Goal: Task Accomplishment & Management: Complete application form

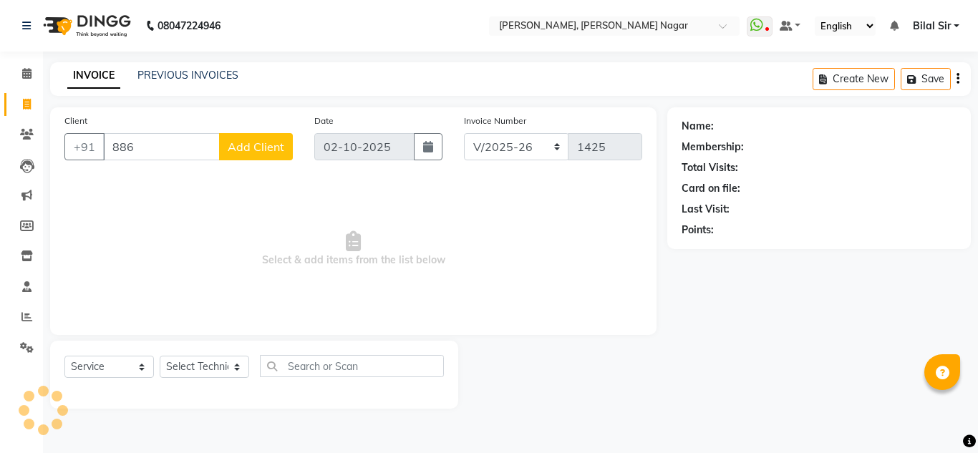
select select "7686"
select select "service"
type input "8861103695"
click at [270, 147] on span "Add Client" at bounding box center [256, 147] width 57 height 14
select select "21"
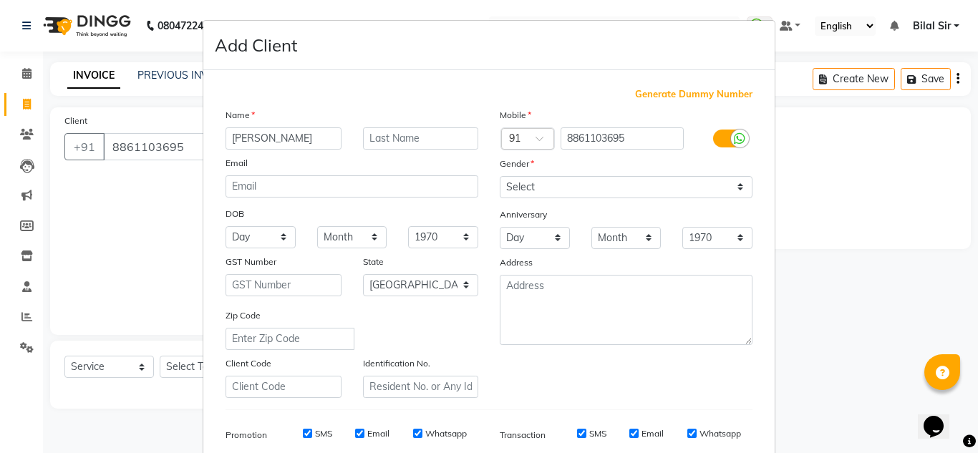
type input "[PERSON_NAME]"
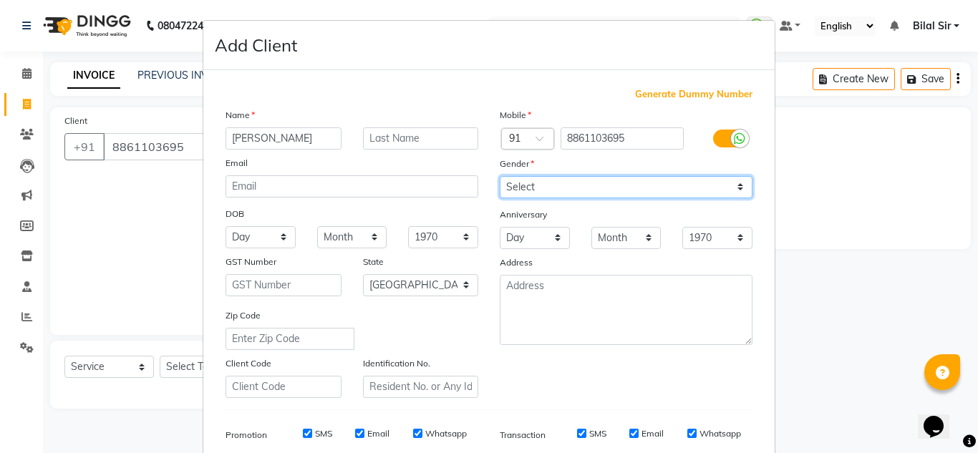
click at [593, 188] on select "Select [DEMOGRAPHIC_DATA] [DEMOGRAPHIC_DATA] Other Prefer Not To Say" at bounding box center [626, 187] width 253 height 22
select select "[DEMOGRAPHIC_DATA]"
click at [500, 176] on select "Select [DEMOGRAPHIC_DATA] [DEMOGRAPHIC_DATA] Other Prefer Not To Say" at bounding box center [626, 187] width 253 height 22
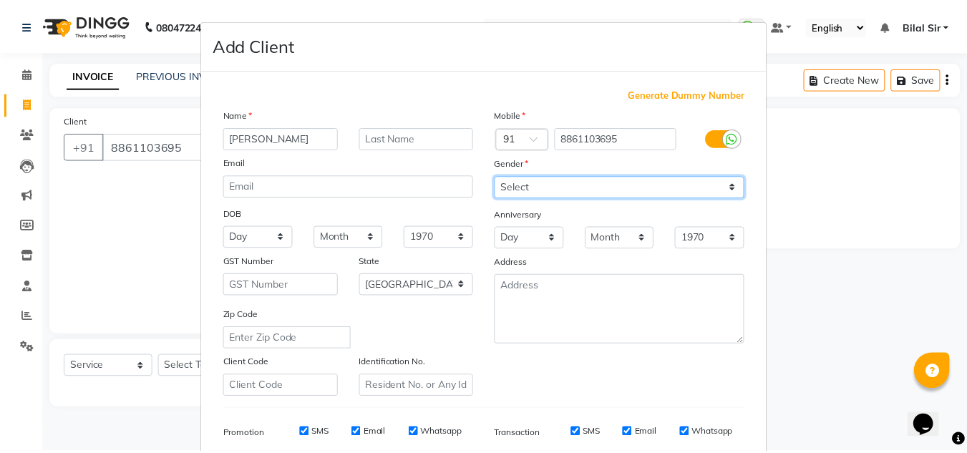
scroll to position [208, 0]
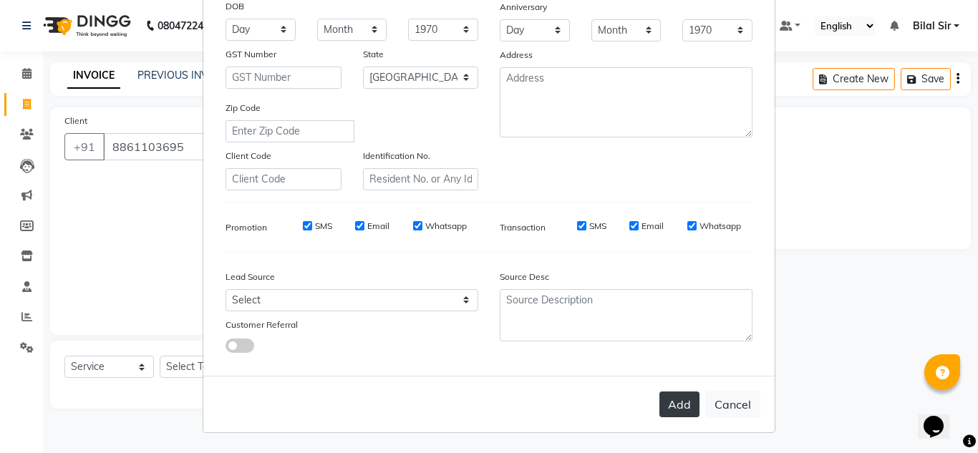
click at [669, 407] on button "Add" at bounding box center [679, 405] width 40 height 26
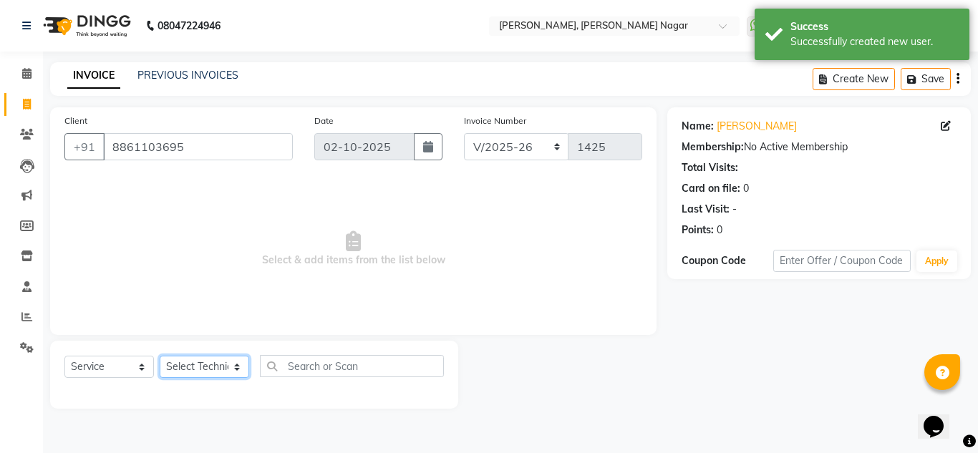
click at [193, 363] on select "Select Technician [PERSON_NAME] [PERSON_NAME] [PERSON_NAME] Manager [PERSON_NAM…" at bounding box center [204, 367] width 89 height 22
select select "92046"
click at [160, 356] on select "Select Technician [PERSON_NAME] [PERSON_NAME] [PERSON_NAME] Manager [PERSON_NAM…" at bounding box center [204, 367] width 89 height 22
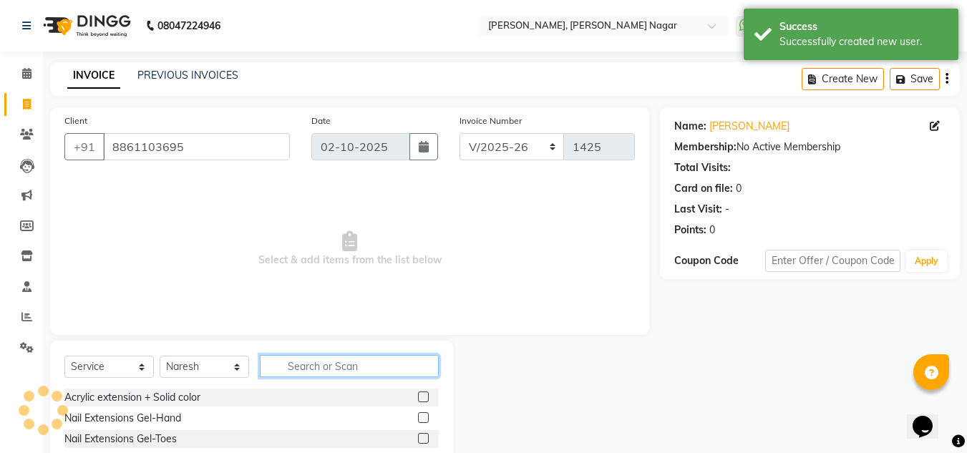
click at [291, 365] on input "text" at bounding box center [349, 366] width 179 height 22
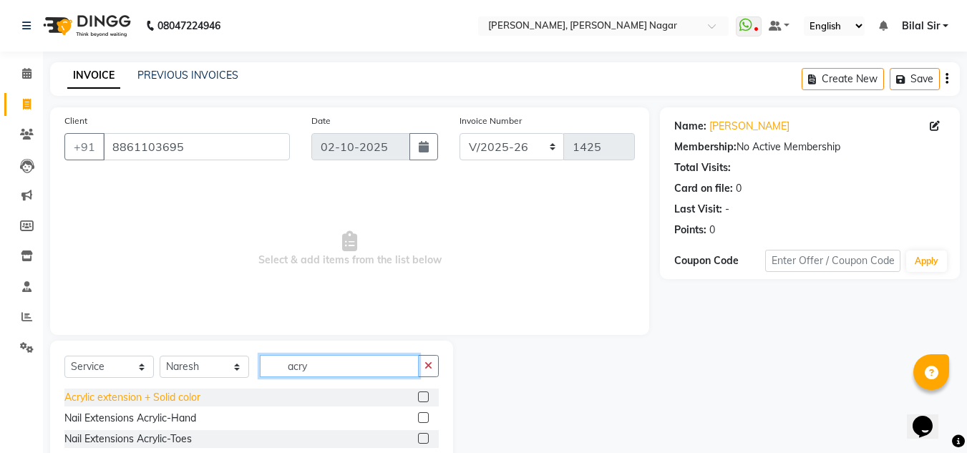
type input "acry"
click at [152, 397] on div "Acrylic extension + Solid color" at bounding box center [132, 397] width 136 height 15
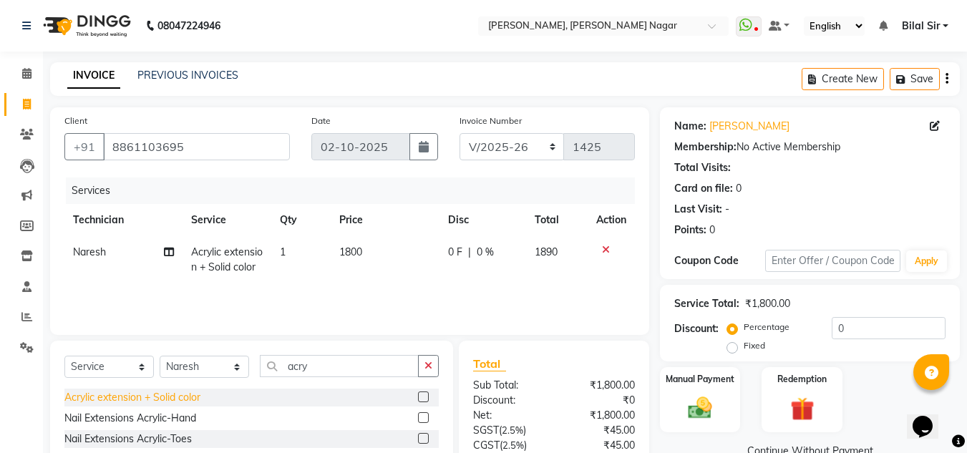
click at [178, 394] on div "Acrylic extension + Solid color" at bounding box center [132, 397] width 136 height 15
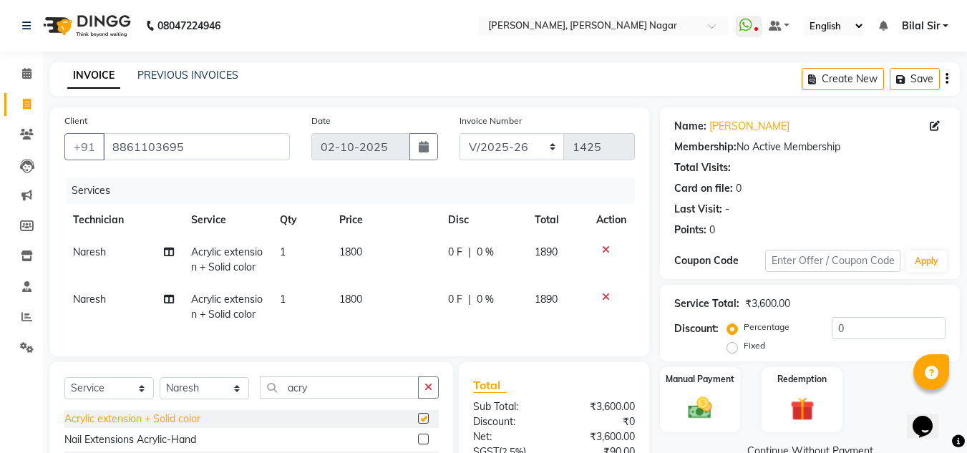
checkbox input "false"
click at [324, 392] on input "acry" at bounding box center [339, 388] width 159 height 22
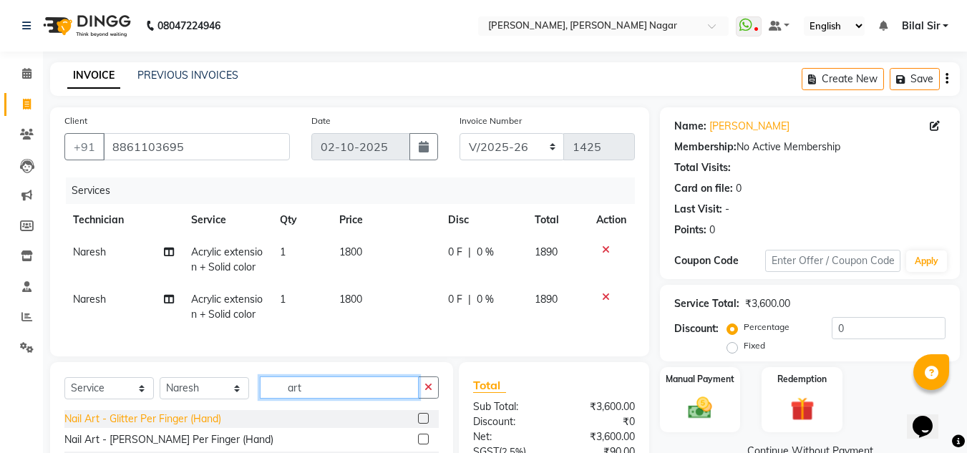
type input "art"
click at [189, 425] on div "Nail Art - Glitter Per Finger (Hand)" at bounding box center [142, 419] width 157 height 15
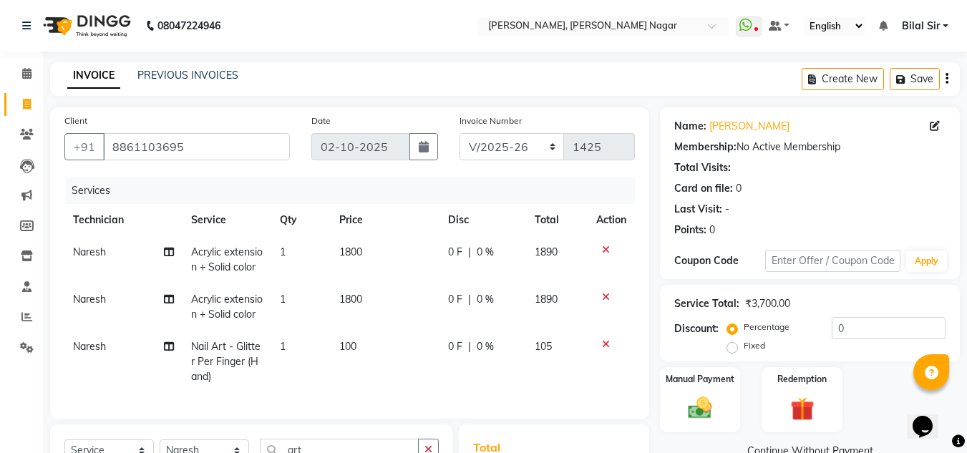
checkbox input "false"
click at [284, 342] on span "1" at bounding box center [283, 346] width 6 height 13
select select "92046"
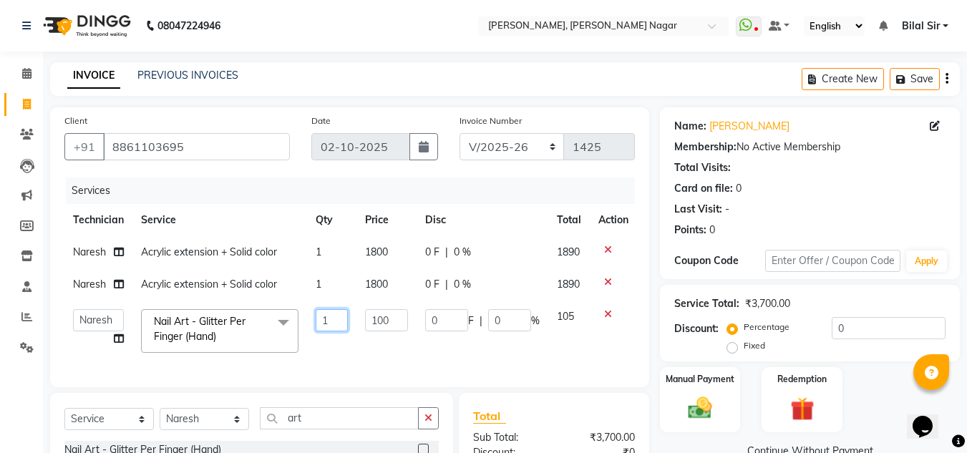
click at [334, 321] on input "1" at bounding box center [332, 320] width 32 height 22
type input "2"
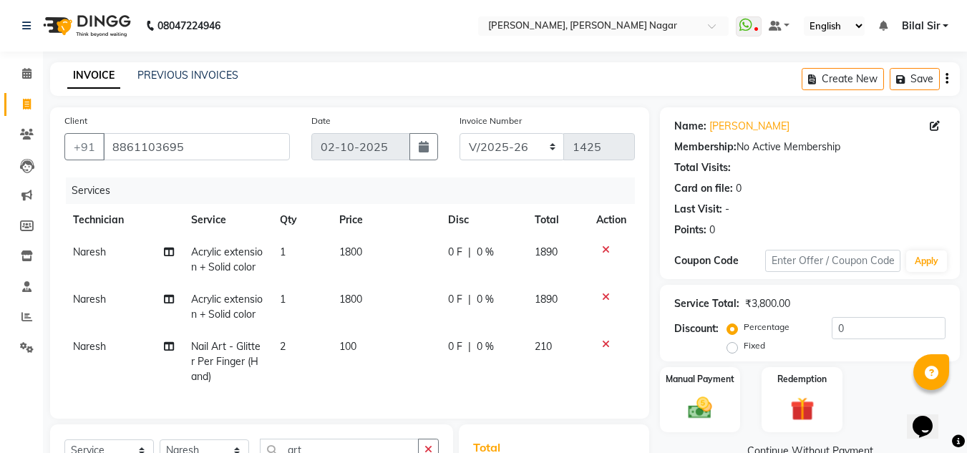
click at [659, 281] on div "Client [PHONE_NUMBER] Date [DATE] Invoice Number RED/2025-26 BTH/2025-26 V/2025…" at bounding box center [349, 371] width 621 height 528
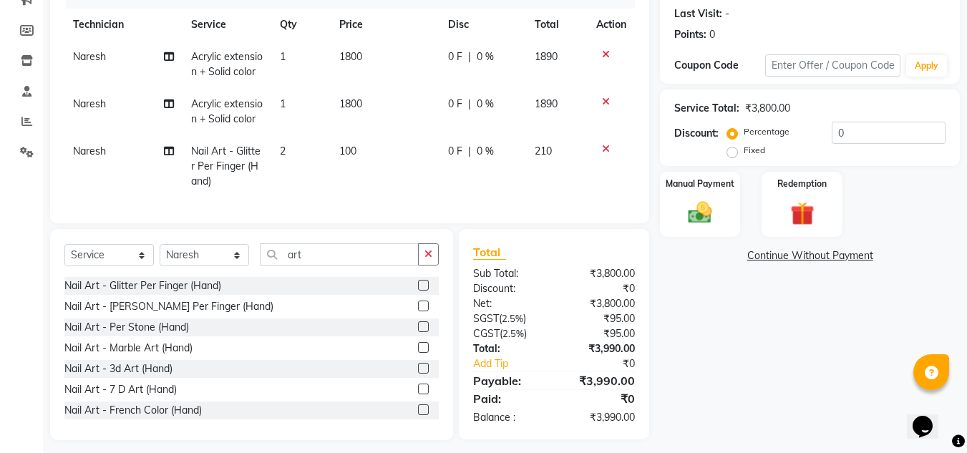
scroll to position [215, 0]
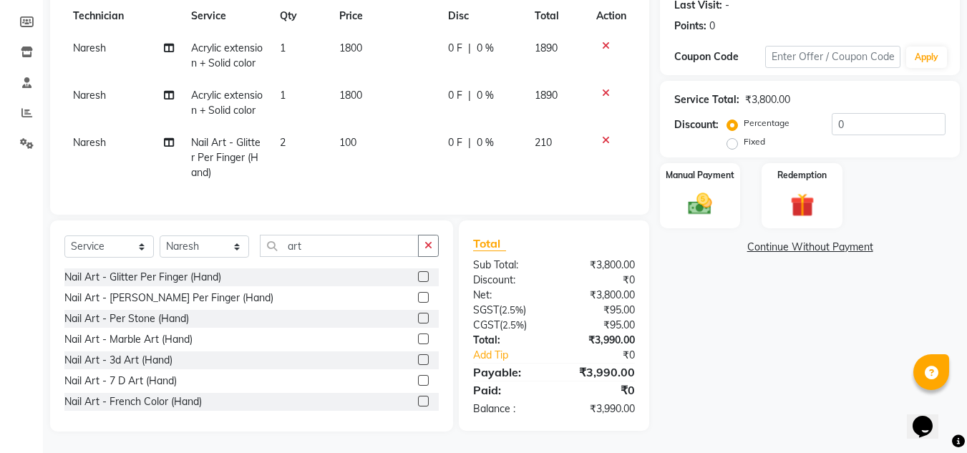
click at [355, 94] on td "1800" at bounding box center [385, 102] width 109 height 47
select select "92046"
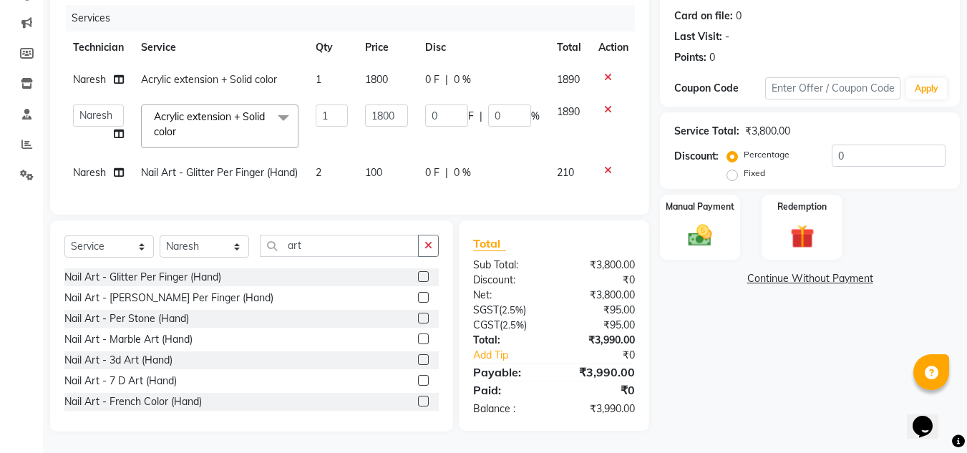
scroll to position [198, 0]
click at [387, 105] on input "1800" at bounding box center [386, 116] width 43 height 22
type input "1500"
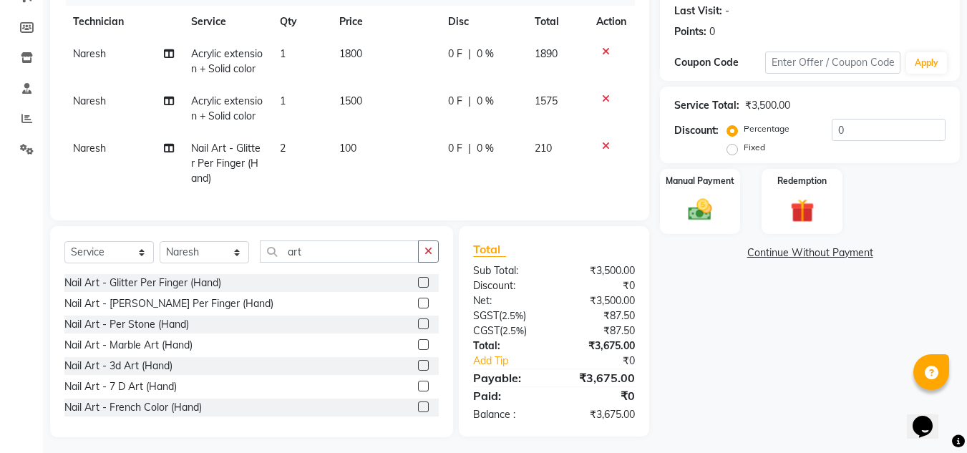
click at [384, 54] on td "1800" at bounding box center [385, 61] width 109 height 47
select select "92046"
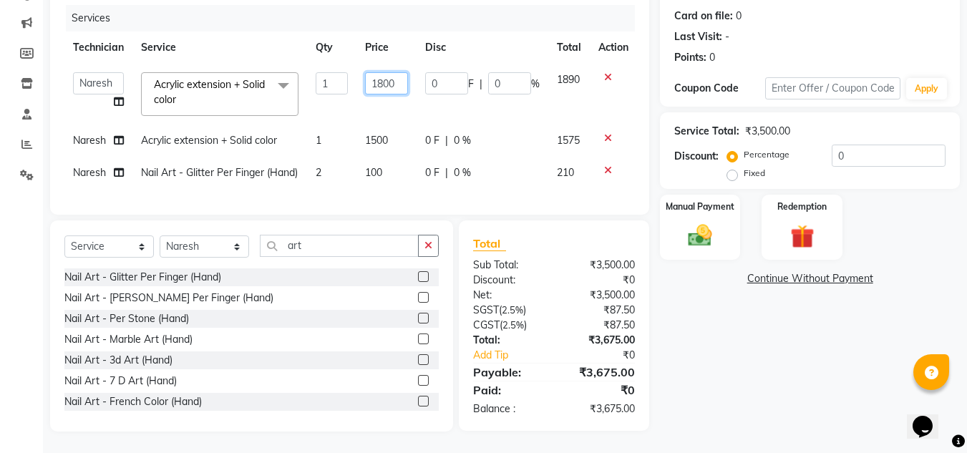
click at [380, 72] on input "1800" at bounding box center [386, 83] width 43 height 22
type input "1500"
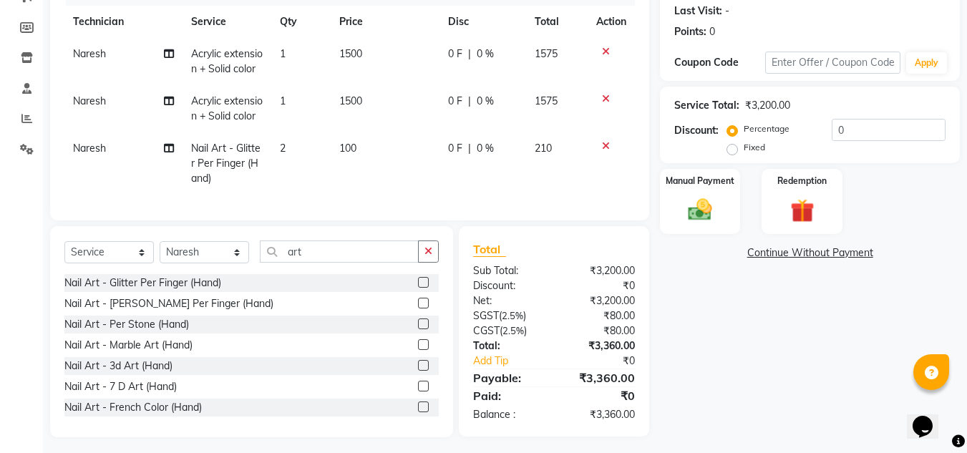
click at [373, 136] on td "100" at bounding box center [385, 163] width 109 height 62
select select "92046"
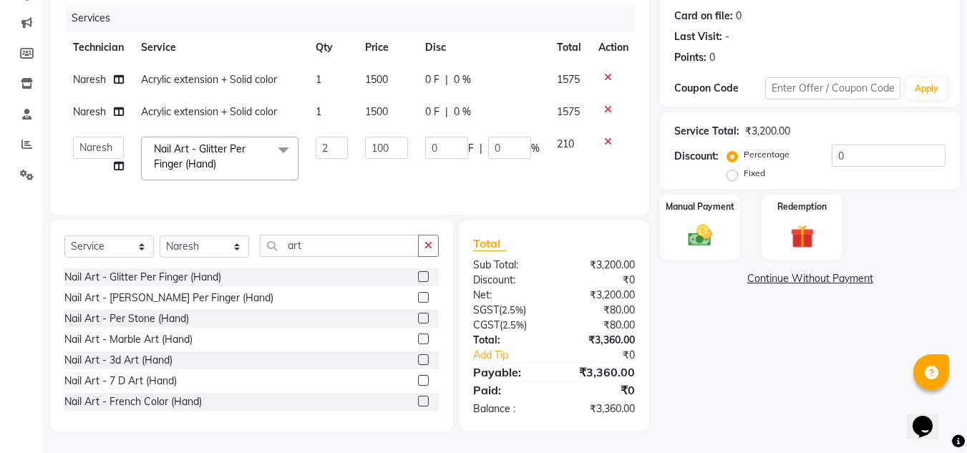
scroll to position [183, 0]
click at [389, 143] on input "100" at bounding box center [386, 148] width 43 height 22
type input "1"
type input "200"
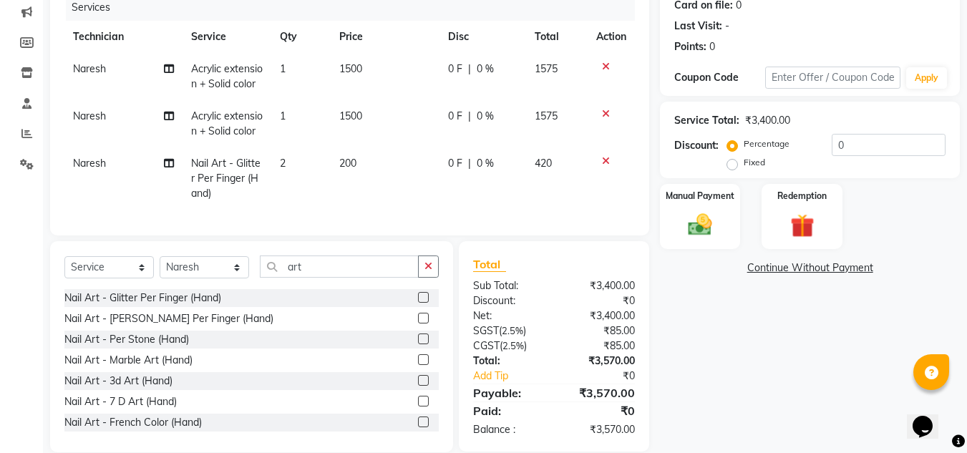
click at [682, 142] on div "Discount:" at bounding box center [696, 145] width 44 height 15
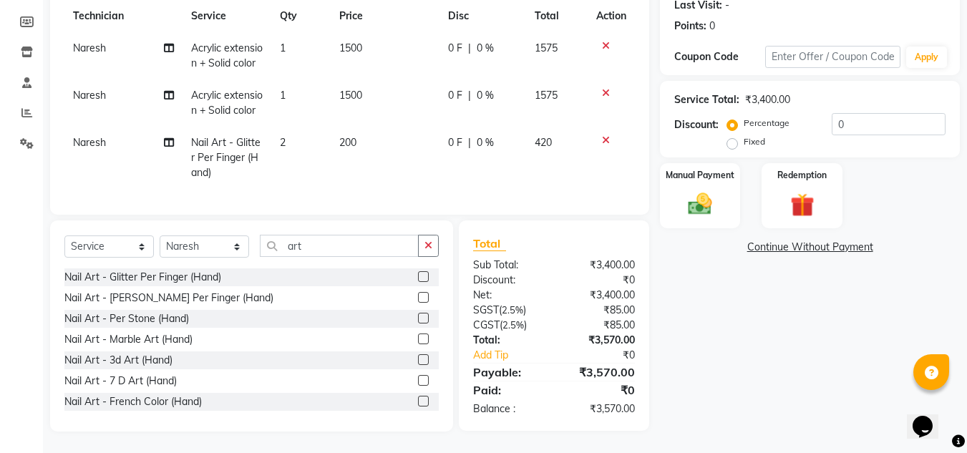
click at [485, 135] on span "0 %" at bounding box center [485, 142] width 17 height 15
select select "92046"
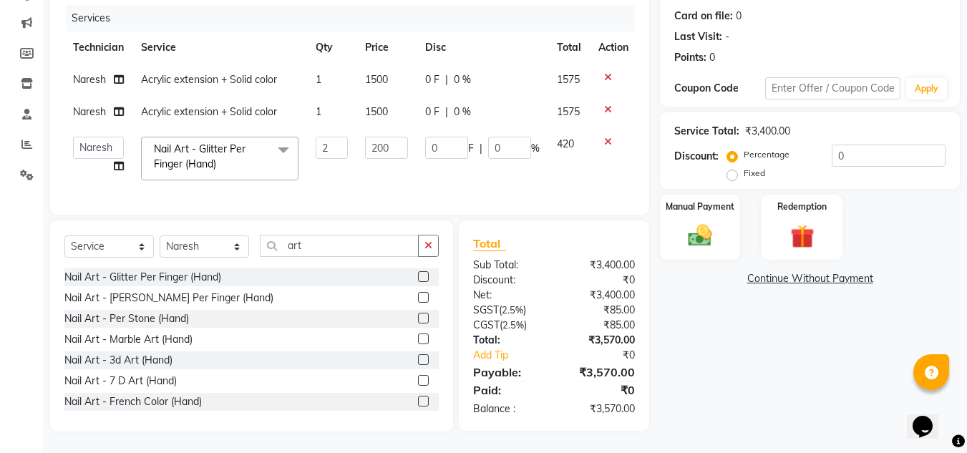
scroll to position [183, 0]
click at [508, 141] on input "0" at bounding box center [509, 148] width 43 height 22
type input "25"
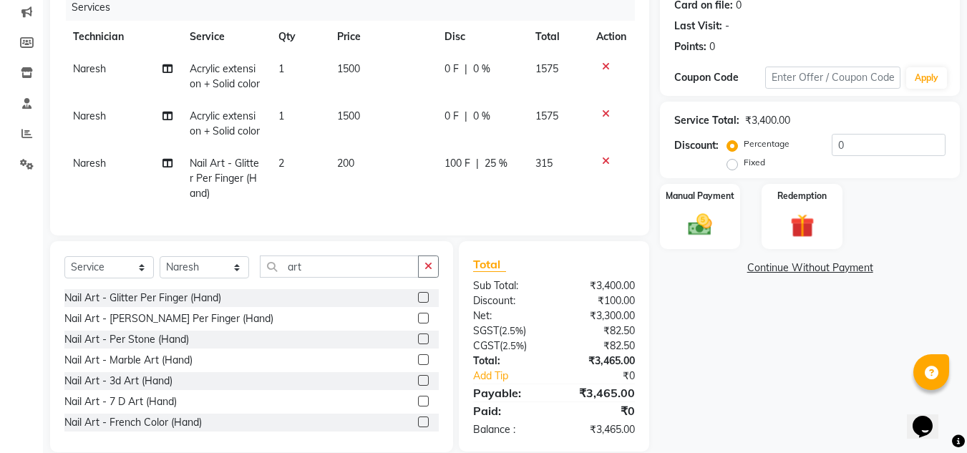
click at [739, 132] on div "Service Total: ₹3,400.00 Discount: Percentage Fixed 0" at bounding box center [809, 139] width 271 height 65
click at [721, 219] on div "Manual Payment" at bounding box center [701, 217] width 84 height 68
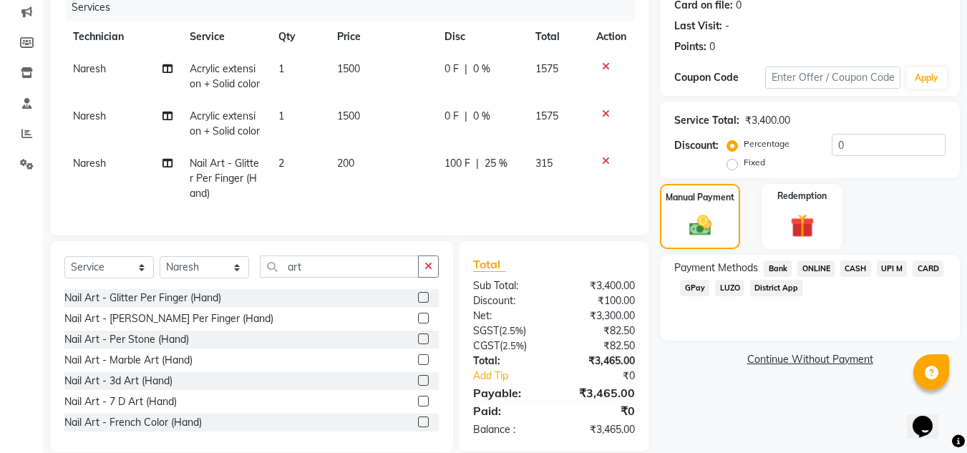
scroll to position [1, 0]
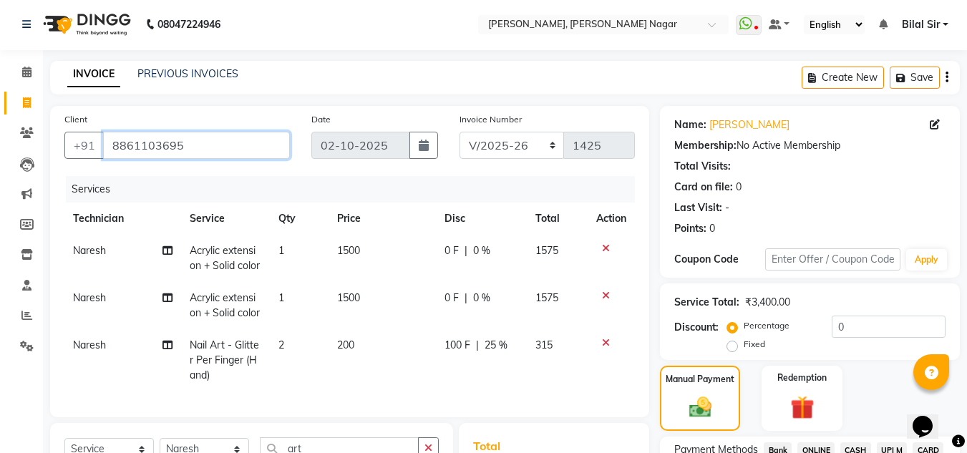
click at [201, 144] on input "8861103695" at bounding box center [196, 145] width 187 height 27
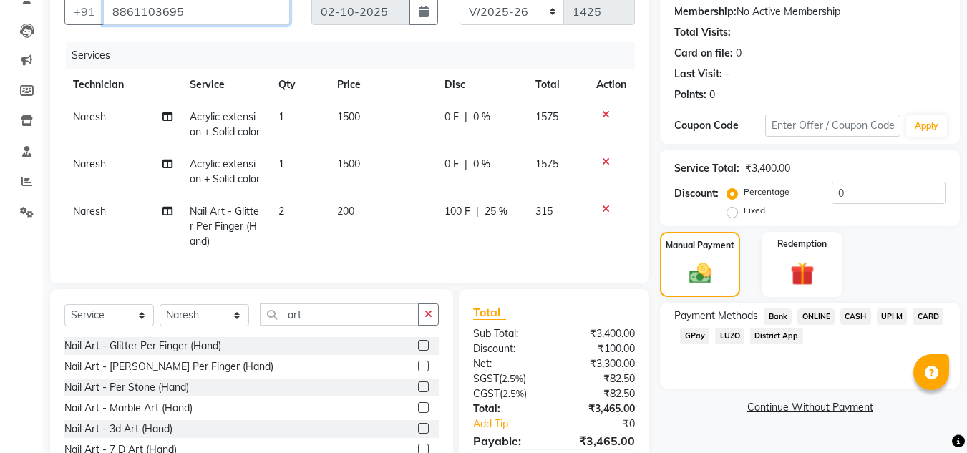
scroll to position [215, 0]
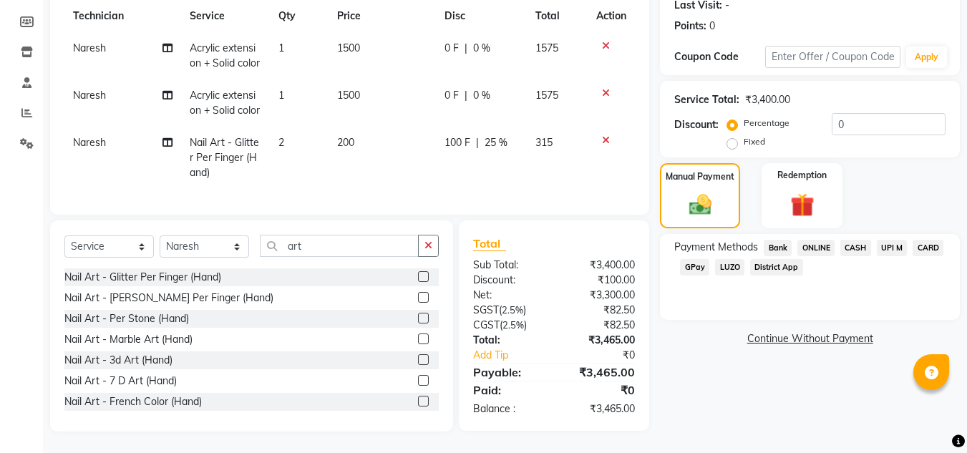
click at [826, 240] on span "ONLINE" at bounding box center [816, 248] width 37 height 16
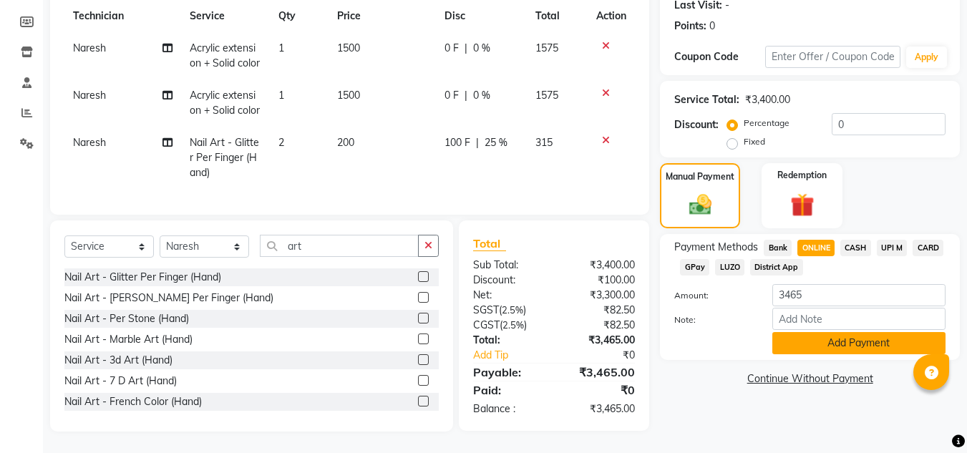
click at [811, 332] on button "Add Payment" at bounding box center [859, 343] width 173 height 22
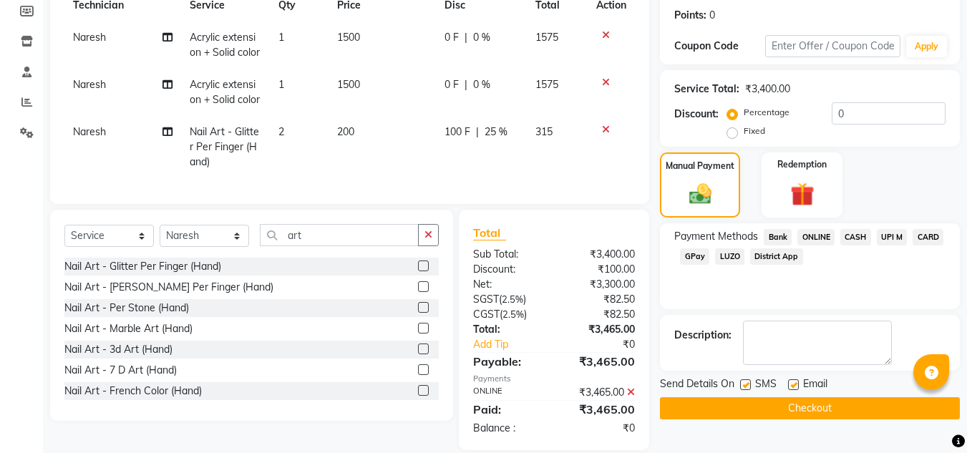
click at [727, 410] on button "Checkout" at bounding box center [810, 408] width 300 height 22
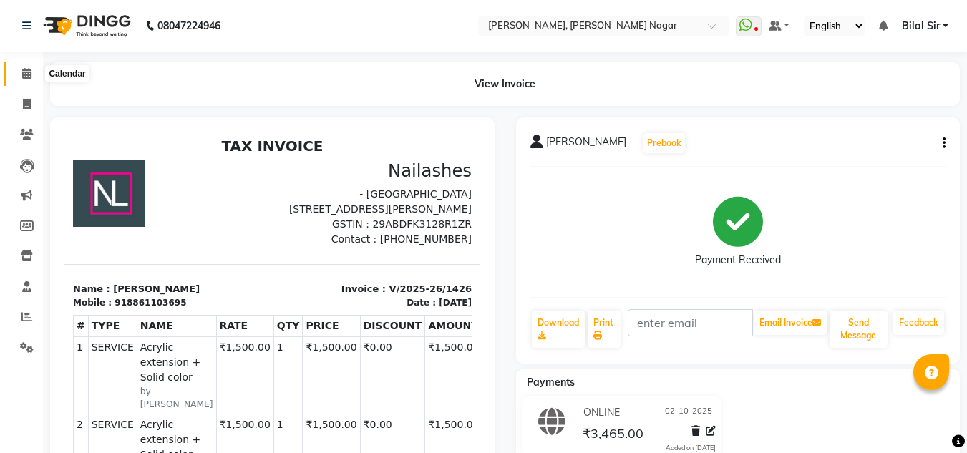
click at [19, 76] on span at bounding box center [26, 74] width 25 height 16
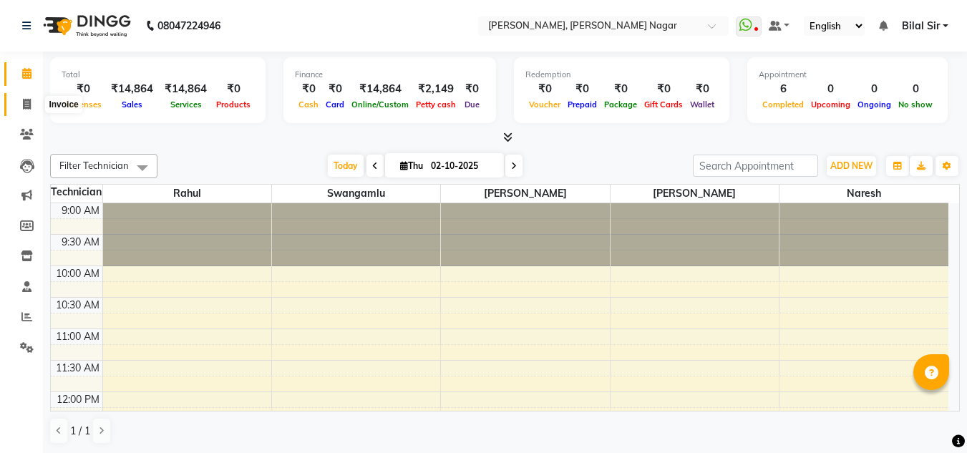
click at [21, 105] on span at bounding box center [26, 105] width 25 height 16
select select "service"
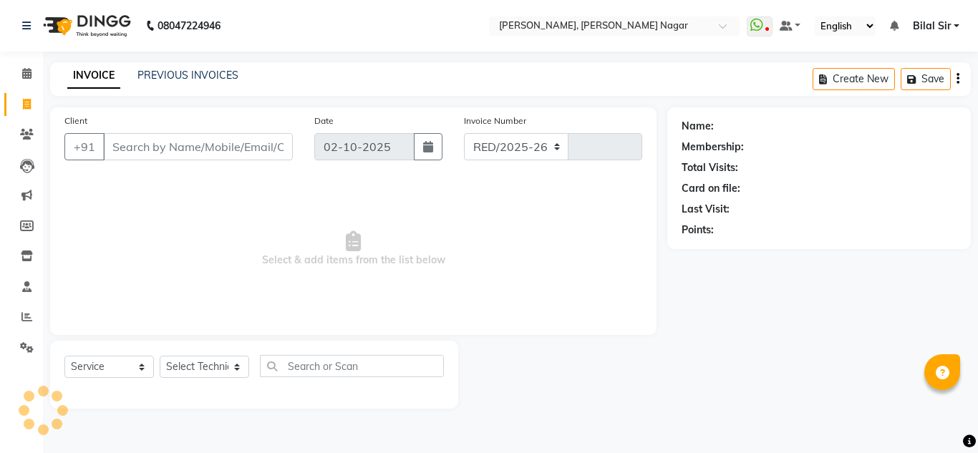
select select "7686"
type input "1427"
click at [154, 150] on input "Client" at bounding box center [198, 146] width 190 height 27
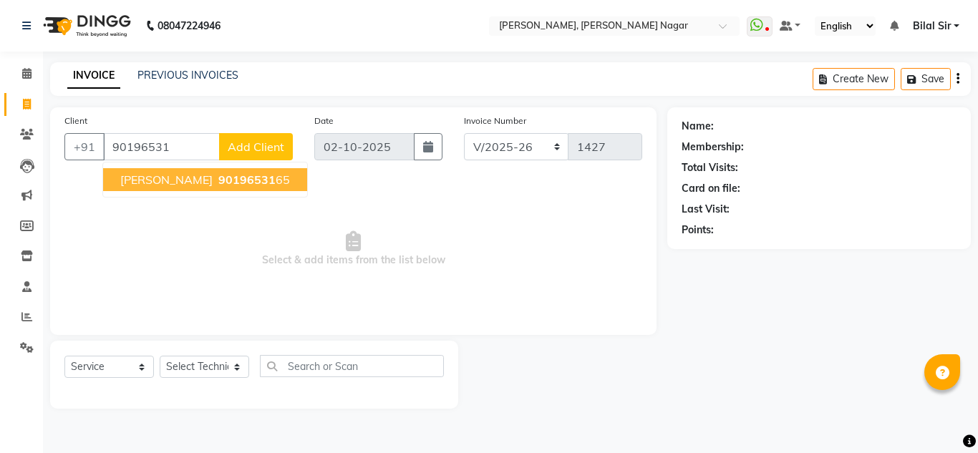
click at [203, 171] on button "[PERSON_NAME] 90196531 65" at bounding box center [205, 179] width 204 height 23
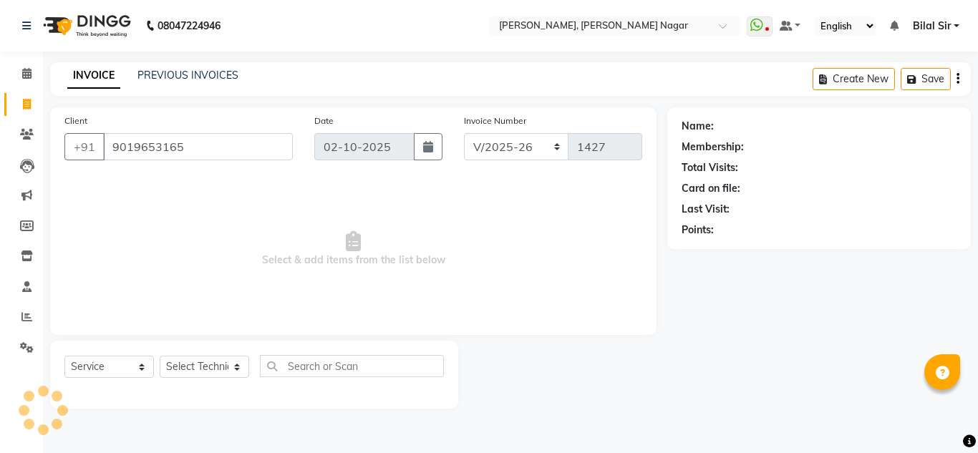
type input "9019653165"
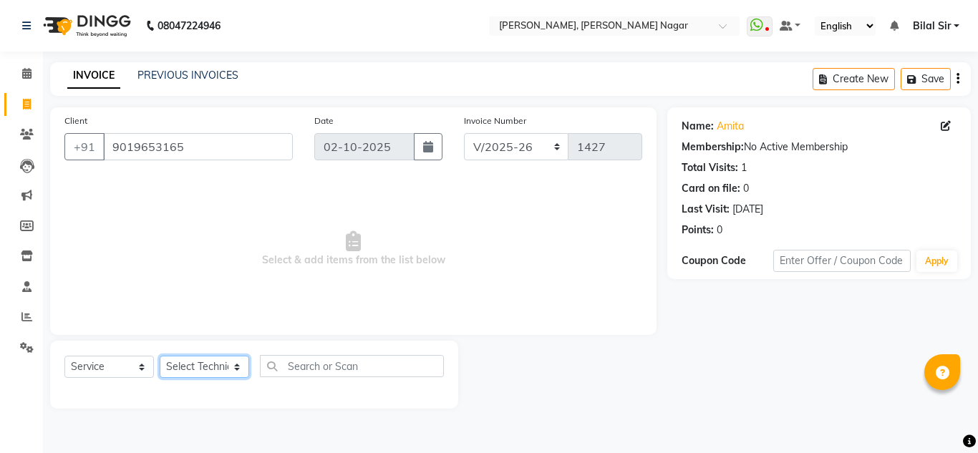
click at [205, 367] on select "Select Technician [PERSON_NAME] [PERSON_NAME] [PERSON_NAME] Manager [PERSON_NAM…" at bounding box center [204, 367] width 89 height 22
click at [160, 356] on select "Select Technician [PERSON_NAME] [PERSON_NAME] [PERSON_NAME] Manager [PERSON_NAM…" at bounding box center [204, 367] width 89 height 22
click at [205, 367] on select "Select Technician [PERSON_NAME] [PERSON_NAME] [PERSON_NAME] Manager [PERSON_NAM…" at bounding box center [204, 367] width 89 height 22
select select "92046"
click at [160, 356] on select "Select Technician [PERSON_NAME] [PERSON_NAME] [PERSON_NAME] Manager [PERSON_NAM…" at bounding box center [204, 367] width 89 height 22
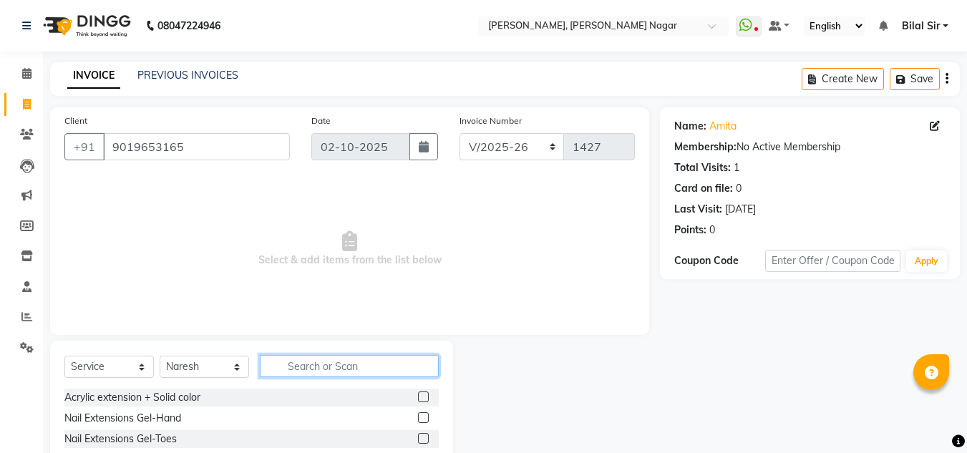
click at [289, 364] on input "text" at bounding box center [349, 366] width 179 height 22
type input "acr"
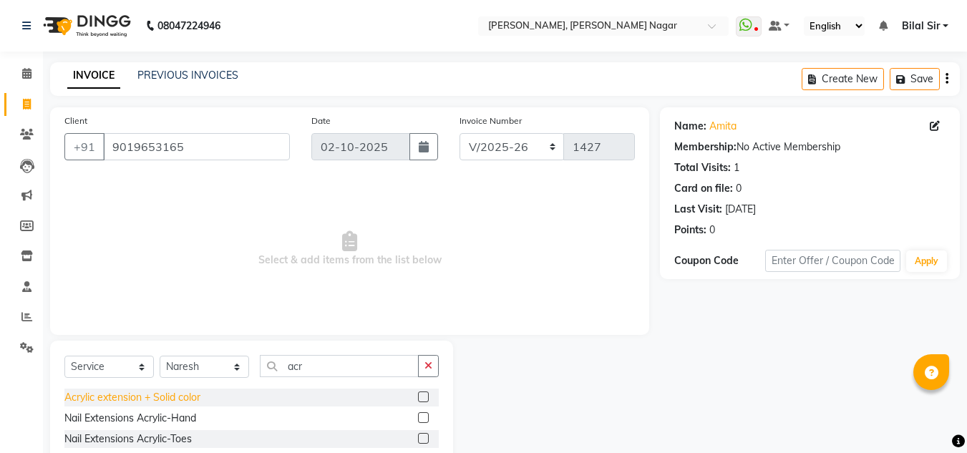
click at [145, 397] on div "Acrylic extension + Solid color" at bounding box center [132, 397] width 136 height 15
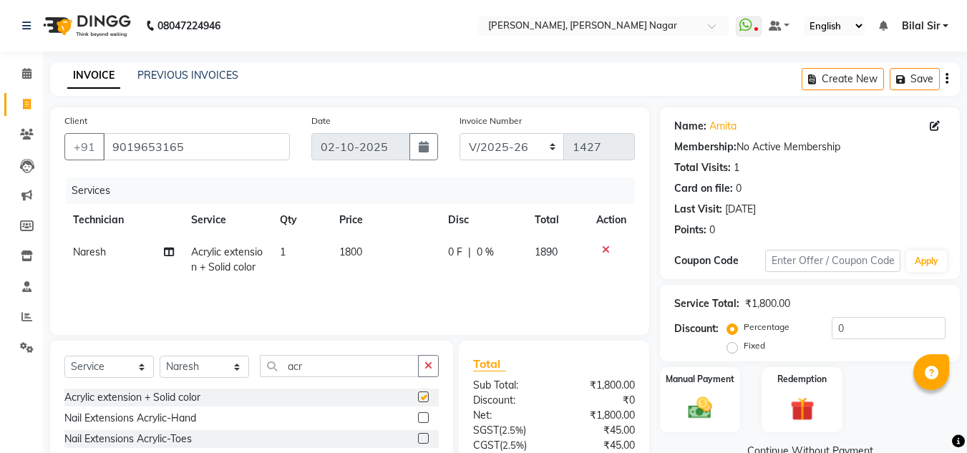
checkbox input "false"
click at [314, 355] on input "acr" at bounding box center [339, 366] width 159 height 22
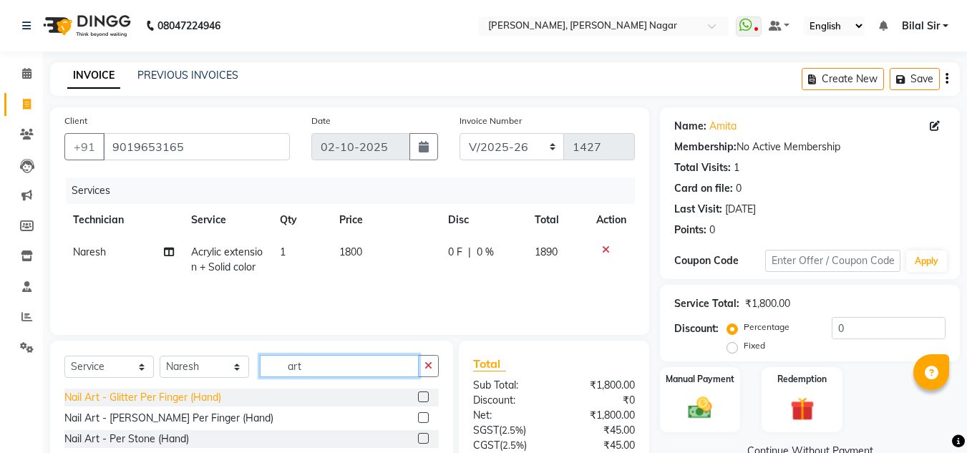
type input "art"
click at [198, 393] on div "Nail Art - Glitter Per Finger (Hand)" at bounding box center [142, 397] width 157 height 15
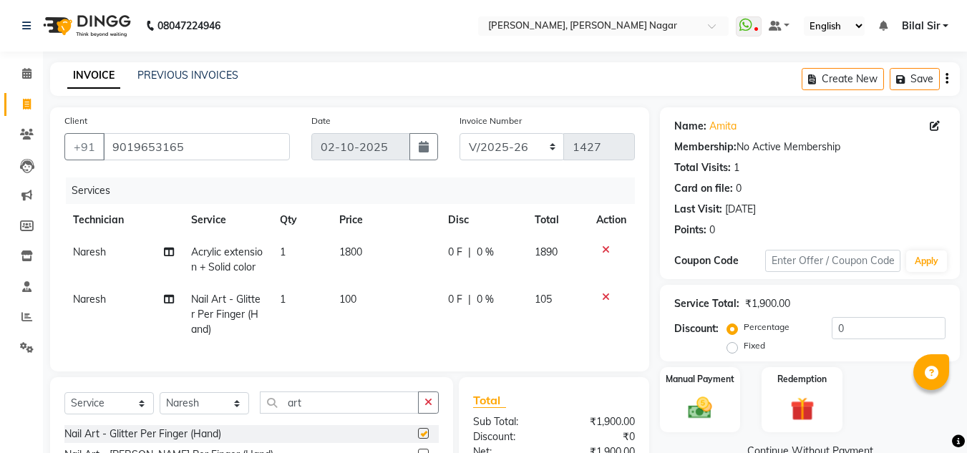
checkbox input "false"
click at [342, 299] on span "100" at bounding box center [347, 299] width 17 height 13
select select "92046"
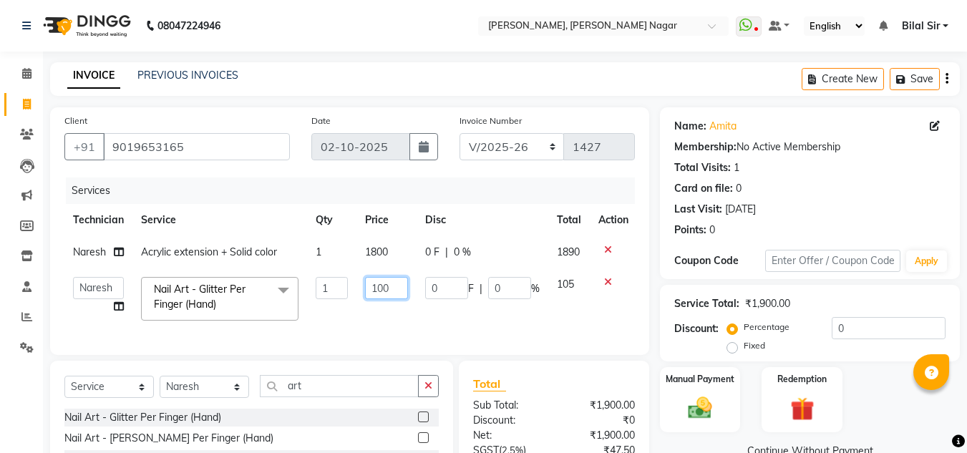
click at [382, 286] on input "100" at bounding box center [386, 288] width 43 height 22
type input "150"
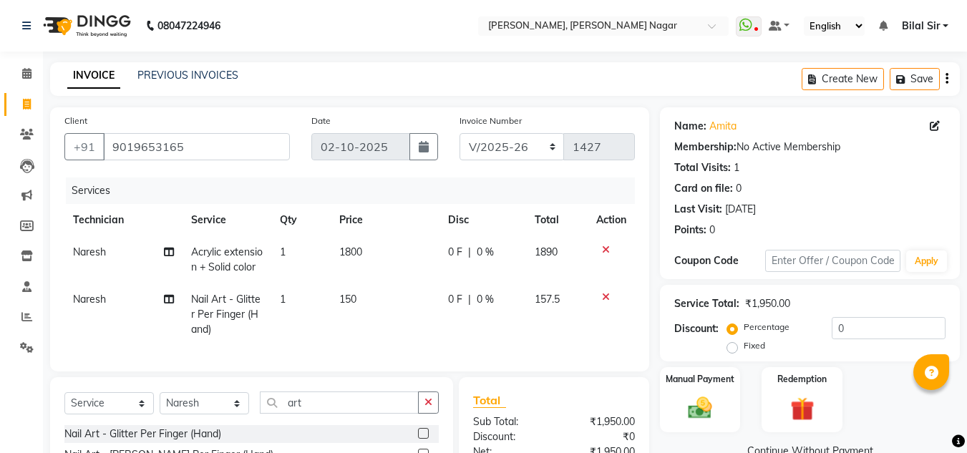
click at [299, 292] on td "1" at bounding box center [300, 315] width 59 height 62
select select "92046"
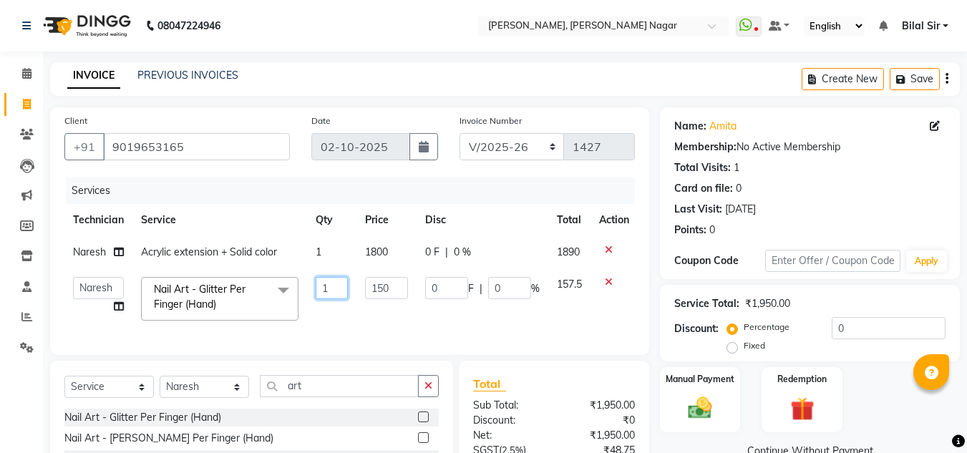
click at [329, 289] on input "1" at bounding box center [332, 288] width 32 height 22
type input "2"
click at [686, 255] on div "Coupon Code" at bounding box center [719, 260] width 90 height 15
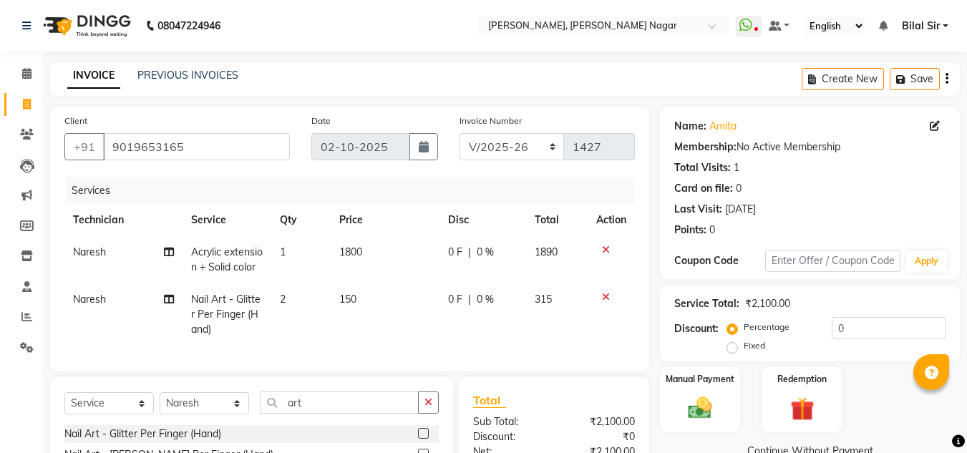
scroll to position [168, 0]
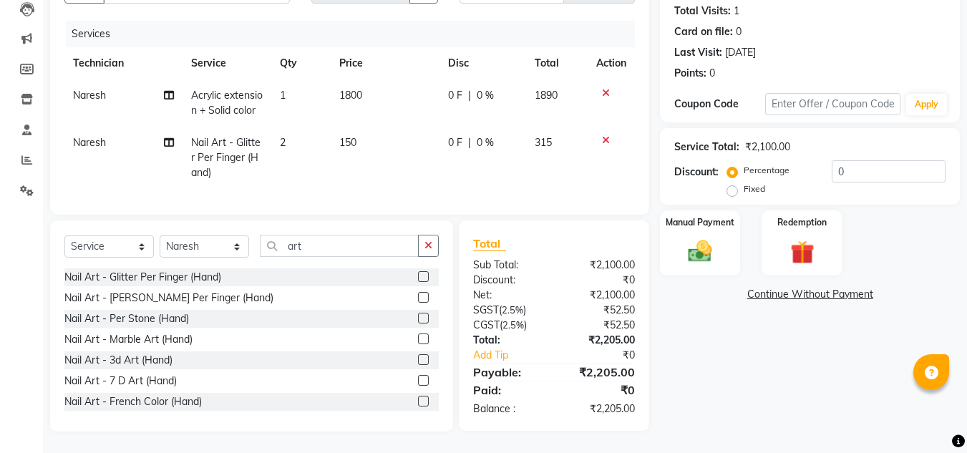
click at [686, 255] on img at bounding box center [700, 251] width 39 height 27
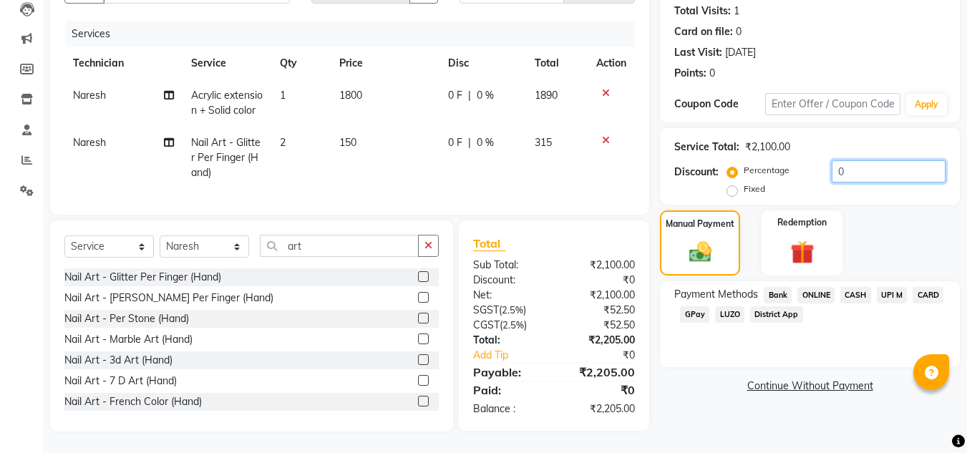
click at [878, 166] on input "0" at bounding box center [889, 171] width 114 height 22
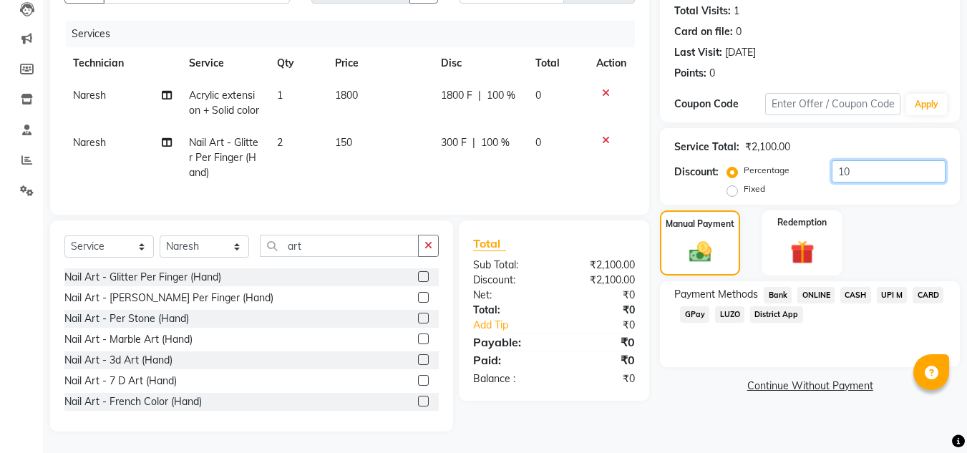
type input "1"
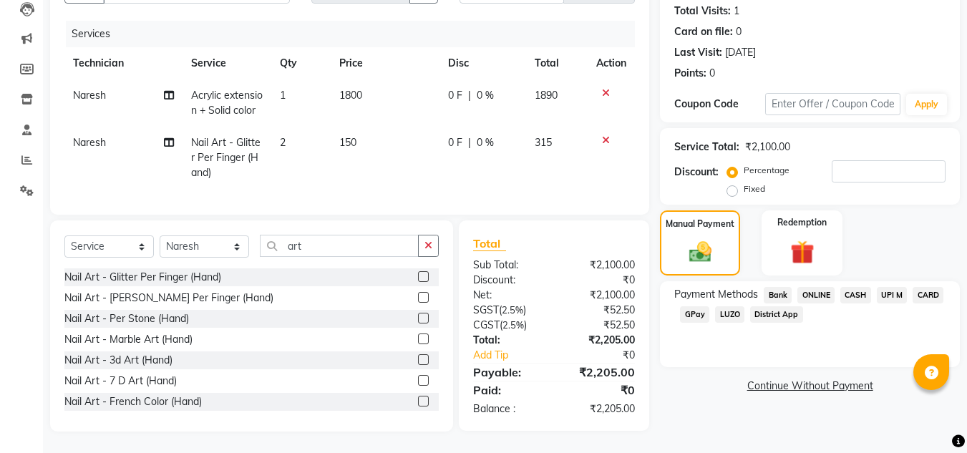
click at [744, 183] on label "Fixed" at bounding box center [754, 189] width 21 height 13
click at [735, 184] on input "Fixed" at bounding box center [735, 189] width 10 height 10
radio input "true"
click at [856, 147] on div "Service Total: ₹2,100.00 Discount: Percentage Fixed" at bounding box center [809, 166] width 271 height 65
click at [850, 160] on input "number" at bounding box center [889, 171] width 114 height 22
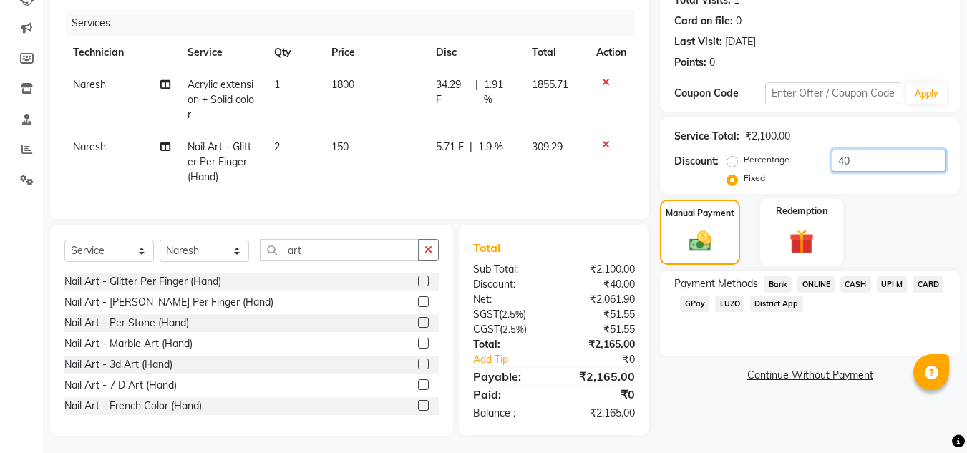
type input "4"
type input "5"
type input "600"
click at [821, 286] on span "ONLINE" at bounding box center [816, 284] width 37 height 16
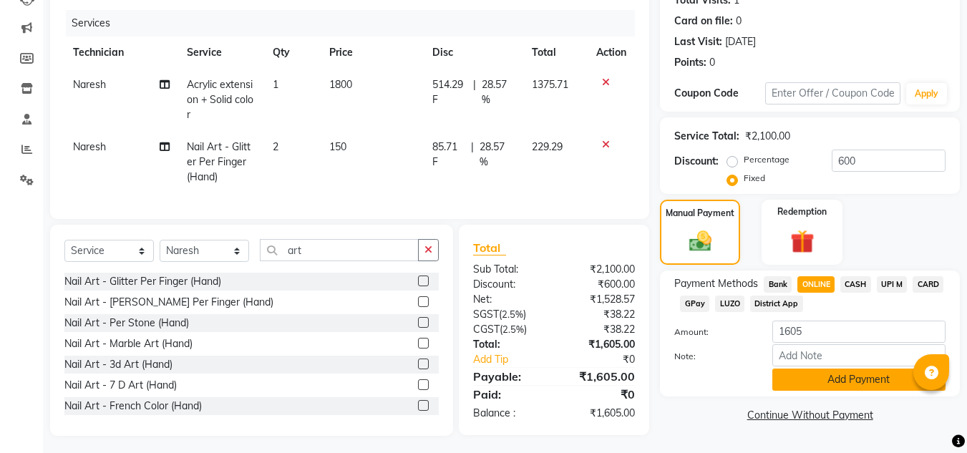
click at [811, 386] on button "Add Payment" at bounding box center [859, 380] width 173 height 22
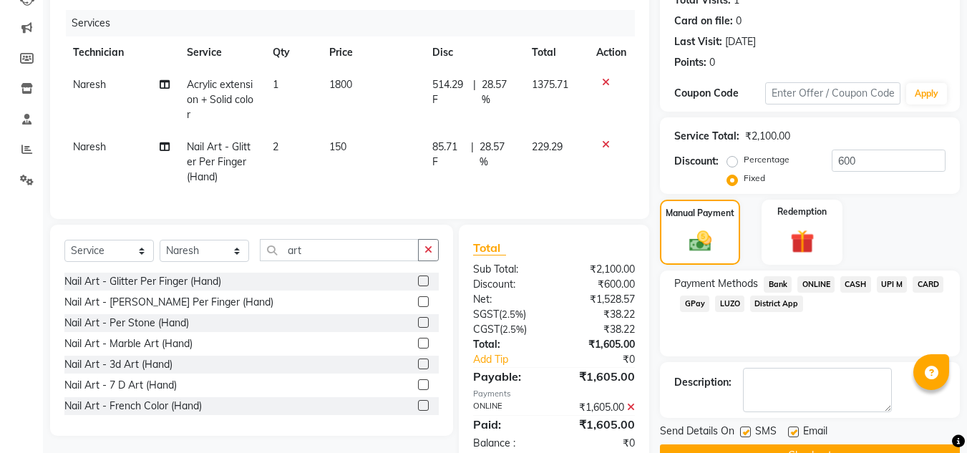
scroll to position [212, 0]
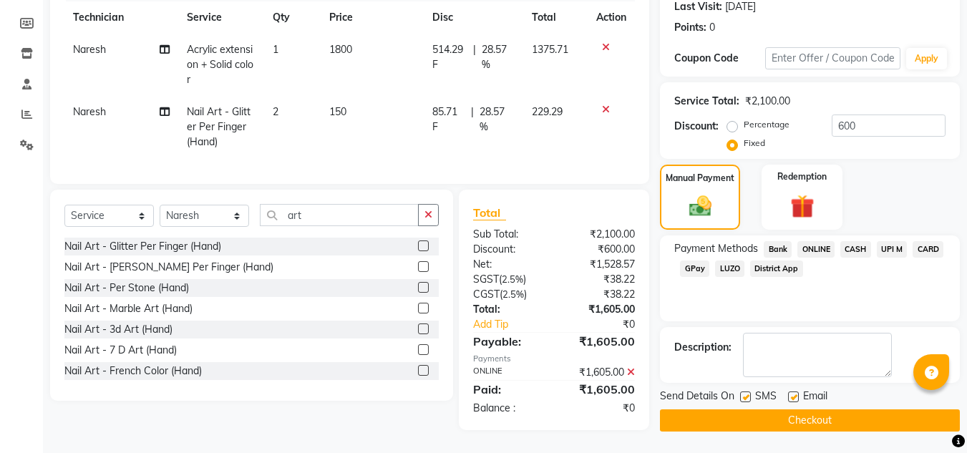
click at [631, 374] on icon at bounding box center [631, 372] width 8 height 10
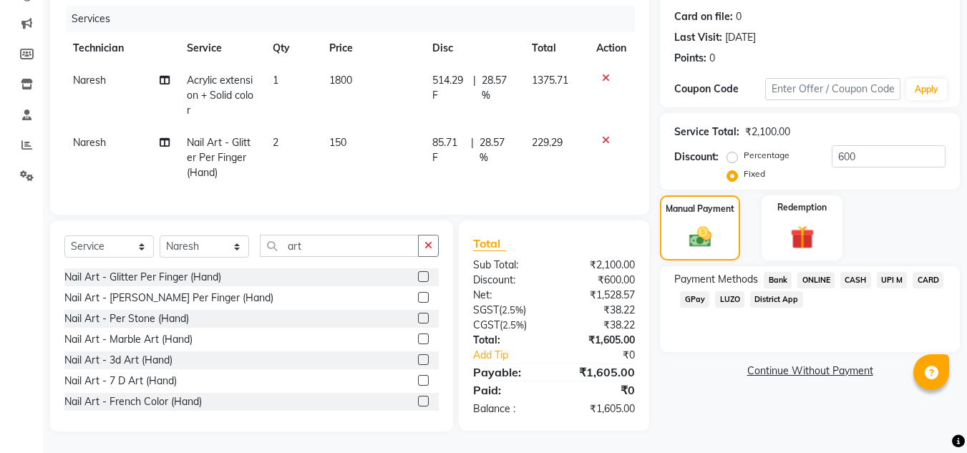
scroll to position [183, 0]
click at [728, 294] on span "LUZO" at bounding box center [729, 299] width 29 height 16
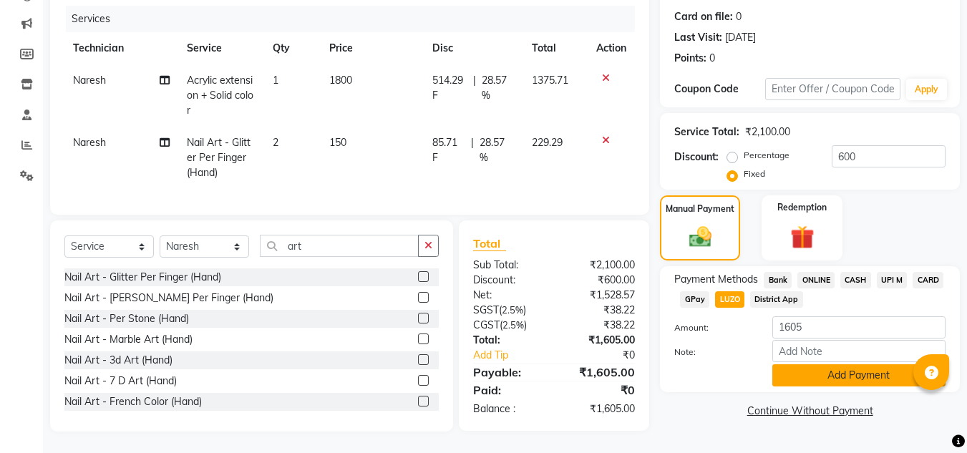
click at [798, 364] on button "Add Payment" at bounding box center [859, 375] width 173 height 22
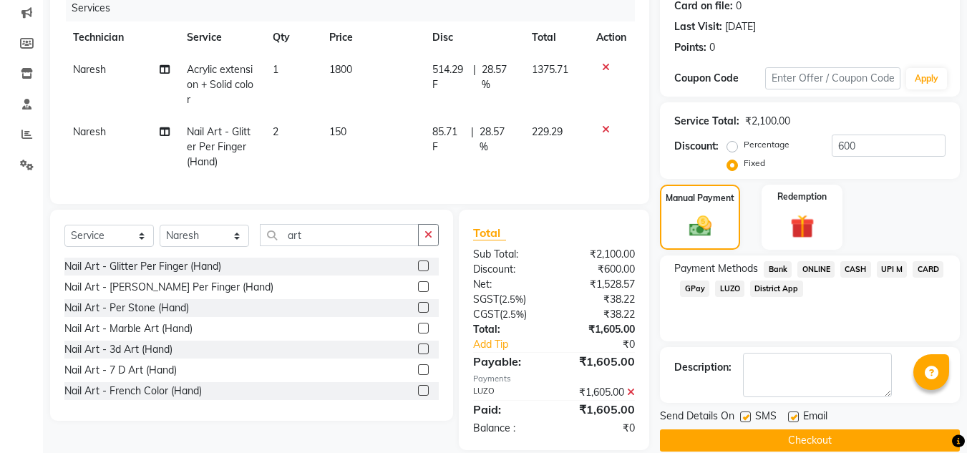
scroll to position [212, 0]
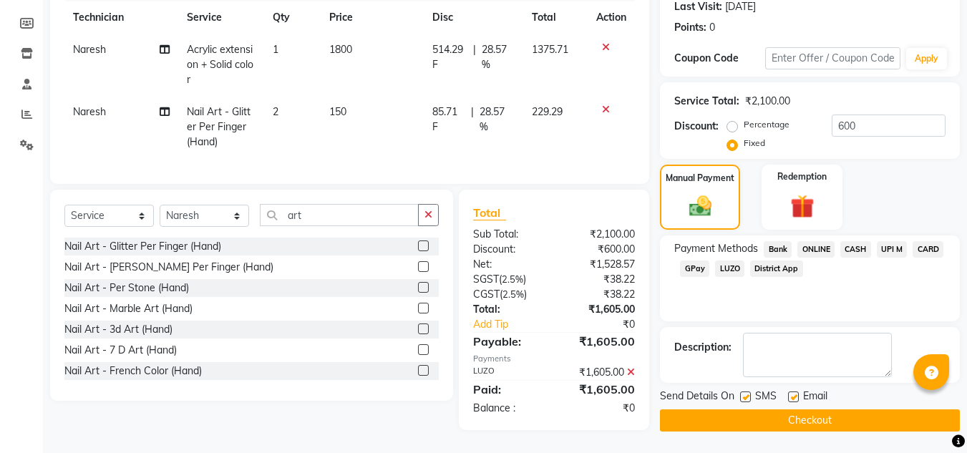
click at [698, 410] on button "Checkout" at bounding box center [810, 421] width 300 height 22
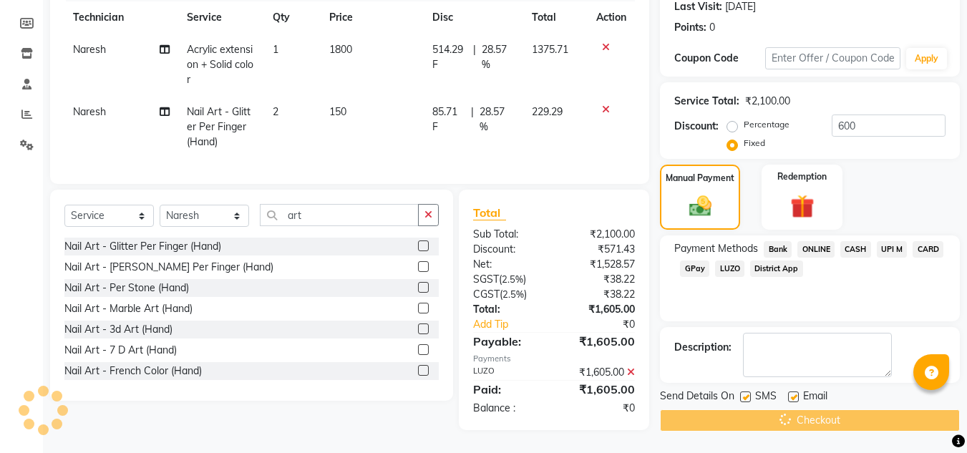
scroll to position [0, 0]
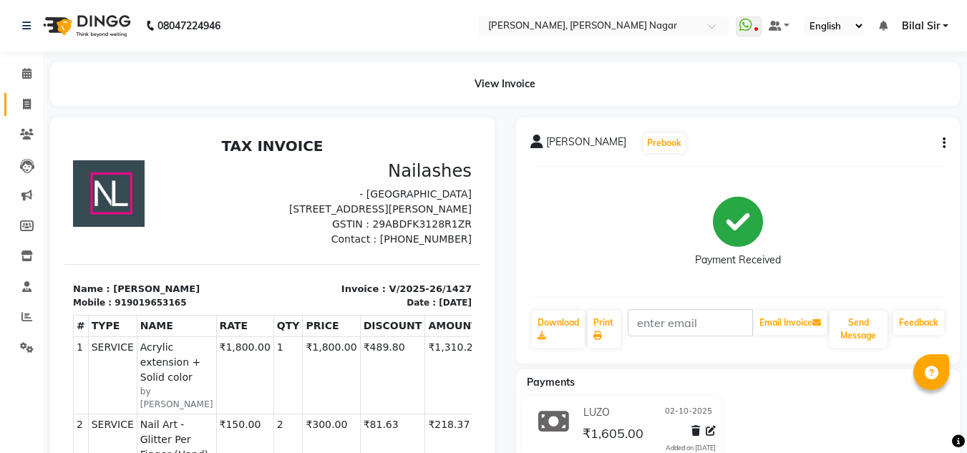
click at [22, 115] on link "Invoice" at bounding box center [21, 105] width 34 height 24
select select "service"
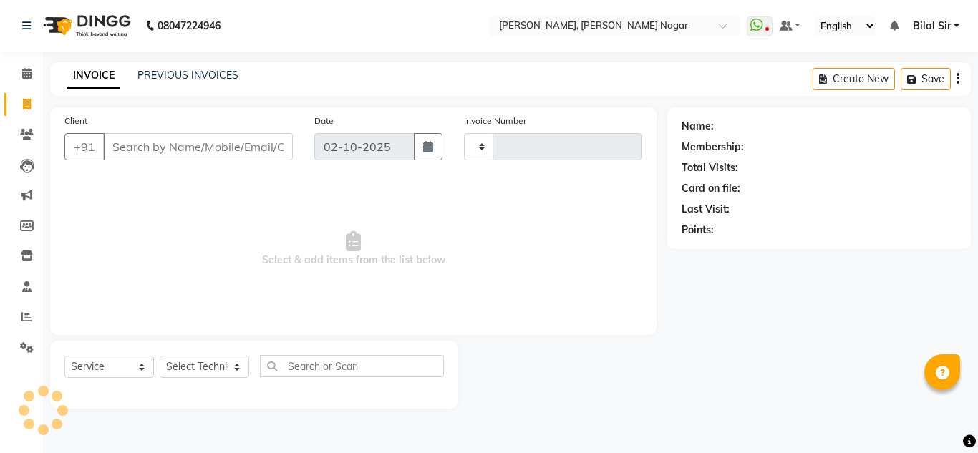
type input "1429"
select select "7686"
click at [13, 74] on link "Calendar" at bounding box center [21, 74] width 34 height 24
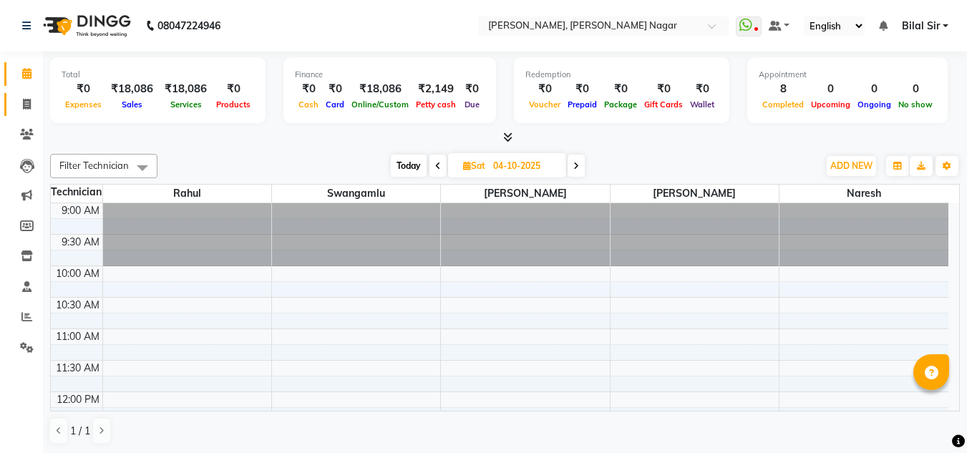
click at [12, 97] on link "Invoice" at bounding box center [21, 105] width 34 height 24
select select "service"
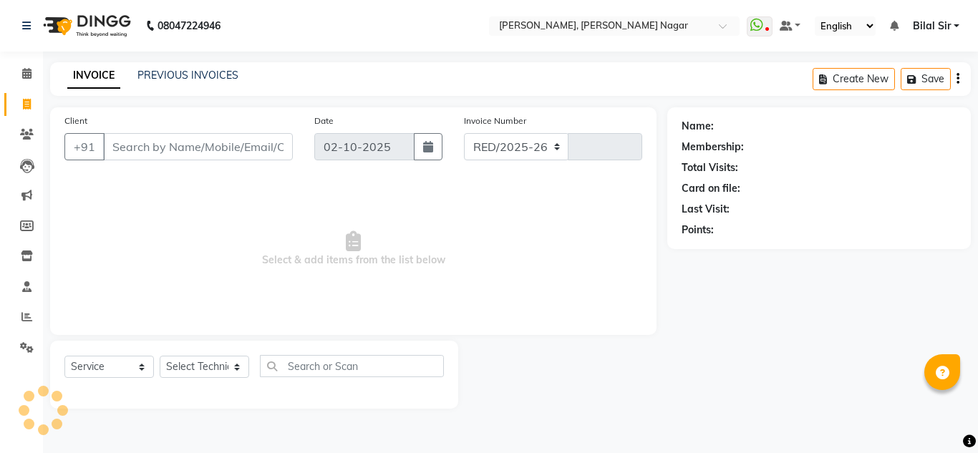
select select "7686"
type input "1429"
click at [127, 142] on input "Client" at bounding box center [198, 146] width 190 height 27
click at [12, 105] on link "Invoice" at bounding box center [21, 105] width 34 height 24
select select "service"
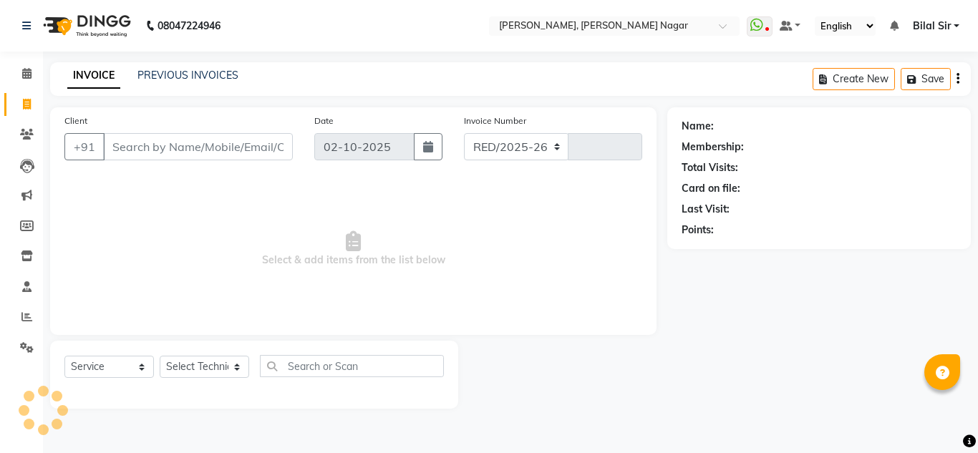
select select "7686"
type input "1429"
click at [119, 147] on input "Client" at bounding box center [198, 146] width 190 height 27
click at [142, 146] on input "Client" at bounding box center [198, 146] width 190 height 27
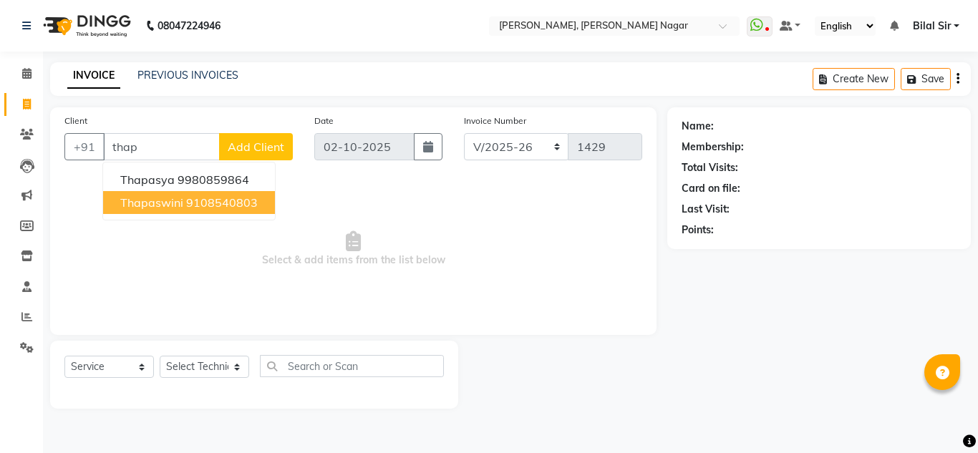
click at [173, 203] on span "Thapaswini" at bounding box center [151, 202] width 63 height 14
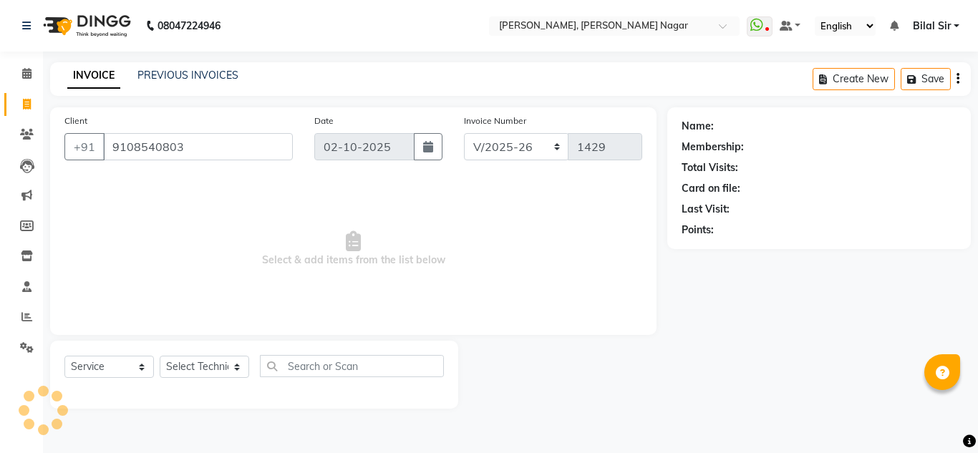
type input "9108540803"
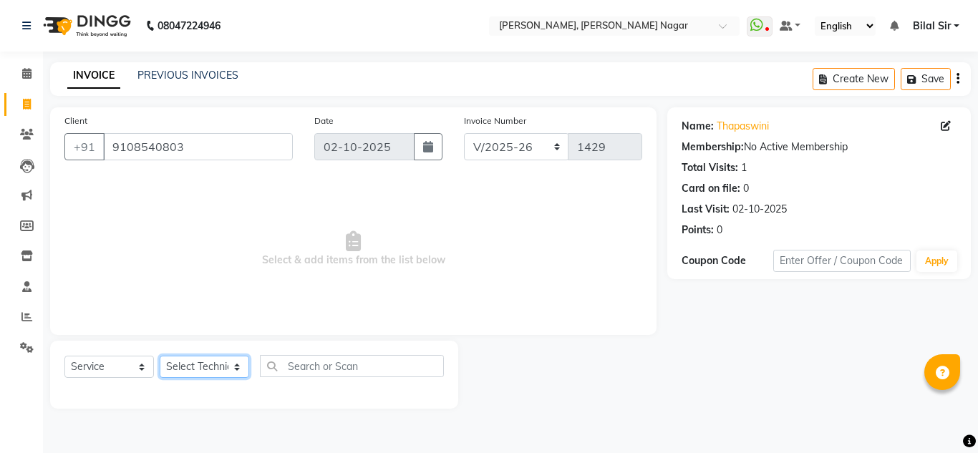
click at [210, 369] on select "Select Technician [PERSON_NAME] [PERSON_NAME] [PERSON_NAME] Manager [PERSON_NAM…" at bounding box center [204, 367] width 89 height 22
select select "92046"
click at [160, 356] on select "Select Technician [PERSON_NAME] [PERSON_NAME] [PERSON_NAME] Manager [PERSON_NAM…" at bounding box center [204, 367] width 89 height 22
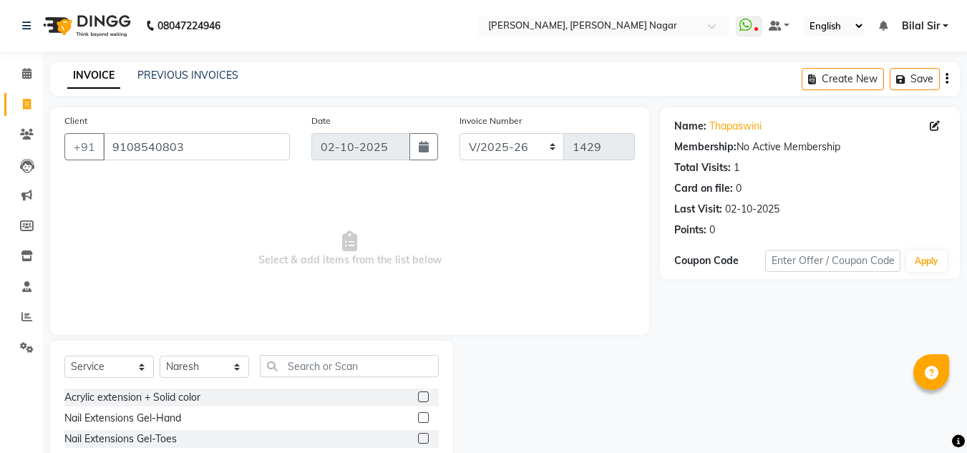
click at [325, 353] on div "Select Service Product Membership Package Voucher Prepaid Gift Card Select Tech…" at bounding box center [251, 446] width 403 height 211
click at [314, 365] on input "text" at bounding box center [349, 366] width 179 height 22
click at [182, 397] on div "Acrylic extension + Solid color" at bounding box center [132, 397] width 136 height 15
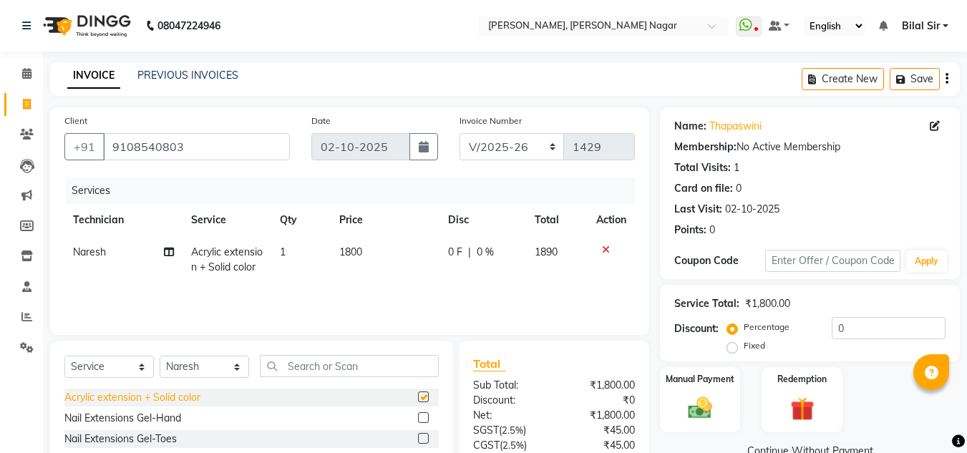
checkbox input "false"
click at [301, 367] on input "text" at bounding box center [349, 366] width 179 height 22
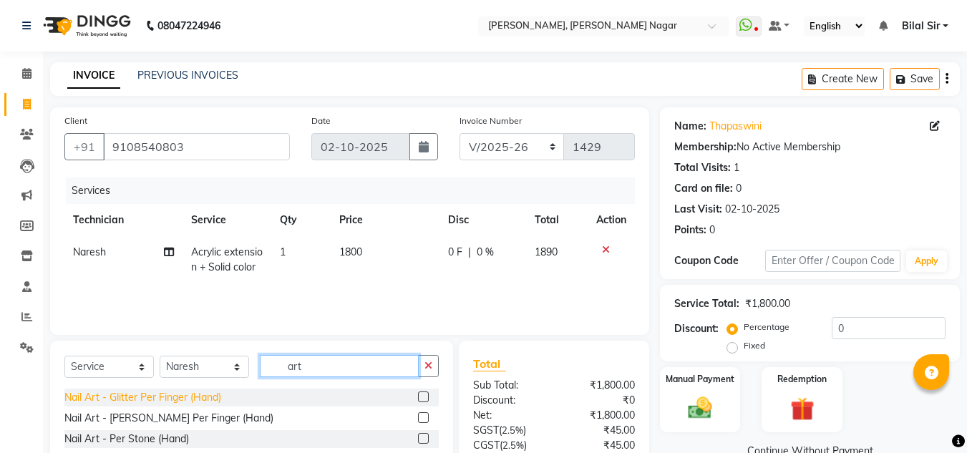
type input "art"
click at [182, 392] on div "Nail Art - Glitter Per Finger (Hand)" at bounding box center [142, 397] width 157 height 15
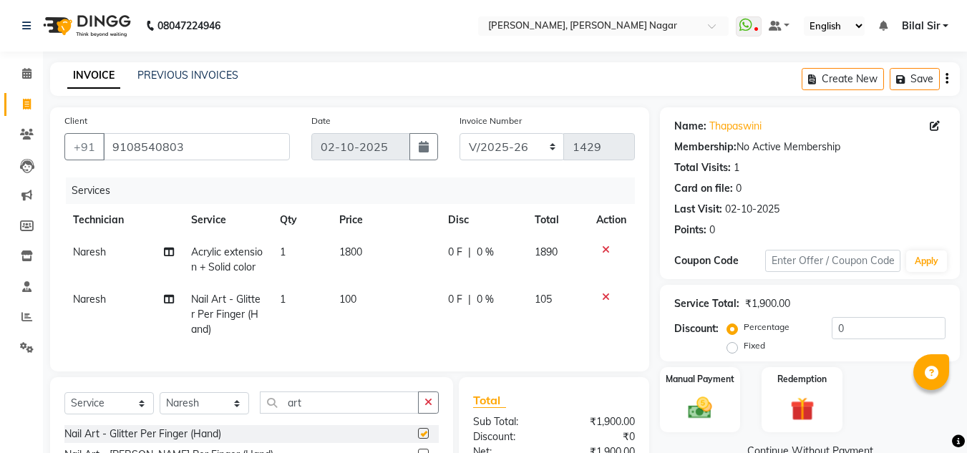
checkbox input "false"
click at [356, 306] on td "100" at bounding box center [385, 315] width 109 height 62
select select "92046"
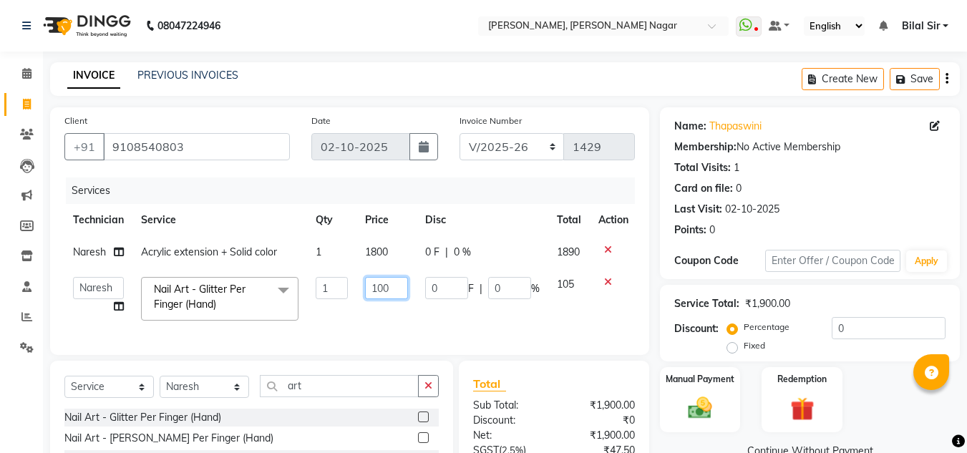
click at [390, 281] on input "100" at bounding box center [386, 288] width 43 height 22
type input "1"
type input "400"
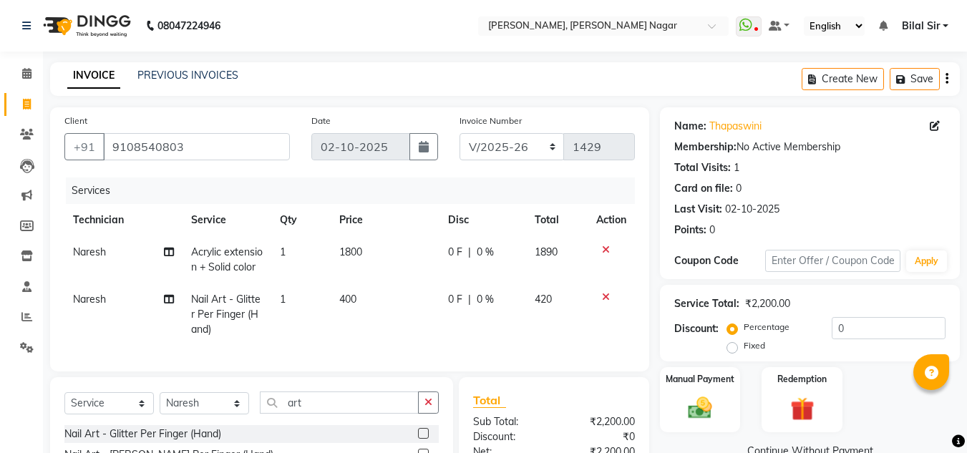
click at [707, 205] on div "Last Visit:" at bounding box center [698, 209] width 48 height 15
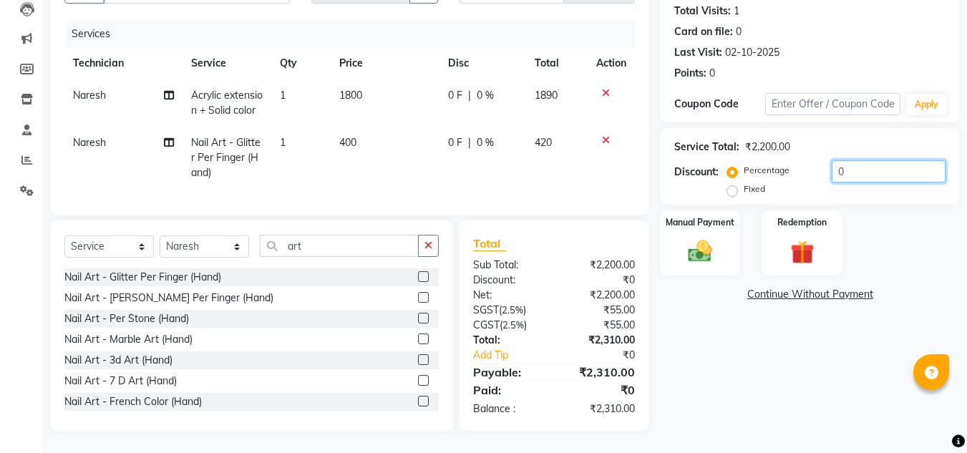
click at [861, 160] on input "0" at bounding box center [889, 171] width 114 height 22
type input "030"
click at [693, 237] on img at bounding box center [700, 251] width 40 height 29
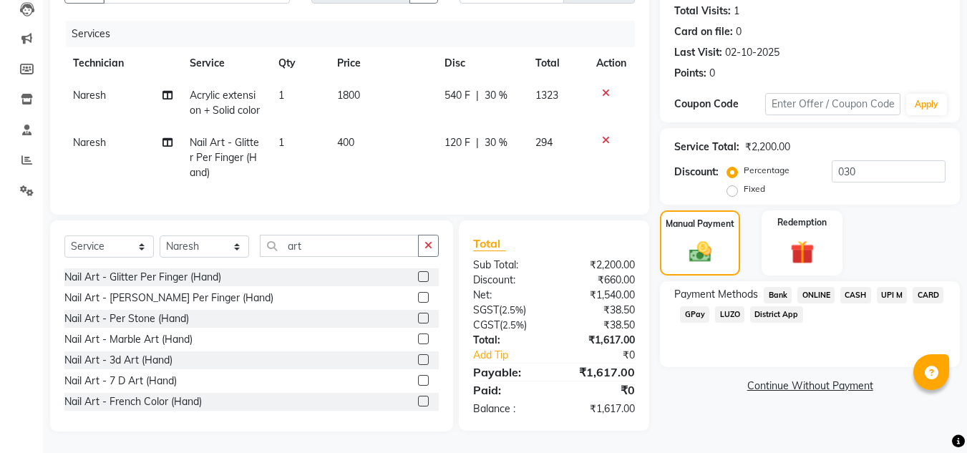
click at [819, 287] on span "ONLINE" at bounding box center [816, 295] width 37 height 16
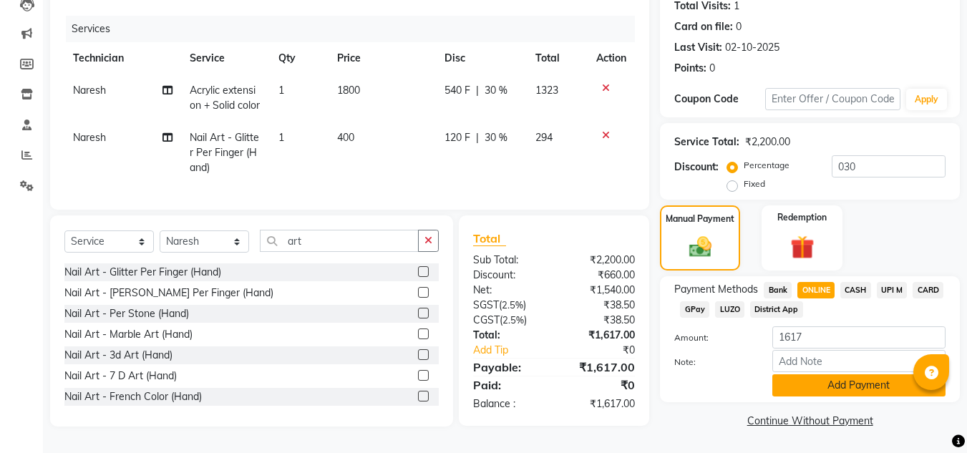
click at [805, 374] on button "Add Payment" at bounding box center [859, 385] width 173 height 22
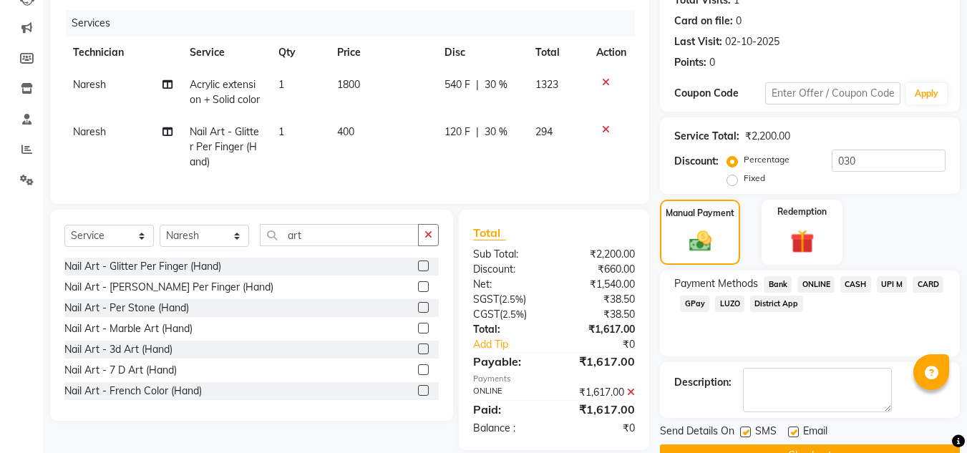
scroll to position [203, 0]
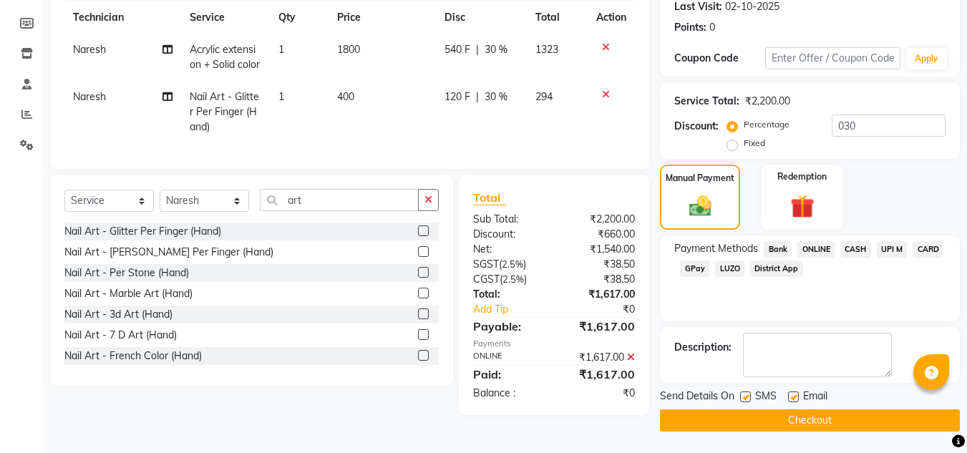
click at [776, 421] on button "Checkout" at bounding box center [810, 421] width 300 height 22
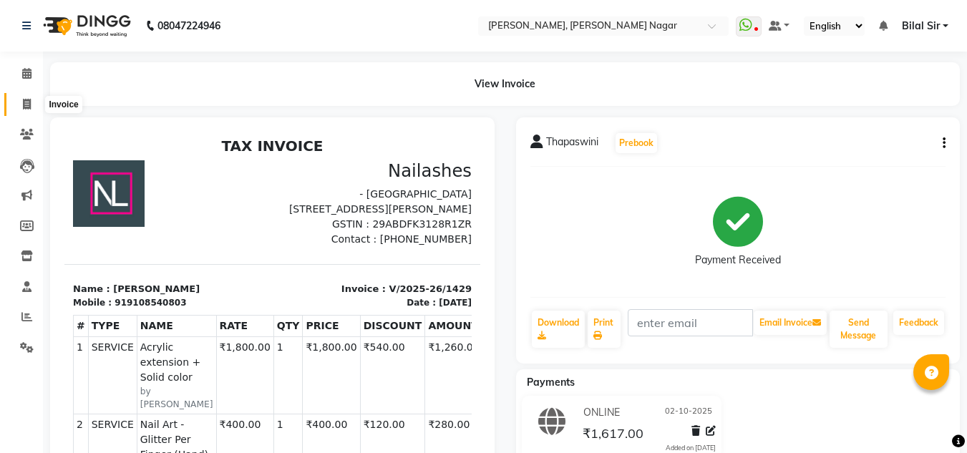
click at [16, 106] on span at bounding box center [26, 105] width 25 height 16
select select "service"
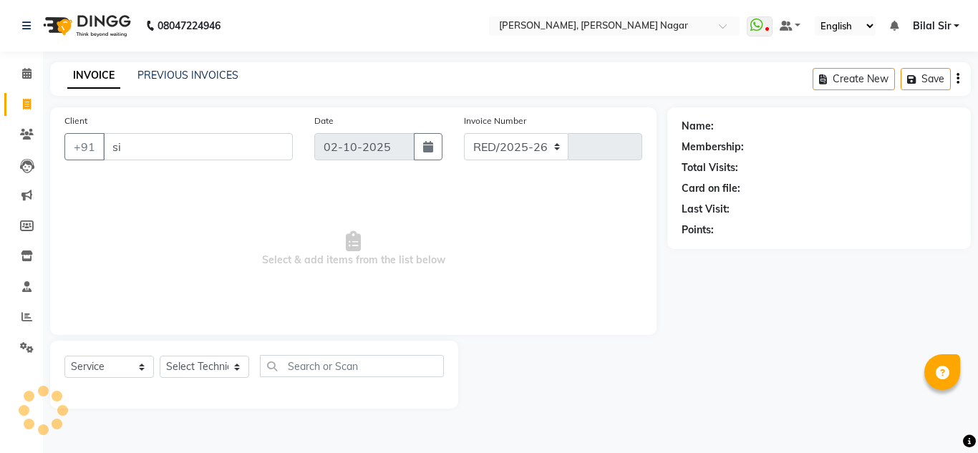
type input "sin"
select select "7686"
type input "1430"
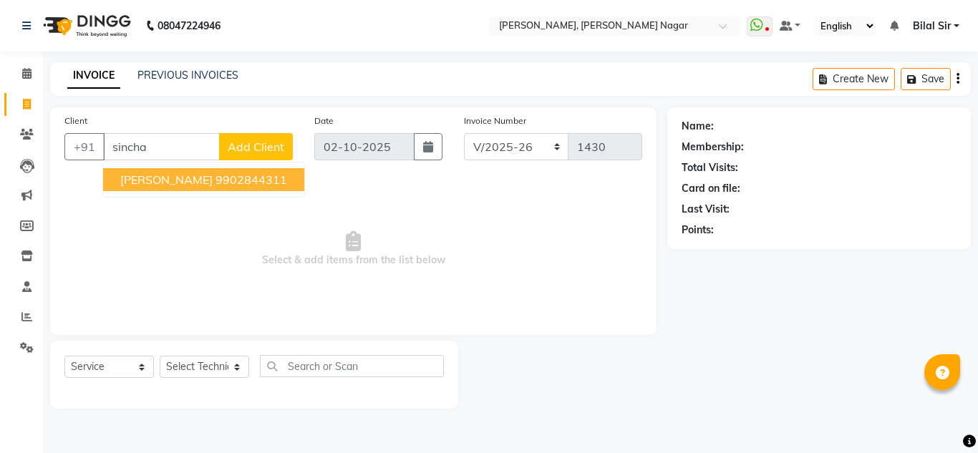
click at [160, 178] on span "[PERSON_NAME]" at bounding box center [166, 180] width 92 height 14
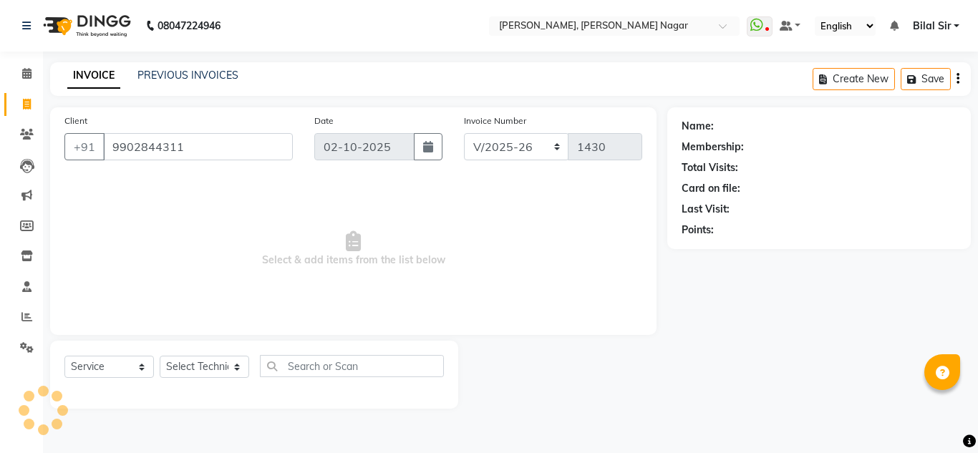
type input "9902844311"
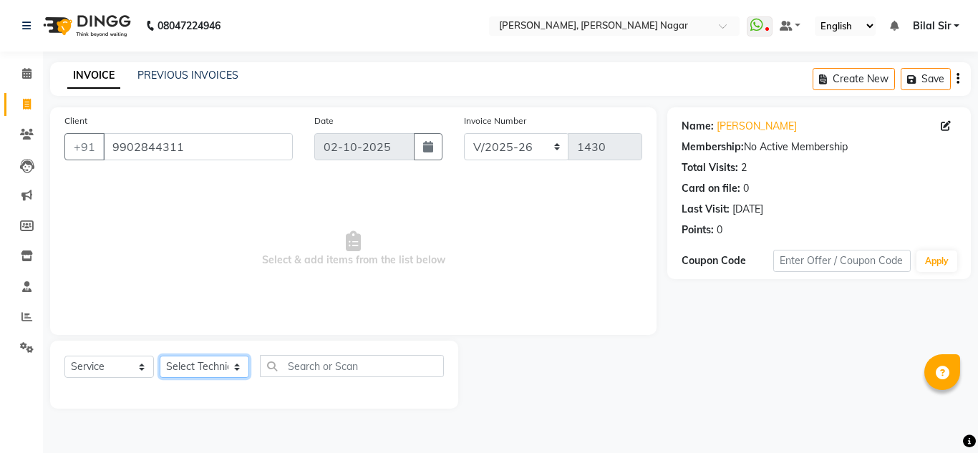
click at [201, 372] on select "Select Technician [PERSON_NAME] [PERSON_NAME] [PERSON_NAME] Manager [PERSON_NAM…" at bounding box center [204, 367] width 89 height 22
select select "92046"
click at [160, 356] on select "Select Technician [PERSON_NAME] [PERSON_NAME] [PERSON_NAME] Manager [PERSON_NAM…" at bounding box center [204, 367] width 89 height 22
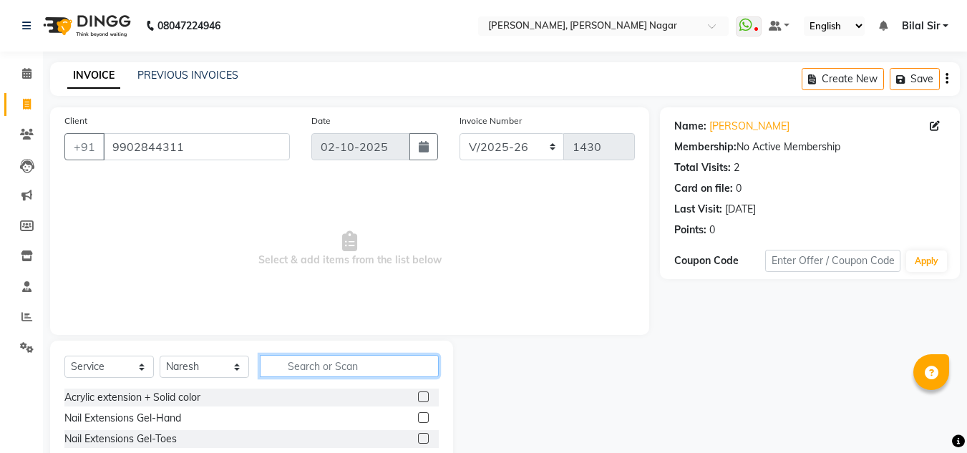
click at [342, 373] on input "text" at bounding box center [349, 366] width 179 height 22
type input "acry"
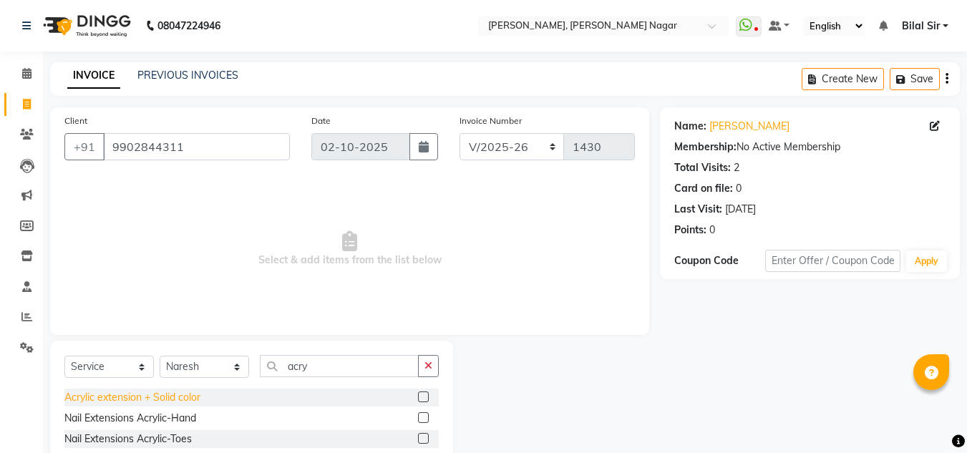
click at [183, 396] on div "Acrylic extension + Solid color" at bounding box center [132, 397] width 136 height 15
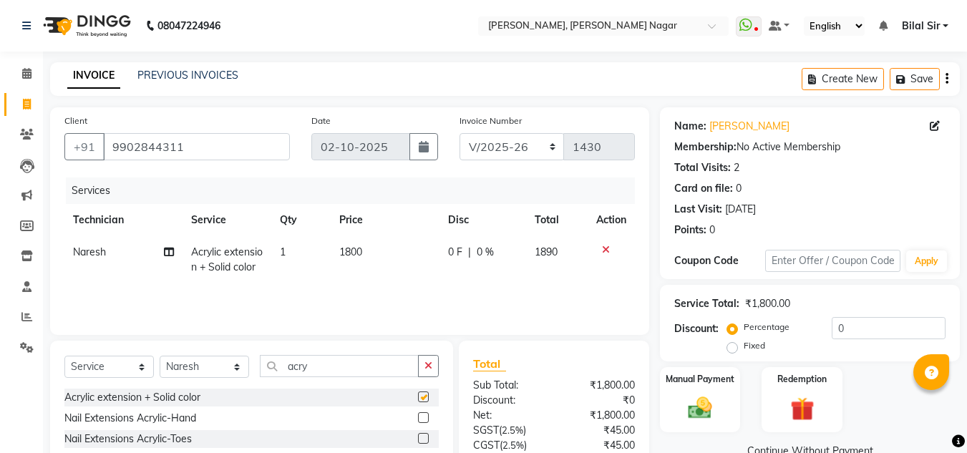
checkbox input "false"
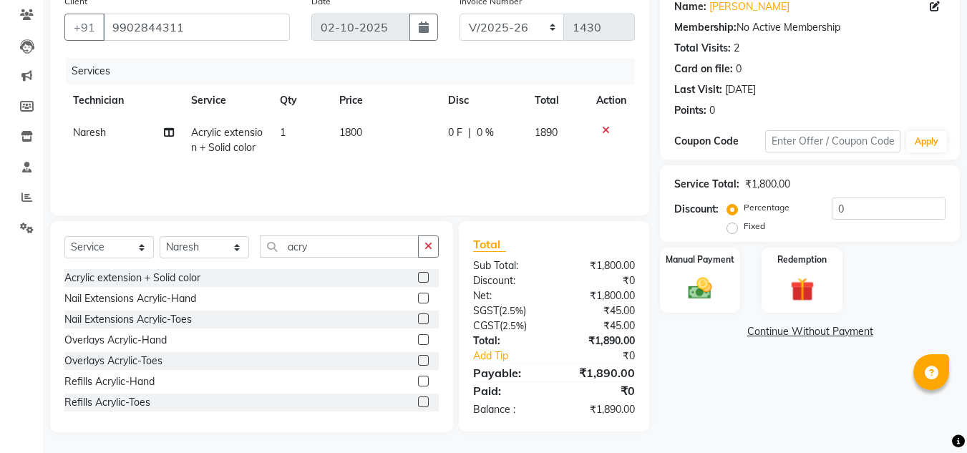
scroll to position [120, 0]
click at [853, 205] on input "0" at bounding box center [889, 208] width 114 height 22
click at [752, 407] on div "Name: [PERSON_NAME] Membership: No Active Membership Total Visits: 2 Card on fi…" at bounding box center [815, 209] width 311 height 445
click at [707, 274] on img at bounding box center [700, 287] width 40 height 29
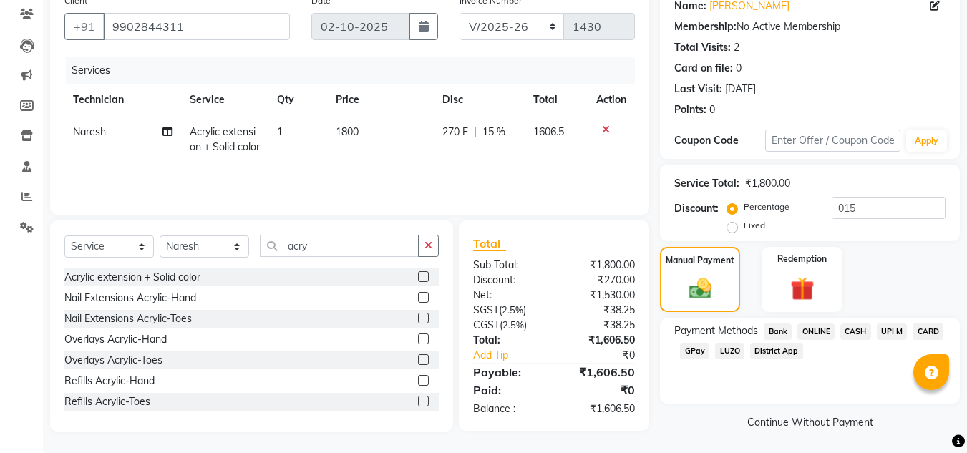
scroll to position [122, 0]
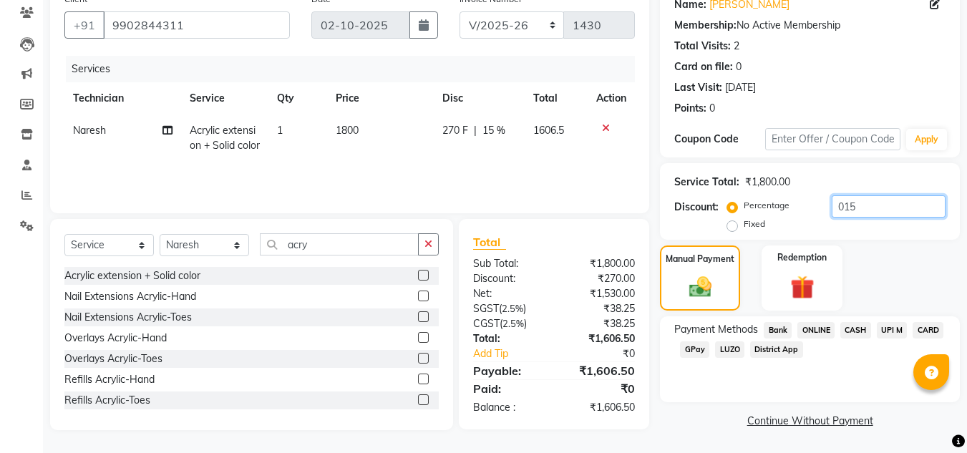
click at [878, 215] on input "015" at bounding box center [889, 206] width 114 height 22
type input "0"
type input "1"
type input "2"
type input "1"
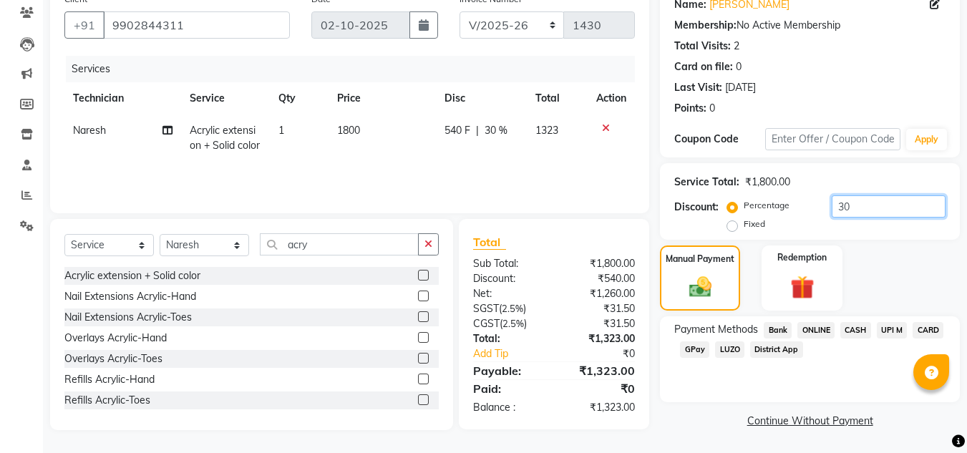
type input "3"
type input "1"
type input "30"
click at [807, 334] on span "ONLINE" at bounding box center [816, 330] width 37 height 16
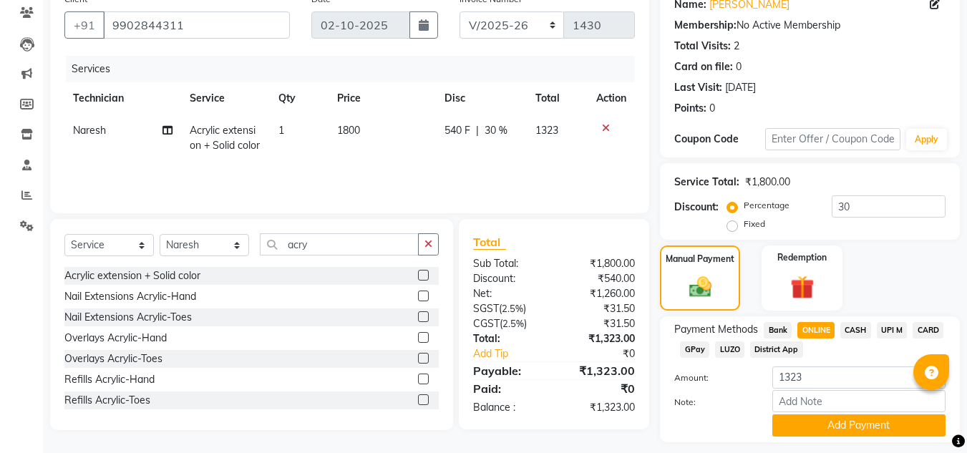
scroll to position [162, 0]
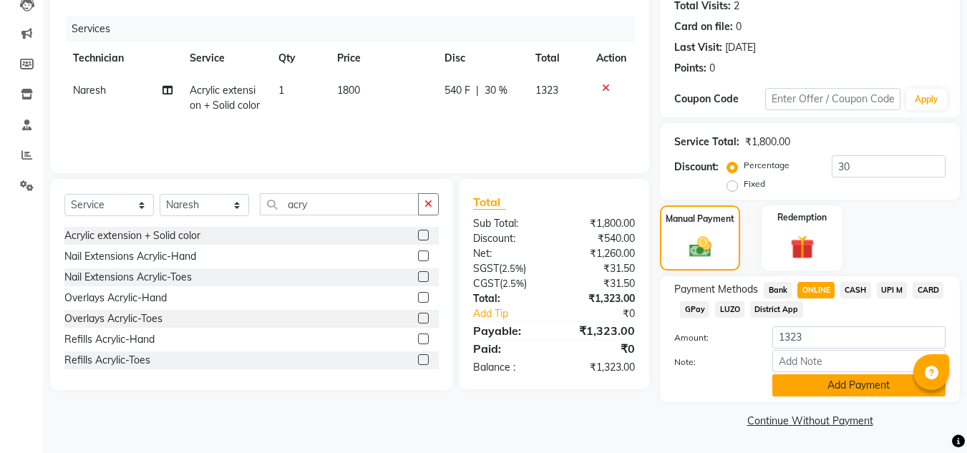
click at [834, 392] on button "Add Payment" at bounding box center [859, 385] width 173 height 22
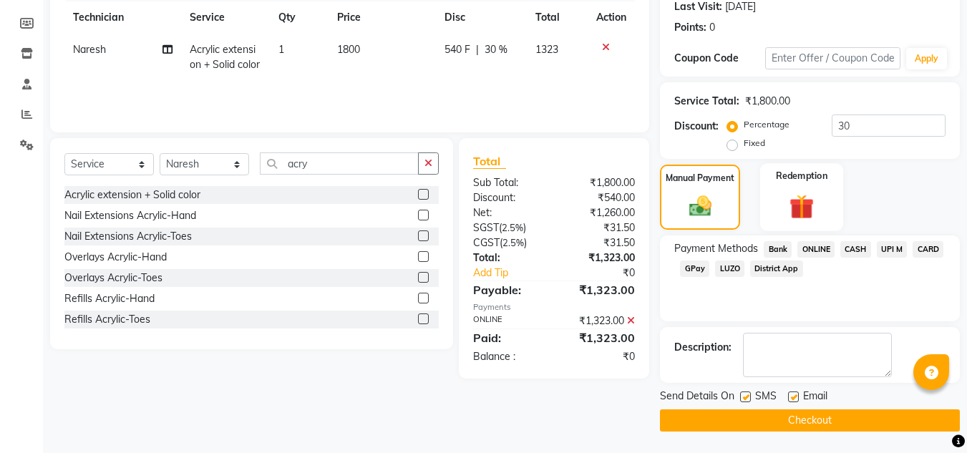
scroll to position [0, 0]
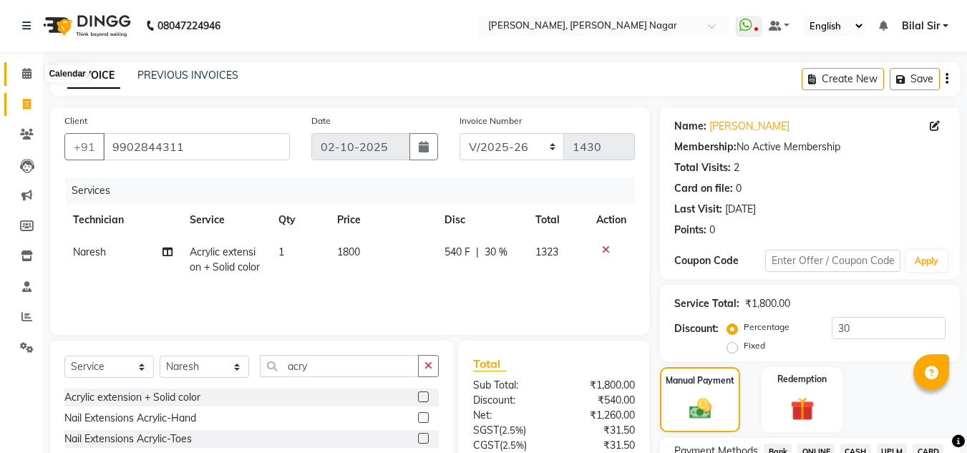
click at [22, 67] on span at bounding box center [26, 74] width 25 height 16
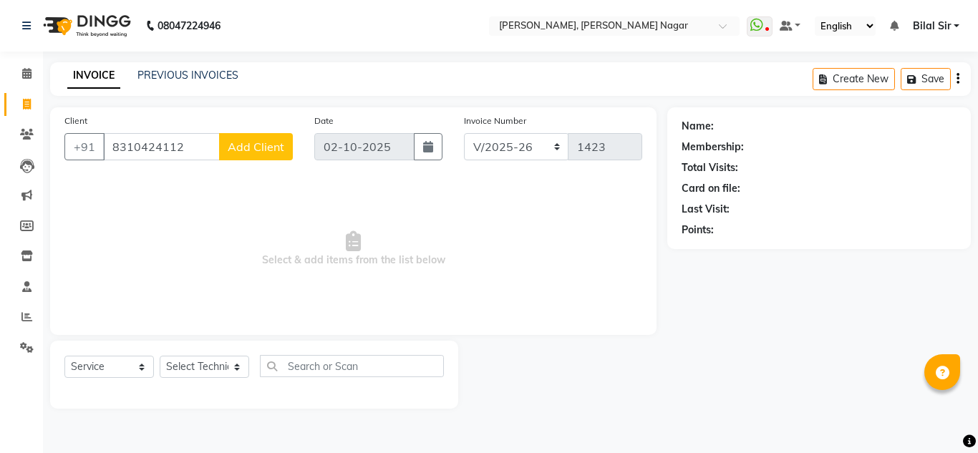
select select "7686"
select select "service"
type input "8310424112"
click at [247, 148] on span "Add Client" at bounding box center [256, 147] width 57 height 14
select select "21"
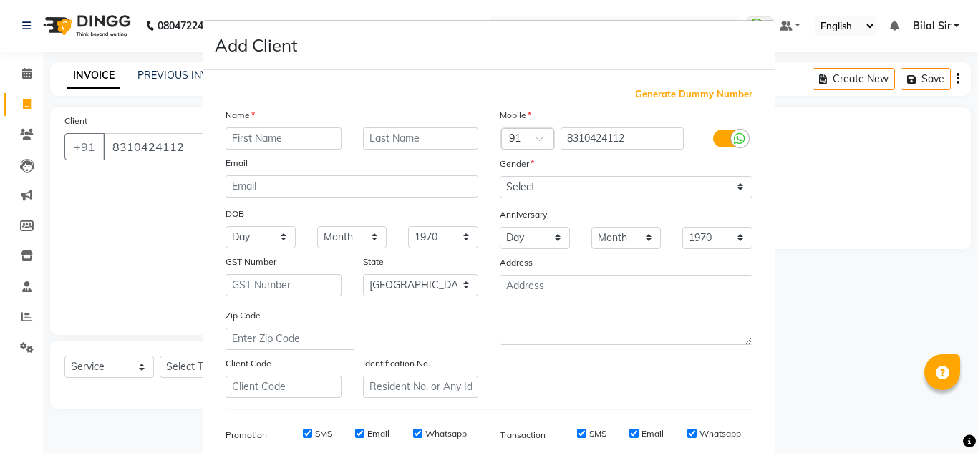
click at [266, 135] on input "text" at bounding box center [284, 138] width 116 height 22
type input "Rachana"
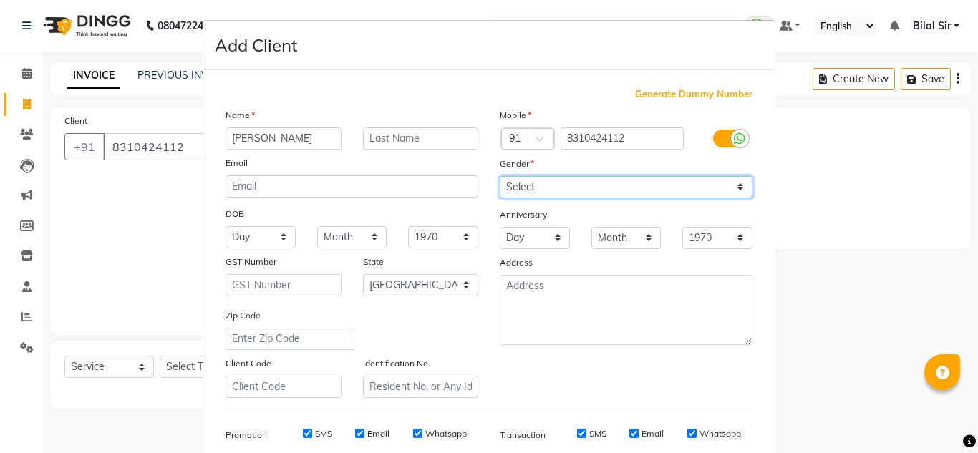
click at [545, 186] on select "Select [DEMOGRAPHIC_DATA] [DEMOGRAPHIC_DATA] Other Prefer Not To Say" at bounding box center [626, 187] width 253 height 22
select select "[DEMOGRAPHIC_DATA]"
click at [500, 176] on select "Select [DEMOGRAPHIC_DATA] [DEMOGRAPHIC_DATA] Other Prefer Not To Say" at bounding box center [626, 187] width 253 height 22
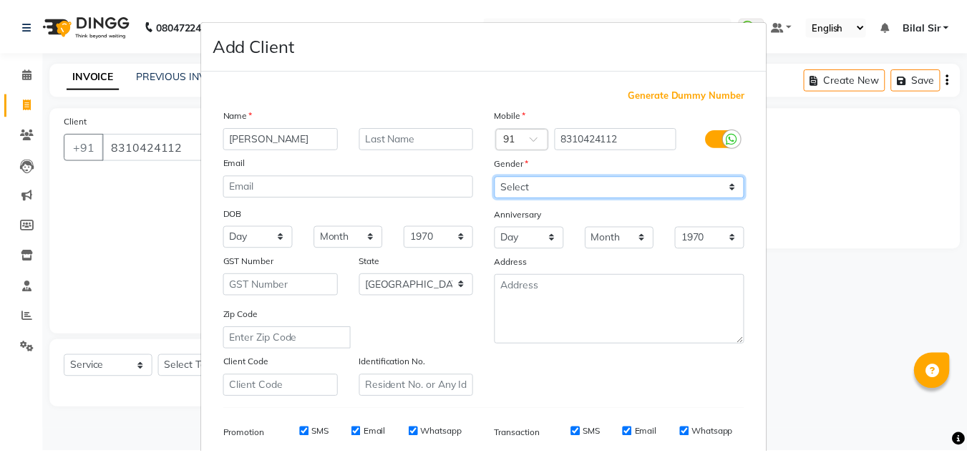
scroll to position [208, 0]
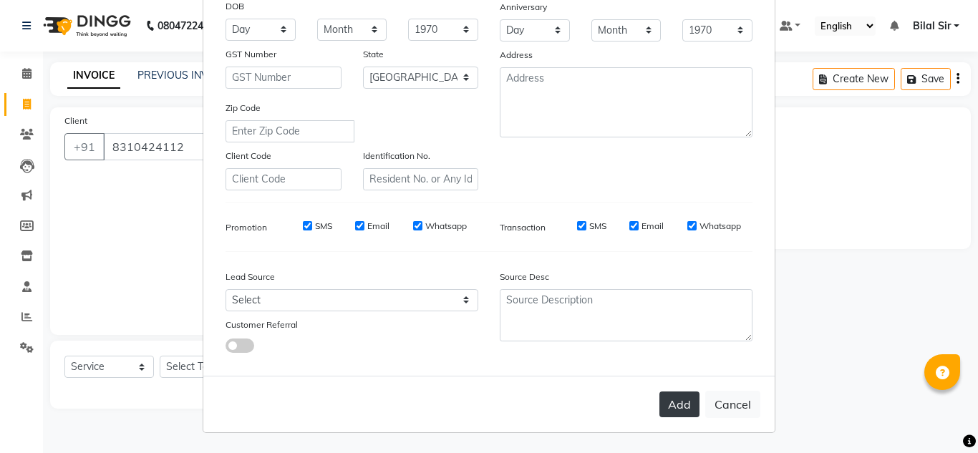
click at [669, 410] on button "Add" at bounding box center [679, 405] width 40 height 26
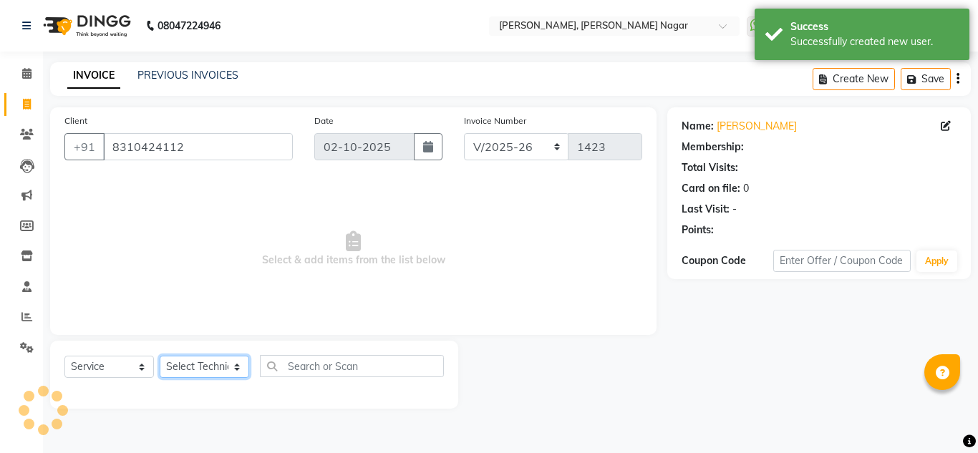
click at [181, 367] on select "Select Technician [PERSON_NAME] [PERSON_NAME] [PERSON_NAME] Manager [PERSON_NAM…" at bounding box center [204, 367] width 89 height 22
click at [160, 356] on select "Select Technician [PERSON_NAME] [PERSON_NAME] [PERSON_NAME] Manager [PERSON_NAM…" at bounding box center [204, 367] width 89 height 22
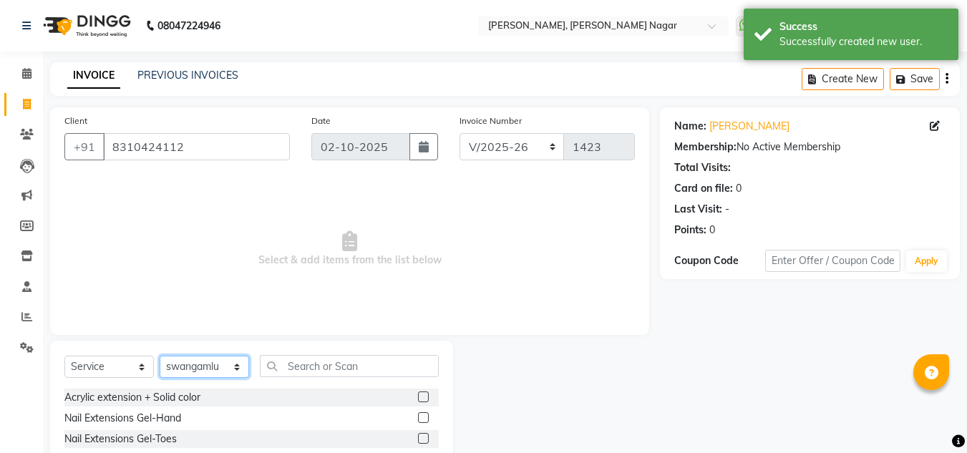
click at [211, 364] on select "Select Technician [PERSON_NAME] [PERSON_NAME] [PERSON_NAME] Manager [PERSON_NAM…" at bounding box center [204, 367] width 89 height 22
select select "81679"
click at [160, 356] on select "Select Technician [PERSON_NAME] [PERSON_NAME] [PERSON_NAME] Manager [PERSON_NAM…" at bounding box center [204, 367] width 89 height 22
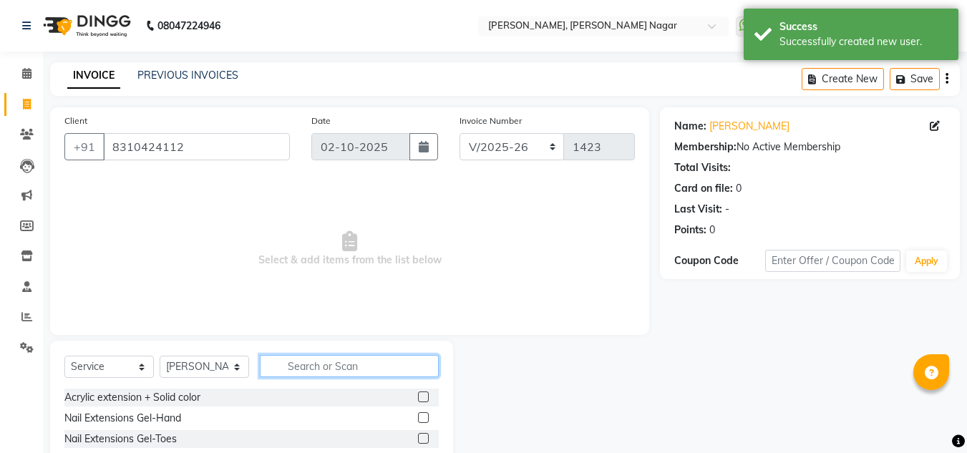
click at [330, 365] on input "text" at bounding box center [349, 366] width 179 height 22
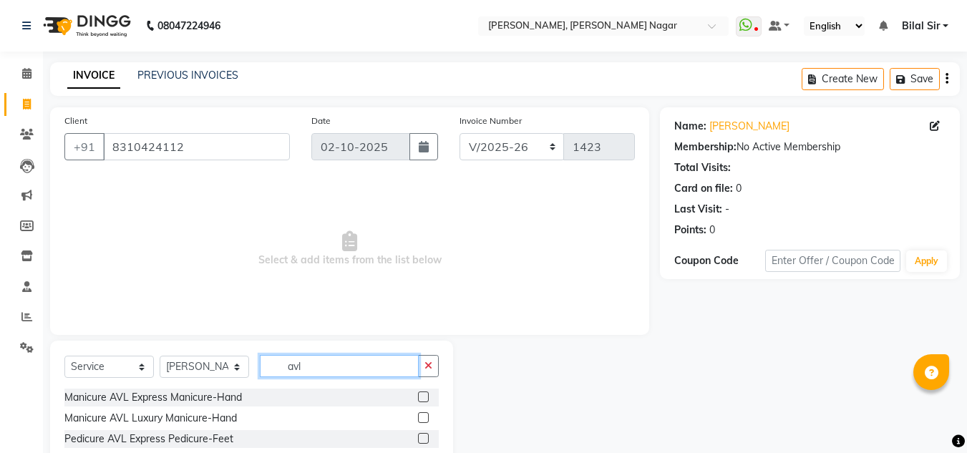
scroll to position [60, 0]
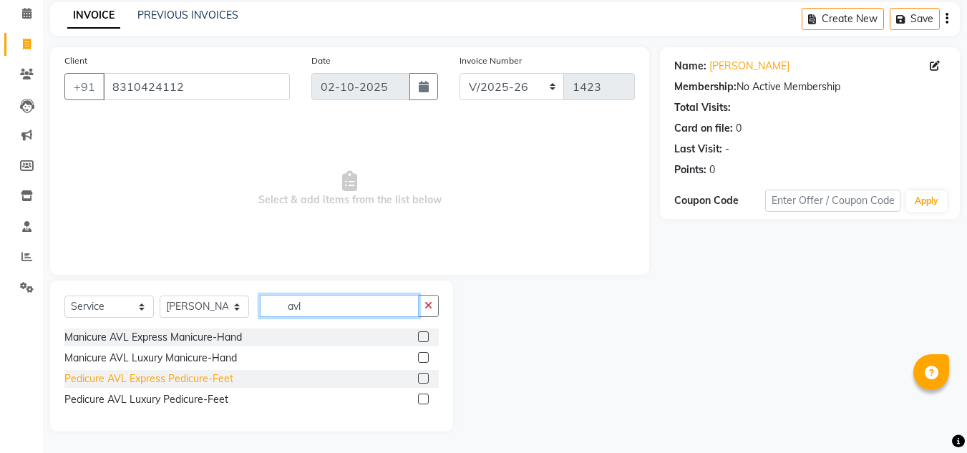
type input "avl"
click at [186, 376] on div "Pedicure AVL Express Pedicure-Feet" at bounding box center [148, 379] width 169 height 15
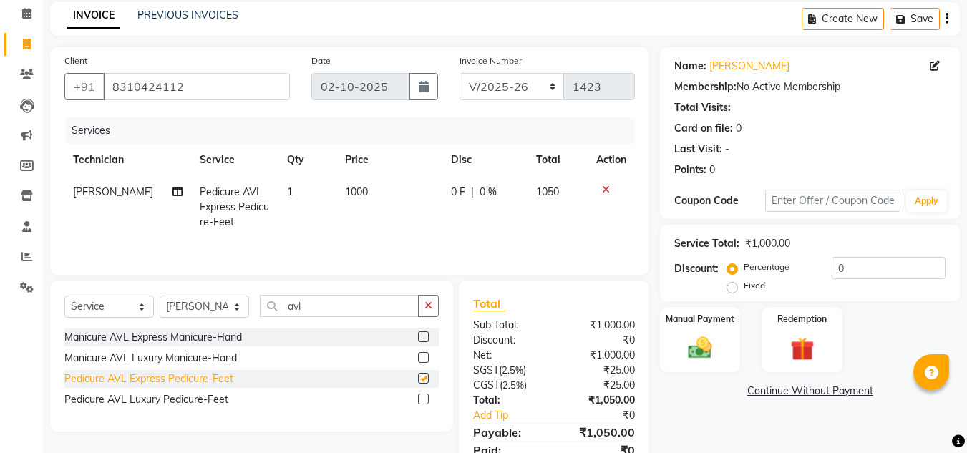
checkbox input "false"
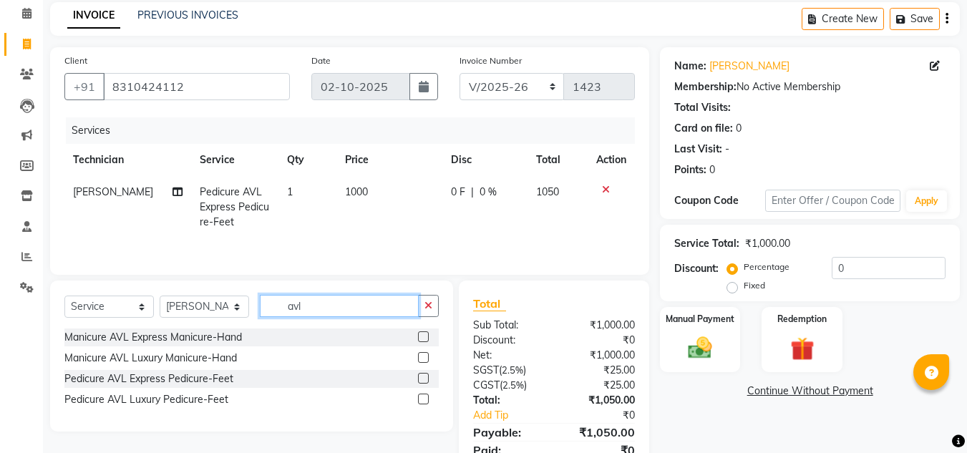
click at [314, 308] on input "avl" at bounding box center [339, 306] width 159 height 22
type input "a"
type input "sol"
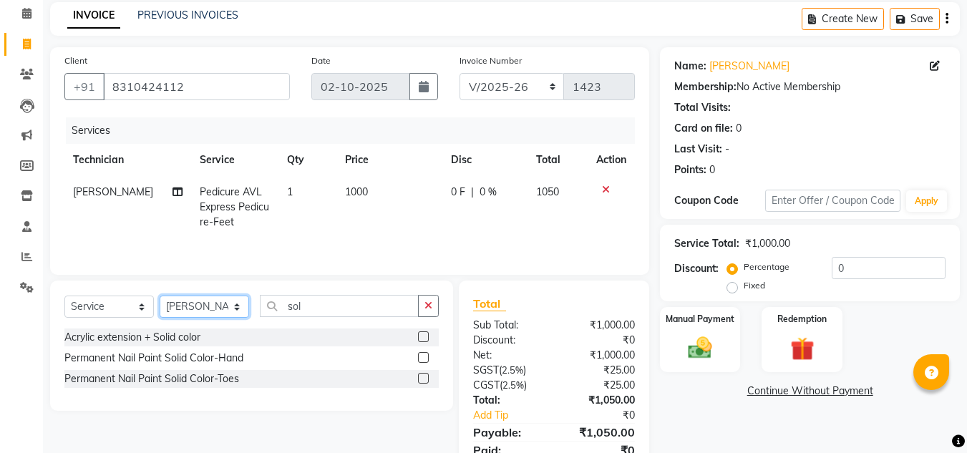
click at [170, 306] on select "Select Technician [PERSON_NAME] [PERSON_NAME] [PERSON_NAME] Manager [PERSON_NAM…" at bounding box center [204, 307] width 89 height 22
select select "92046"
click at [160, 296] on select "Select Technician [PERSON_NAME] [PERSON_NAME] [PERSON_NAME] Manager [PERSON_NAM…" at bounding box center [204, 307] width 89 height 22
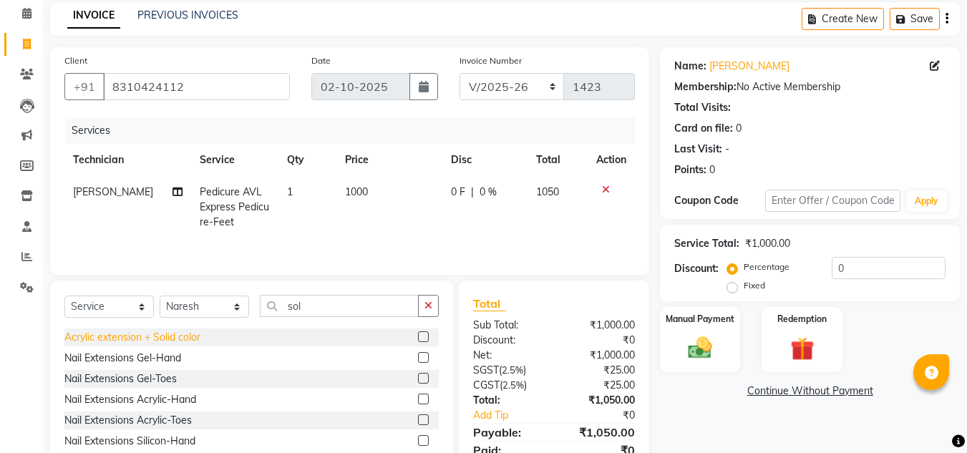
click at [132, 340] on div "Acrylic extension + Solid color" at bounding box center [132, 337] width 136 height 15
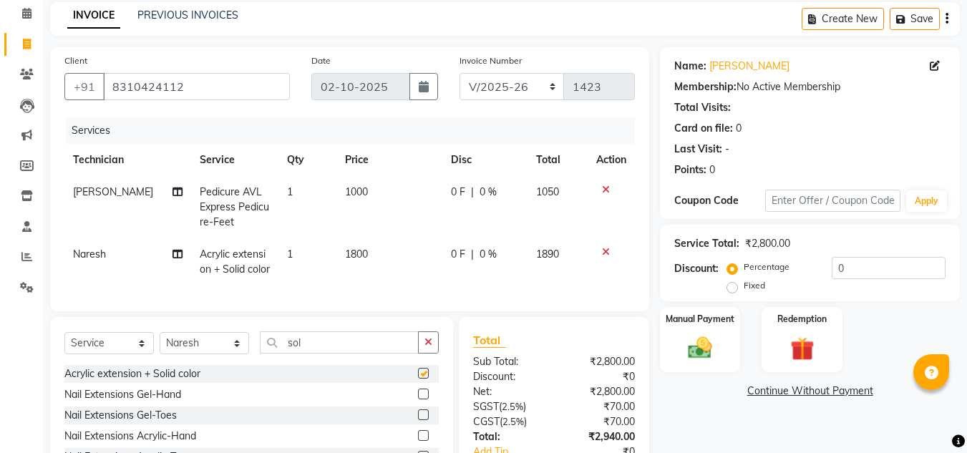
checkbox input "false"
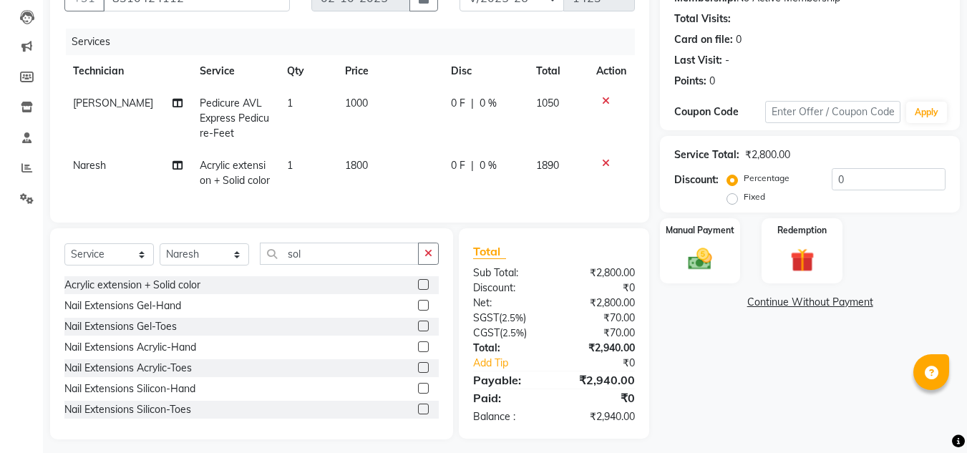
scroll to position [151, 0]
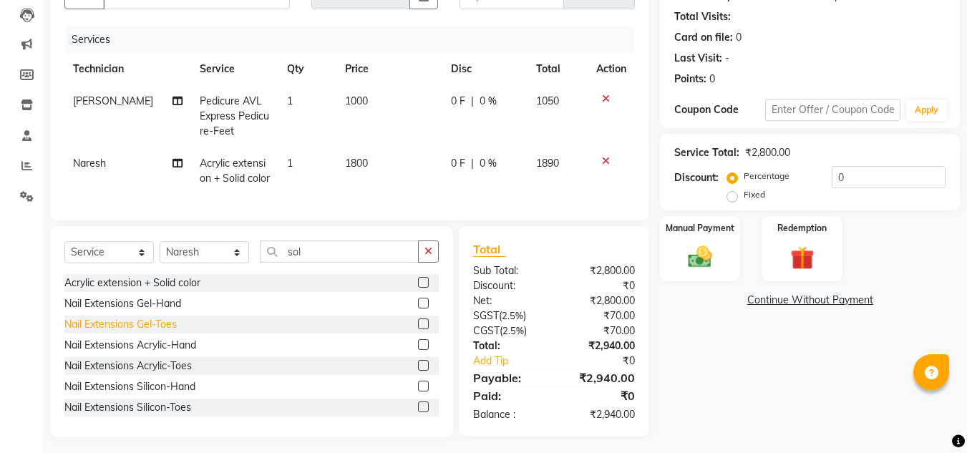
click at [155, 332] on div "Nail Extensions Gel-Toes" at bounding box center [120, 324] width 112 height 15
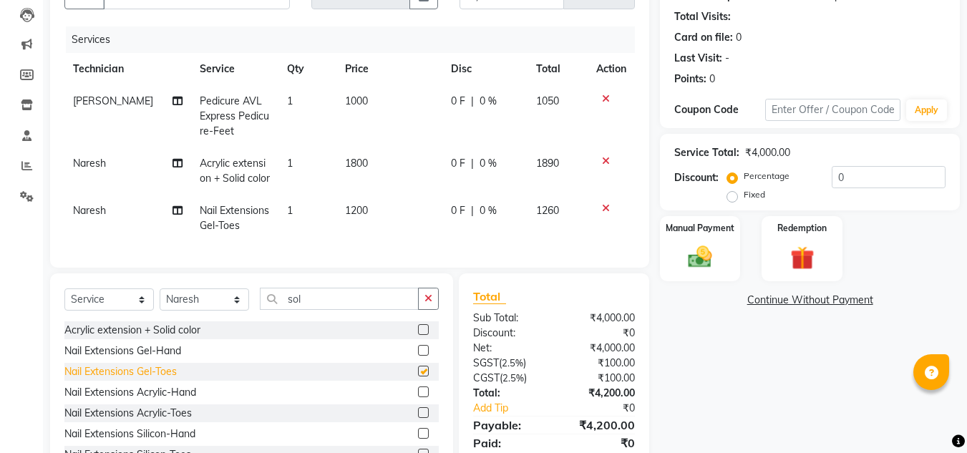
checkbox input "false"
click at [606, 208] on icon at bounding box center [606, 208] width 8 height 10
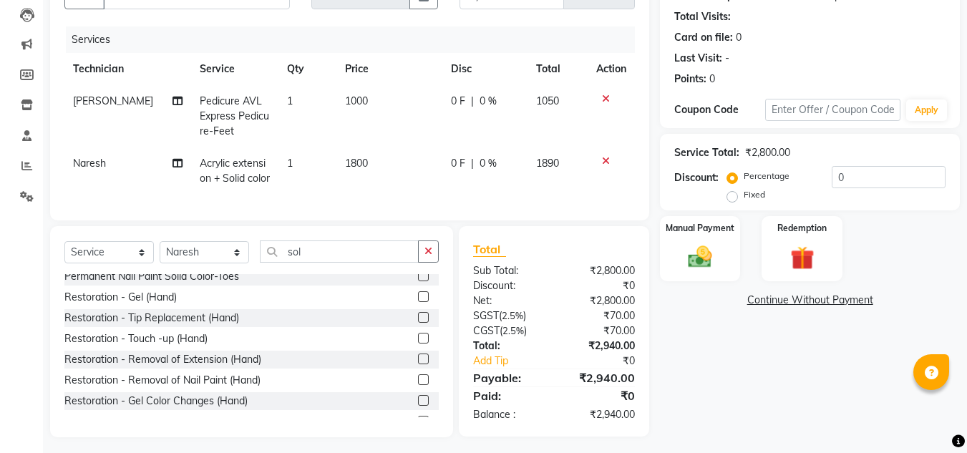
scroll to position [213, 0]
click at [320, 254] on input "sol" at bounding box center [339, 252] width 159 height 22
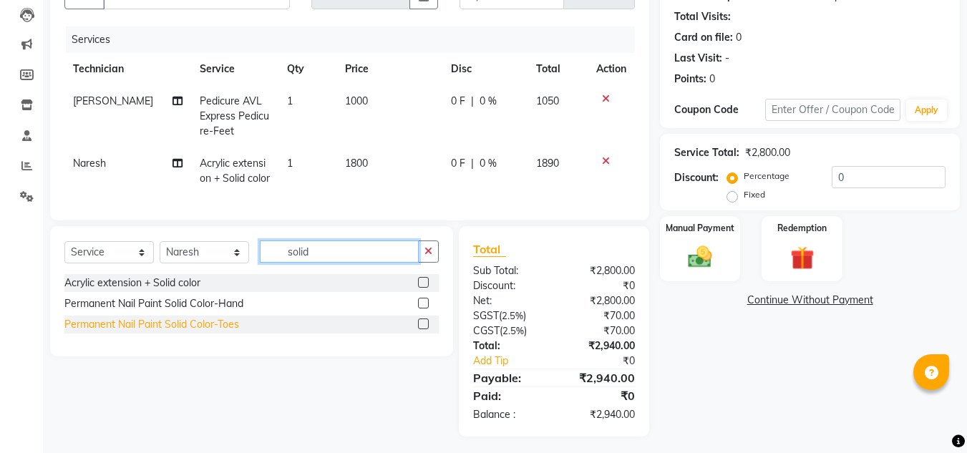
type input "solid"
click at [180, 332] on div "Permanent Nail Paint Solid Color-Toes" at bounding box center [151, 324] width 175 height 15
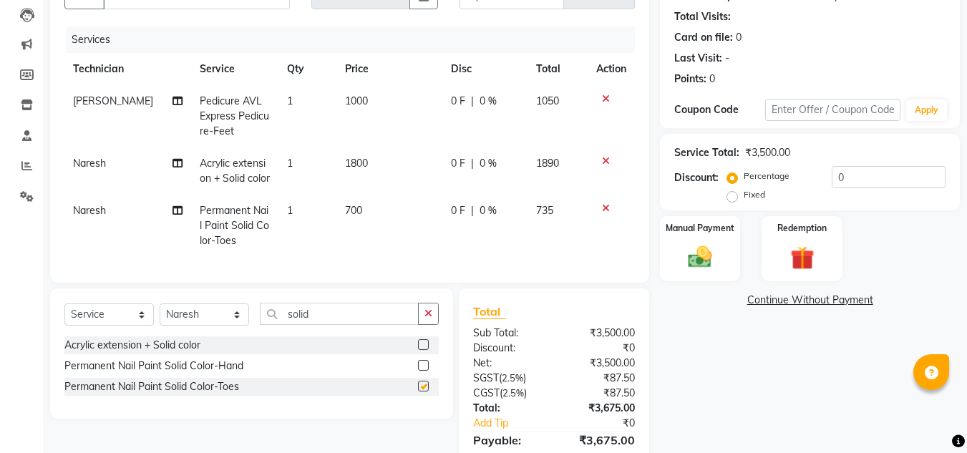
checkbox input "false"
click at [326, 325] on input "solid" at bounding box center [339, 314] width 159 height 22
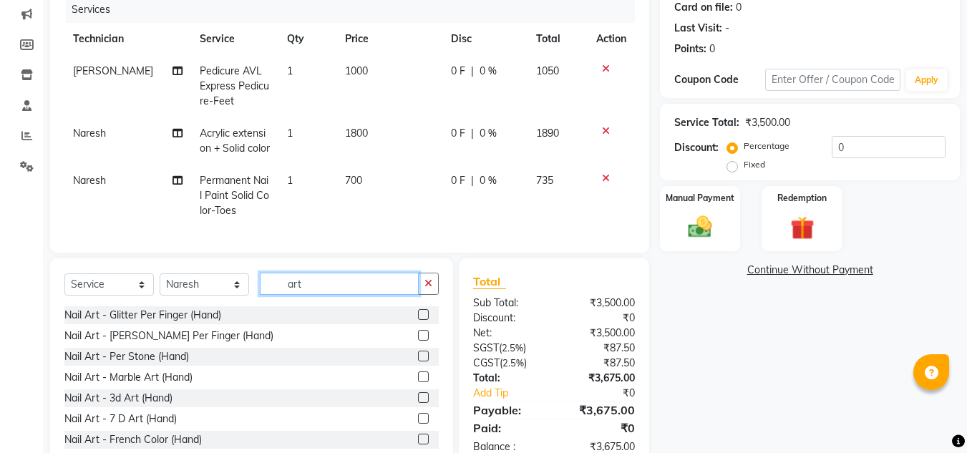
scroll to position [183, 0]
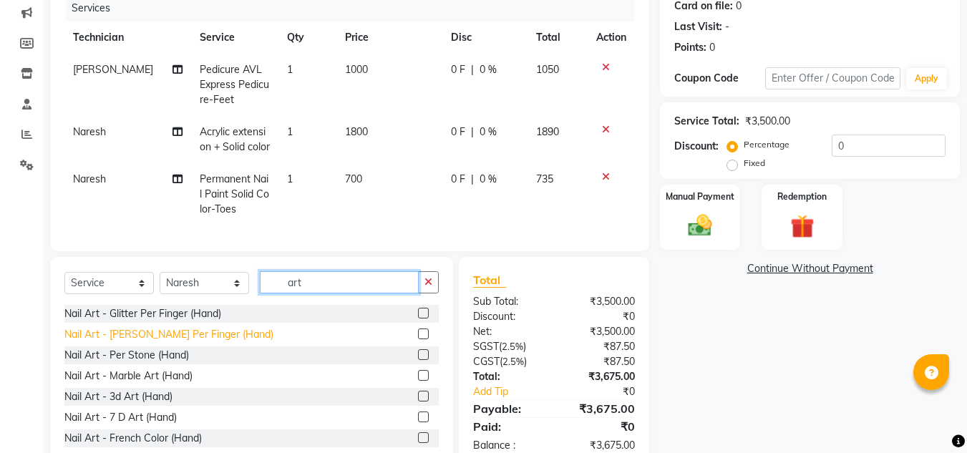
type input "art"
click at [163, 342] on div "Nail Art - [PERSON_NAME] Per Finger (Hand)" at bounding box center [168, 334] width 209 height 15
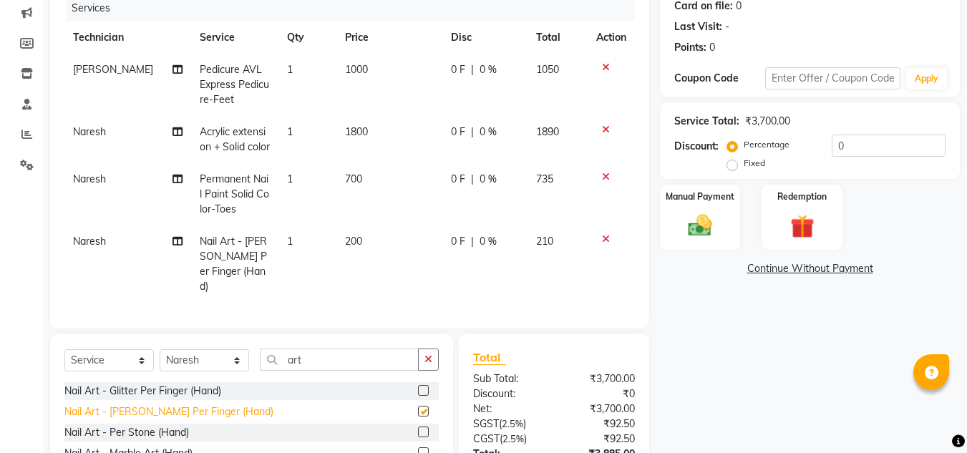
checkbox input "false"
click at [287, 240] on span "1" at bounding box center [290, 241] width 6 height 13
select select "92046"
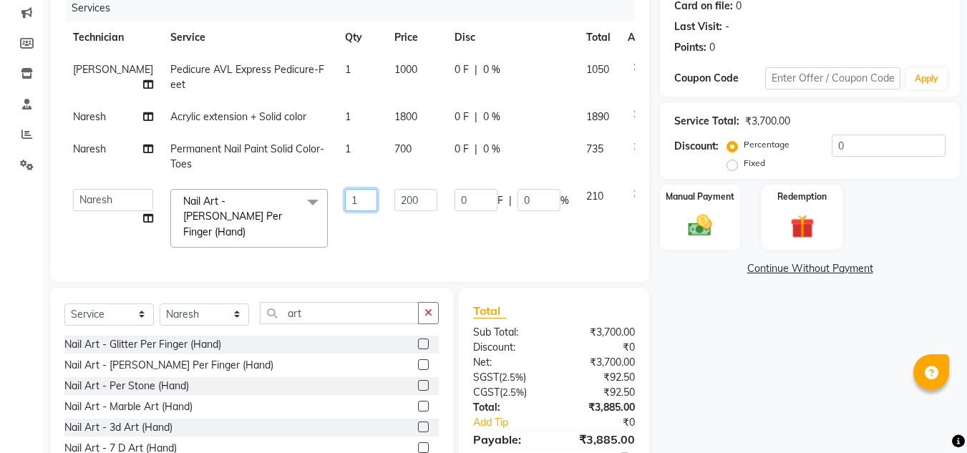
click at [345, 199] on input "1" at bounding box center [361, 200] width 32 height 22
type input "4"
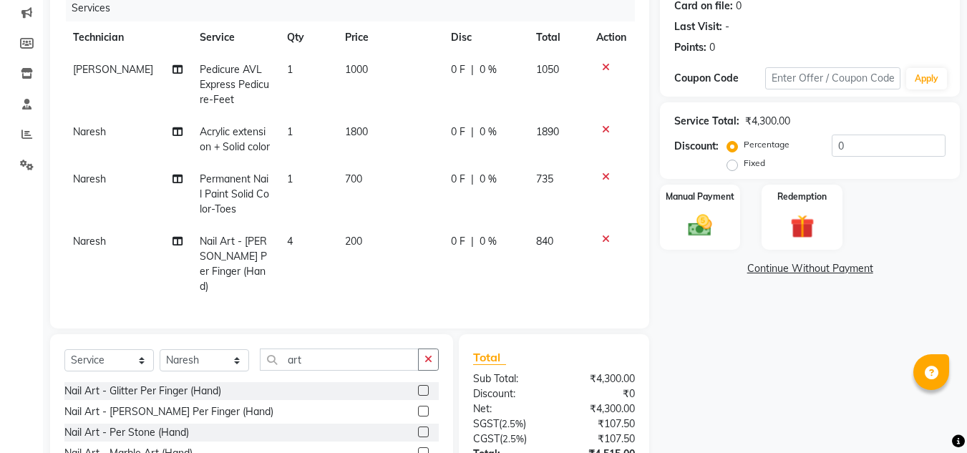
click at [396, 200] on td "700" at bounding box center [389, 194] width 106 height 62
select select "92046"
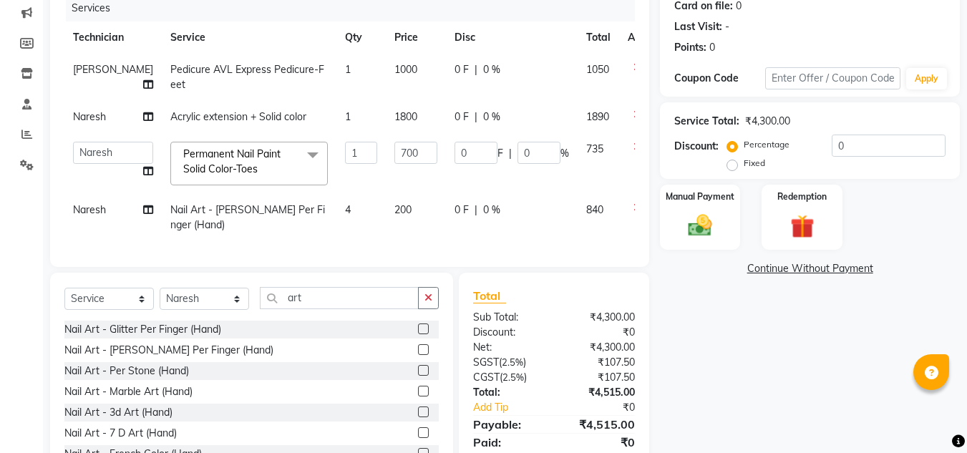
click at [336, 212] on td "4" at bounding box center [360, 217] width 49 height 47
select select "92046"
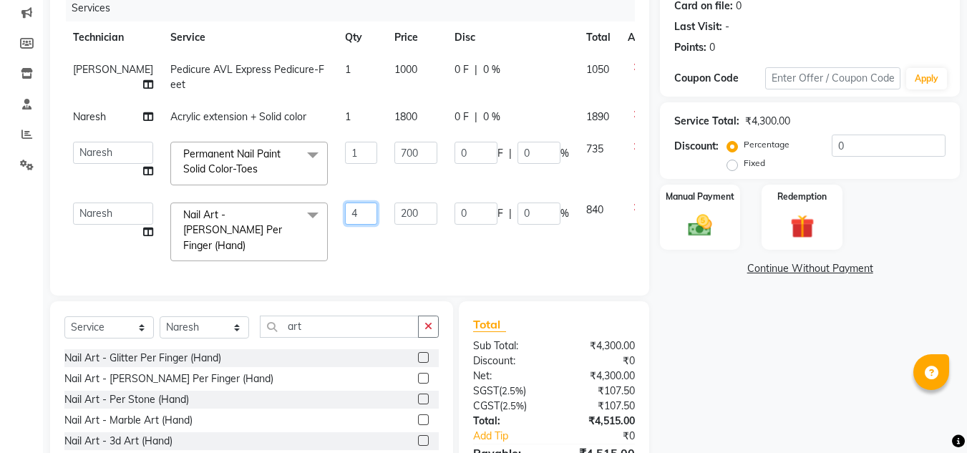
click at [345, 210] on input "4" at bounding box center [361, 214] width 32 height 22
type input "6"
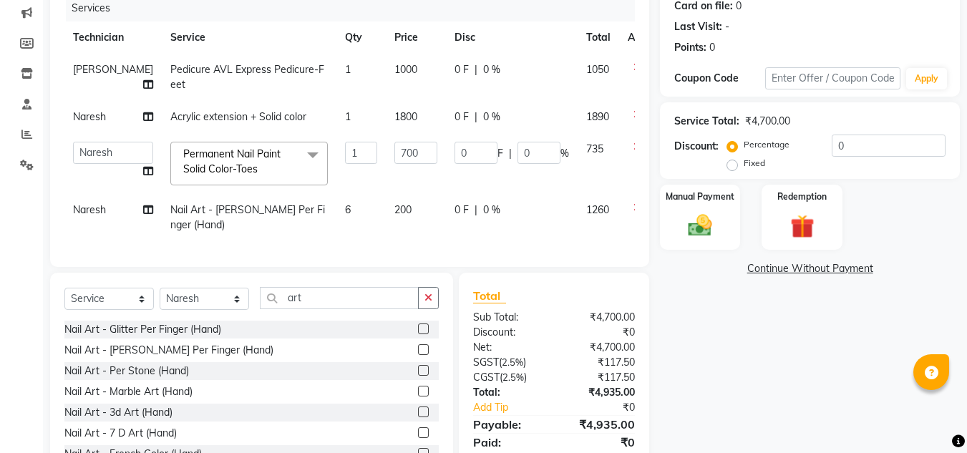
click at [394, 211] on td "200" at bounding box center [416, 217] width 60 height 47
select select "92046"
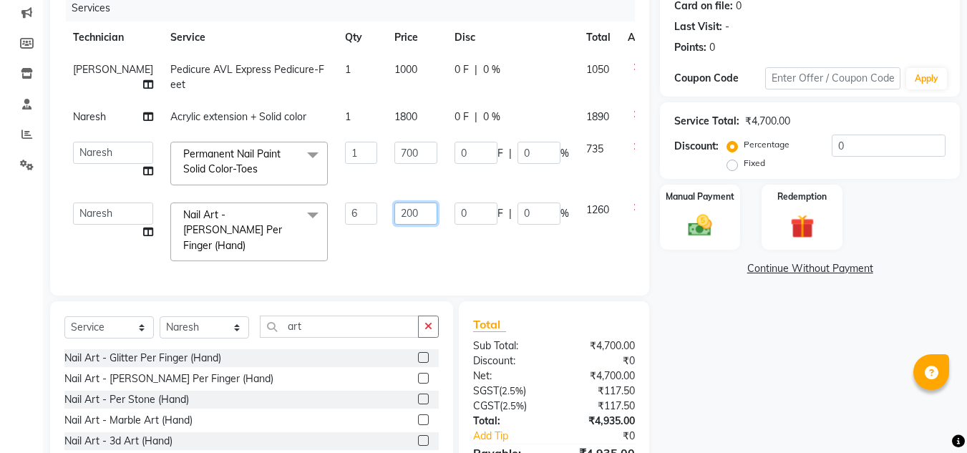
click at [394, 212] on input "200" at bounding box center [415, 214] width 43 height 22
type input "6"
type input "150"
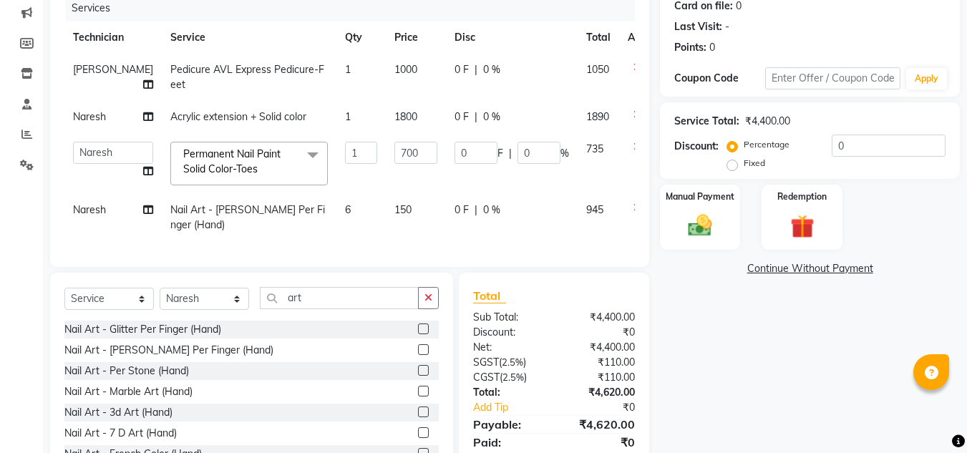
click at [839, 380] on div "Name: Rachana Membership: No Active Membership Total Visits: Card on file: 0 La…" at bounding box center [815, 204] width 311 height 559
click at [334, 290] on input "art" at bounding box center [339, 298] width 159 height 22
type input "a"
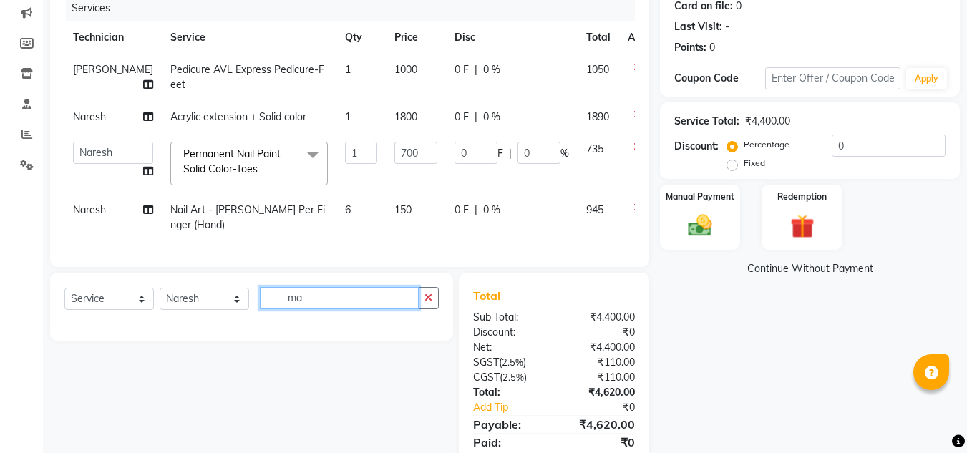
type input "m"
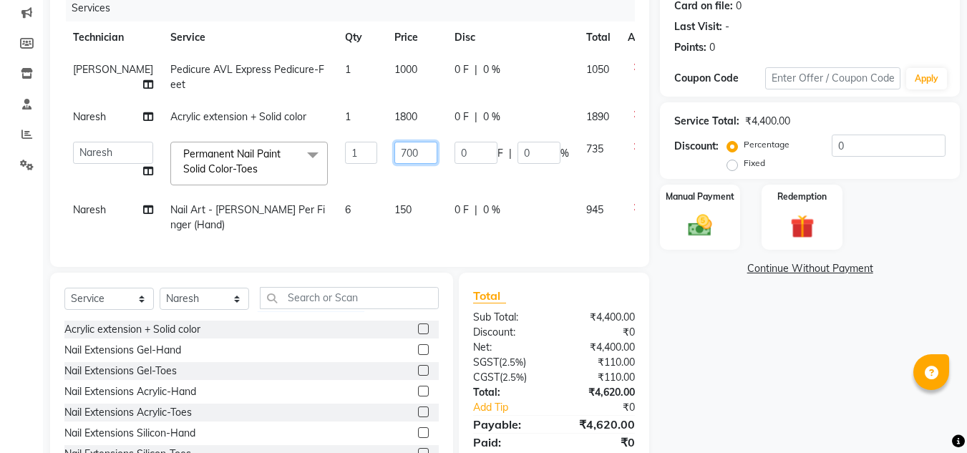
click at [394, 152] on input "700" at bounding box center [415, 153] width 43 height 22
click at [386, 117] on td "1800" at bounding box center [416, 117] width 60 height 32
select select "92046"
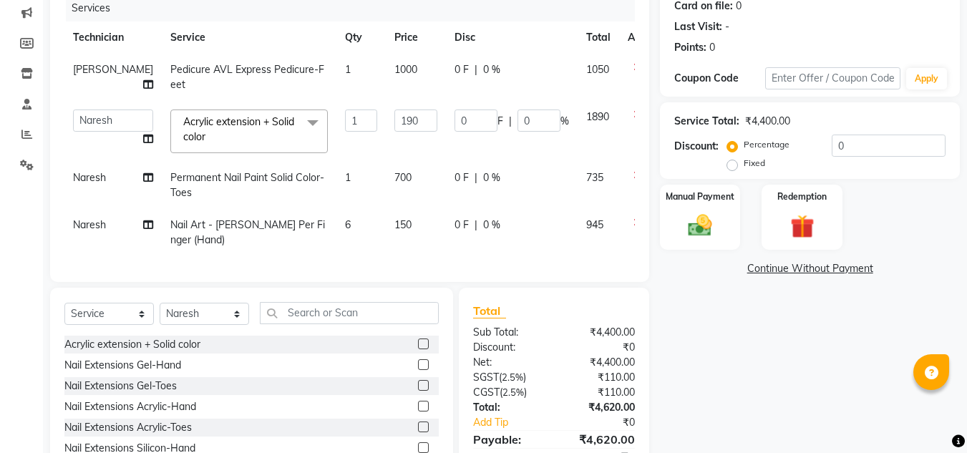
type input "1900"
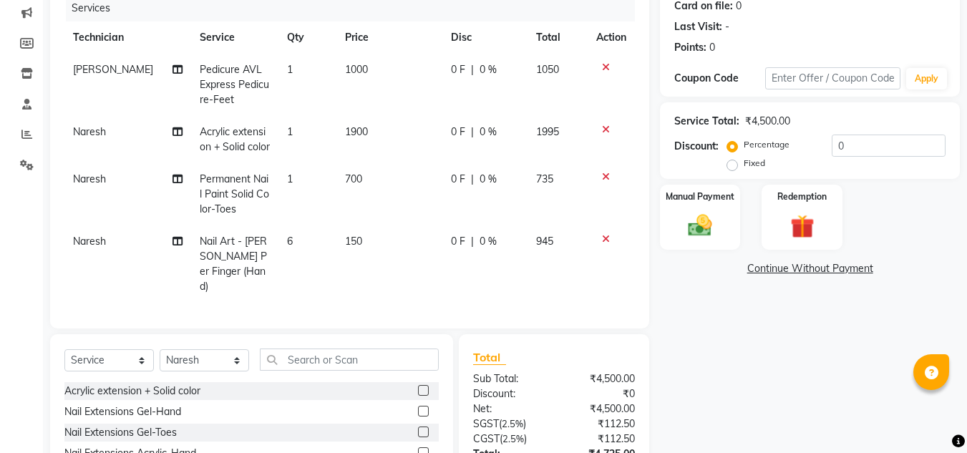
click at [731, 74] on div "Coupon Code" at bounding box center [719, 78] width 90 height 15
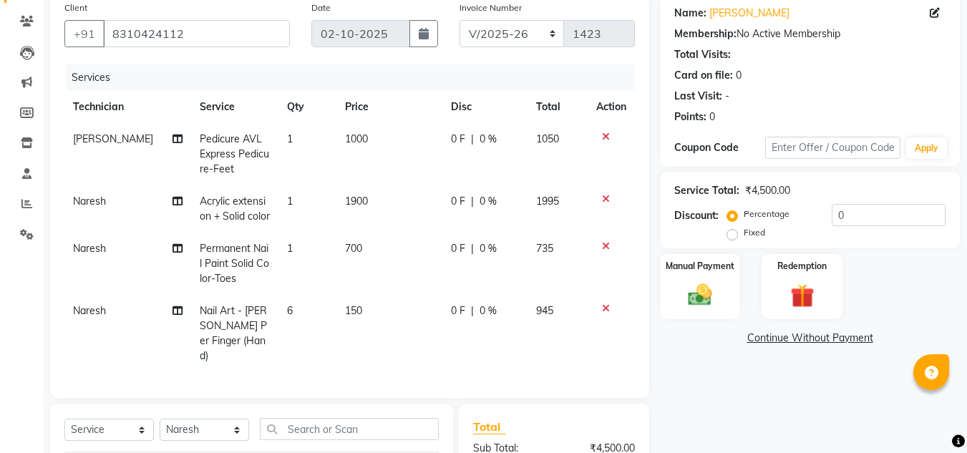
scroll to position [106, 0]
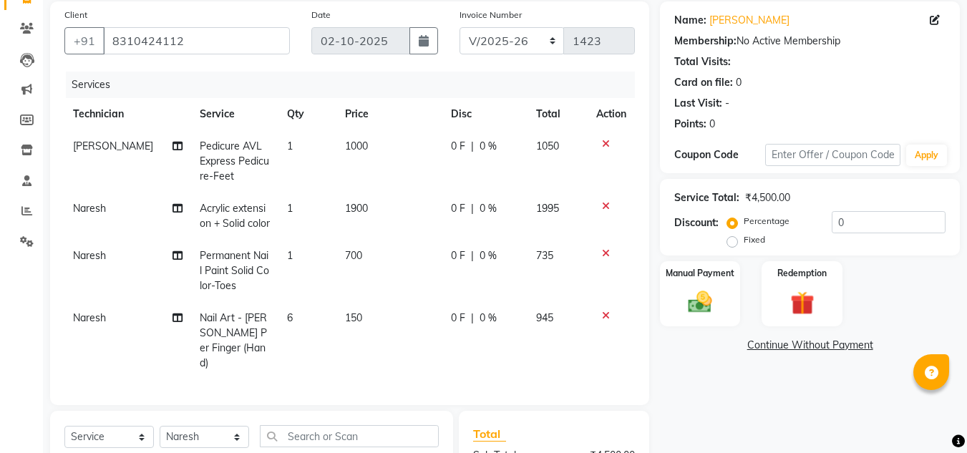
click at [214, 163] on span "Pedicure AVL Express Pedicure-Feet" at bounding box center [234, 161] width 69 height 43
select select "81679"
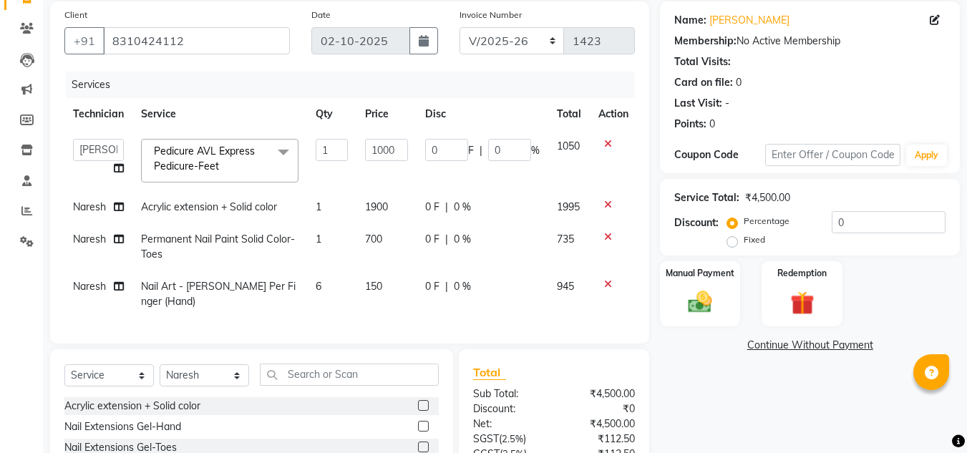
click at [252, 149] on span "Pedicure AVL Express Pedicure-Feet" at bounding box center [204, 159] width 101 height 28
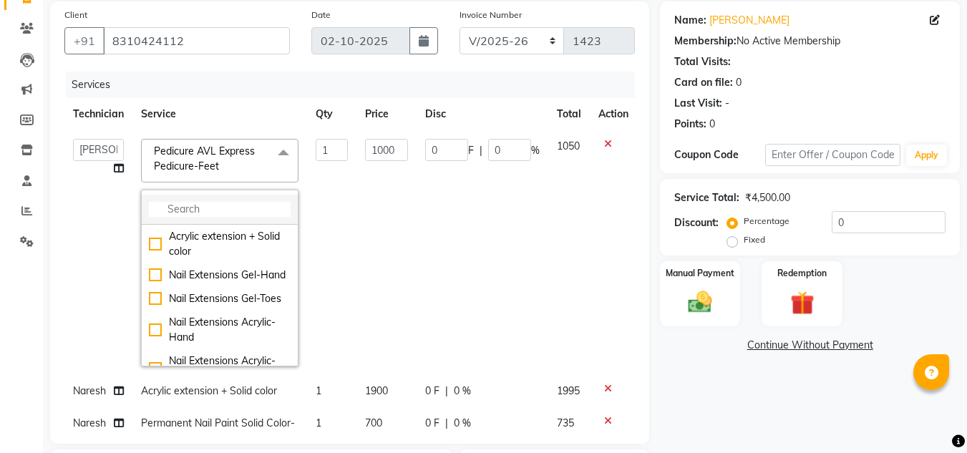
click at [196, 208] on input "multiselect-search" at bounding box center [220, 209] width 142 height 15
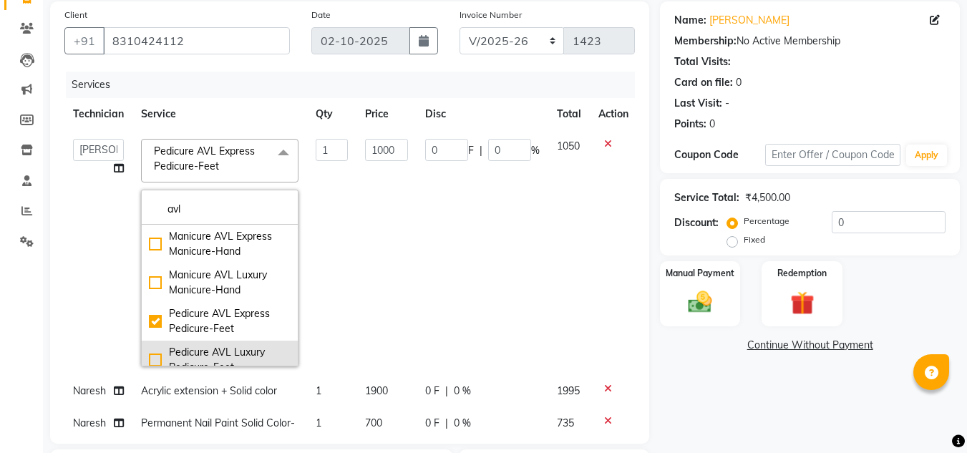
type input "avl"
click at [215, 345] on div "Pedicure AVL Luxury Pedicure-Feet" at bounding box center [220, 360] width 142 height 30
checkbox input "false"
checkbox input "true"
type input "2000"
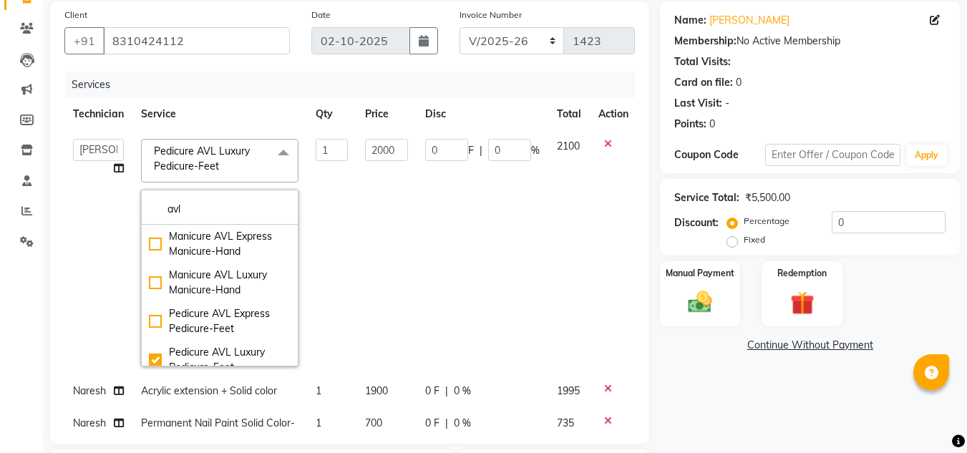
click at [730, 120] on div "Points: 0" at bounding box center [809, 124] width 271 height 15
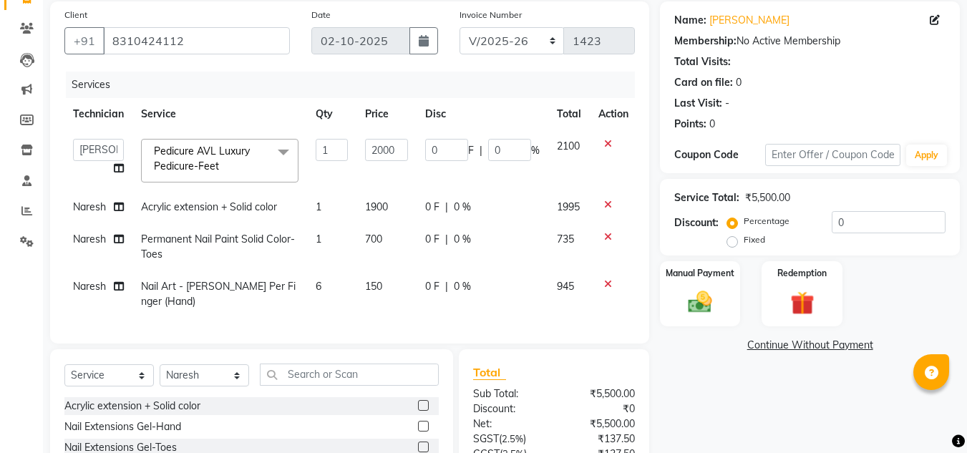
scroll to position [231, 0]
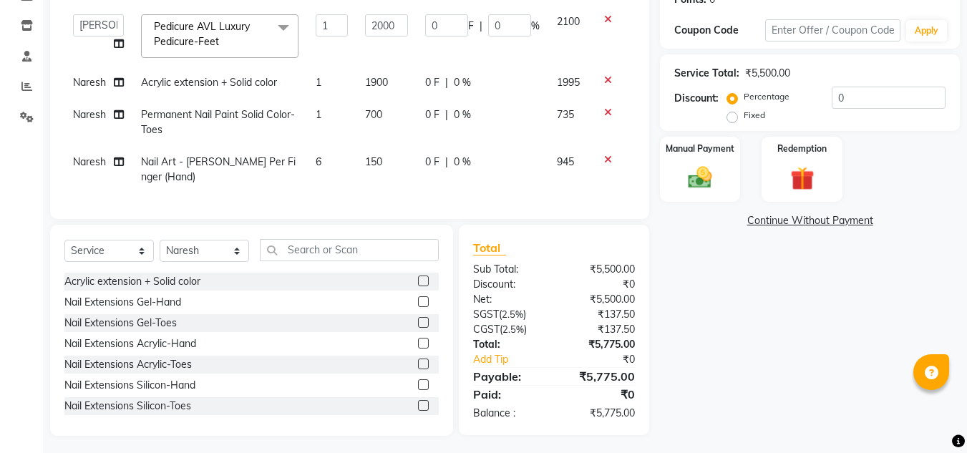
click at [488, 296] on div "Net:" at bounding box center [508, 299] width 92 height 15
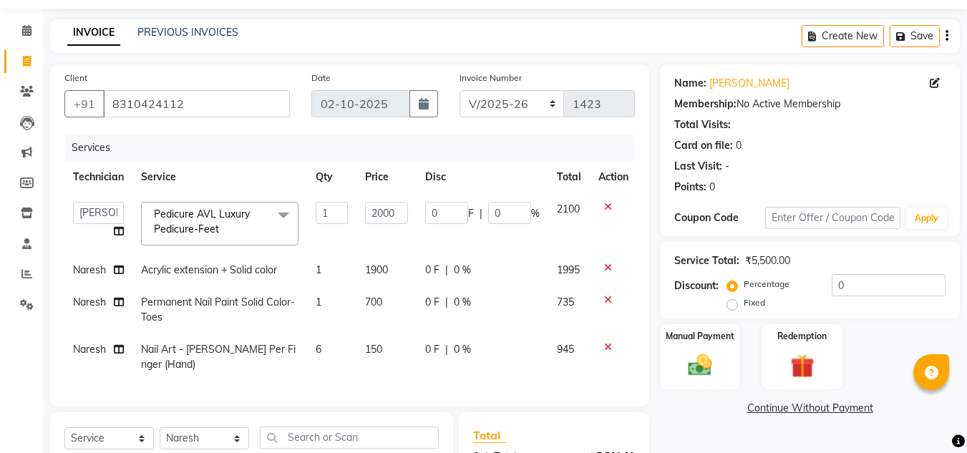
scroll to position [132, 0]
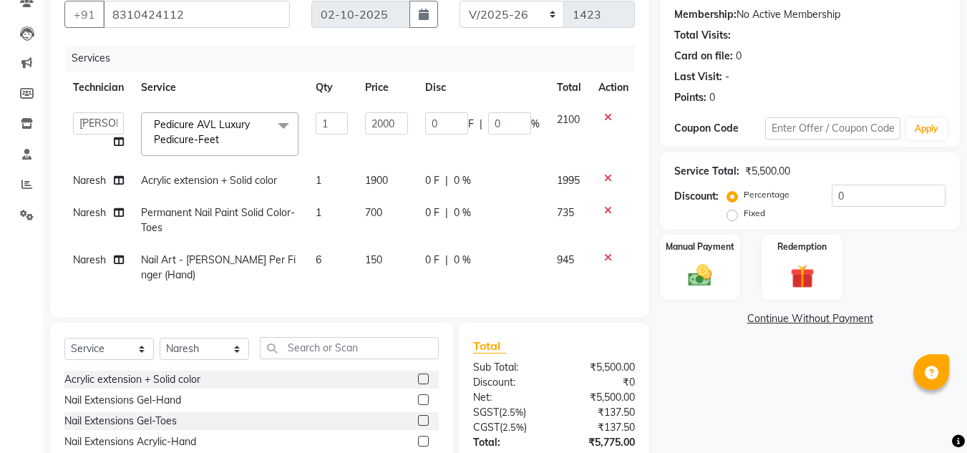
click at [744, 218] on label "Fixed" at bounding box center [754, 213] width 21 height 13
click at [732, 218] on input "Fixed" at bounding box center [735, 213] width 10 height 10
radio input "true"
click at [860, 195] on input "0" at bounding box center [889, 196] width 114 height 22
click at [744, 193] on label "Percentage" at bounding box center [767, 194] width 46 height 13
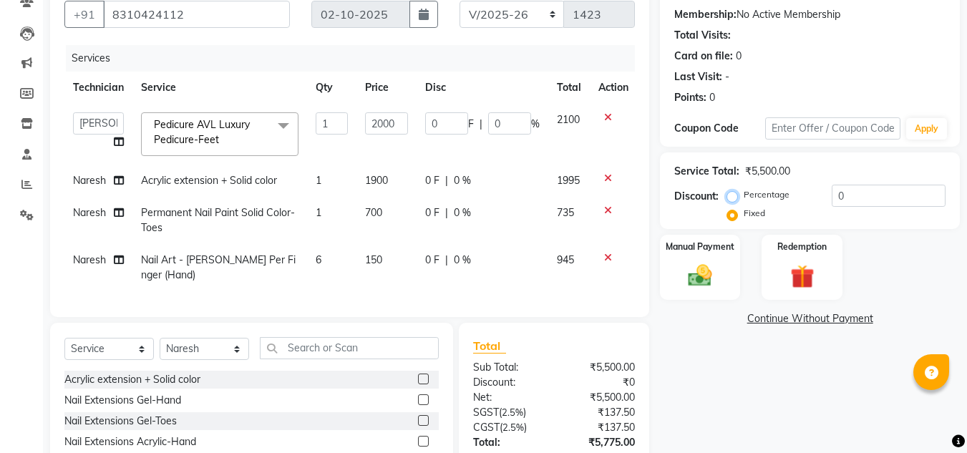
click at [733, 193] on input "Percentage" at bounding box center [735, 195] width 10 height 10
radio input "true"
click at [882, 183] on div "Service Total: ₹5,500.00 Discount: Percentage Fixed 0" at bounding box center [809, 190] width 271 height 65
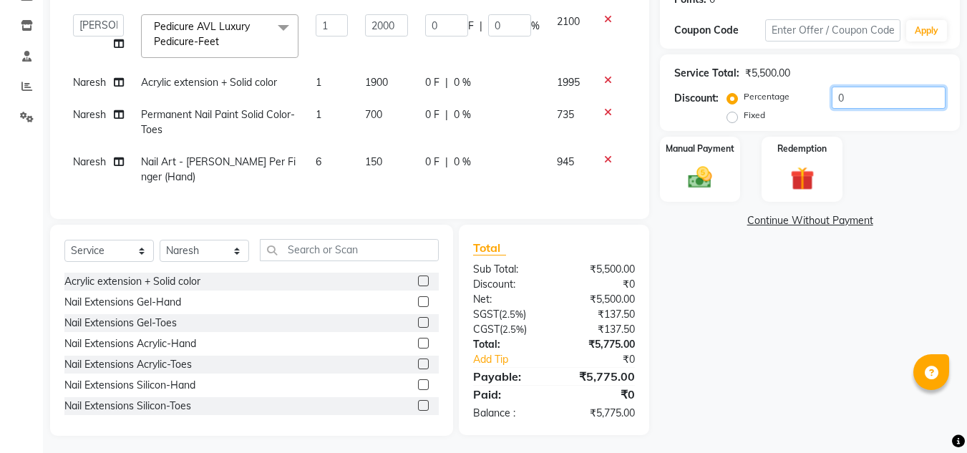
click at [871, 92] on input "0" at bounding box center [889, 98] width 114 height 22
type input "02"
type input "40"
type input "2"
type input "025"
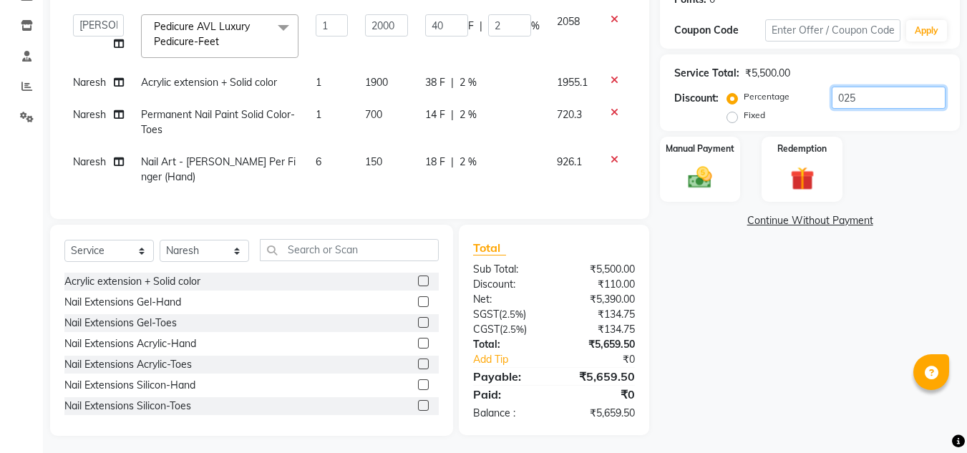
type input "500"
type input "25"
type input "025"
drag, startPoint x: 707, startPoint y: 284, endPoint x: 595, endPoint y: 268, distance: 113.5
click at [595, 268] on div "₹5,500.00" at bounding box center [600, 269] width 92 height 15
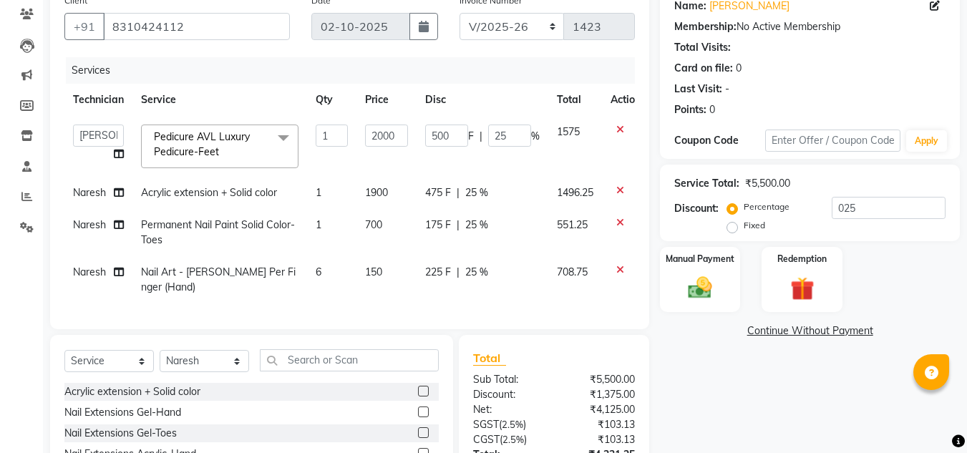
scroll to position [117, 0]
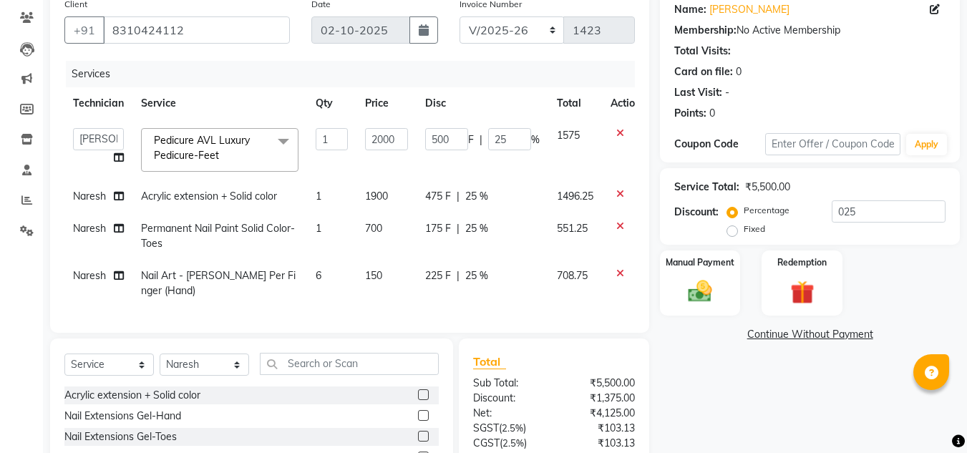
click at [738, 110] on div "Points: 0" at bounding box center [809, 113] width 271 height 15
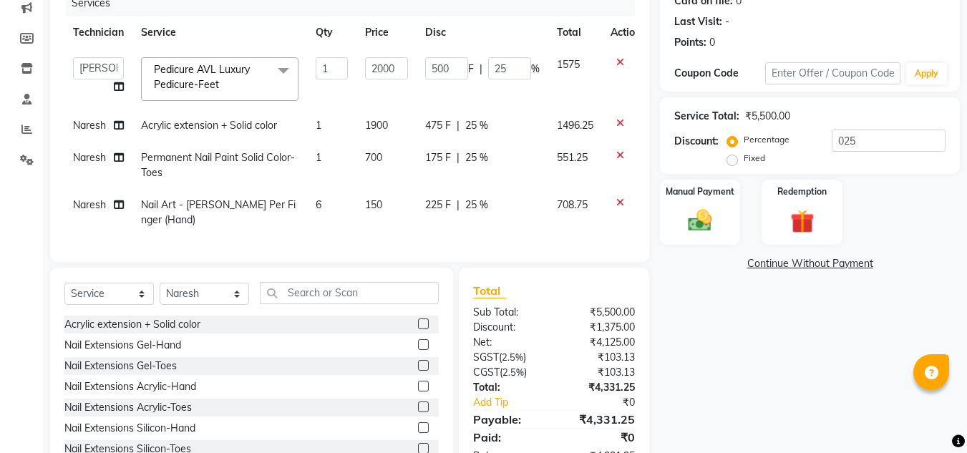
scroll to position [231, 0]
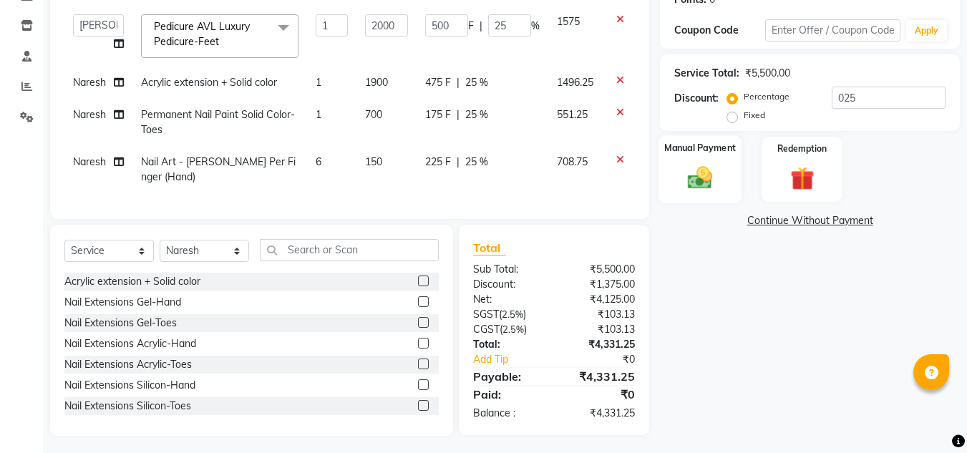
click at [730, 183] on div "Manual Payment" at bounding box center [701, 169] width 84 height 68
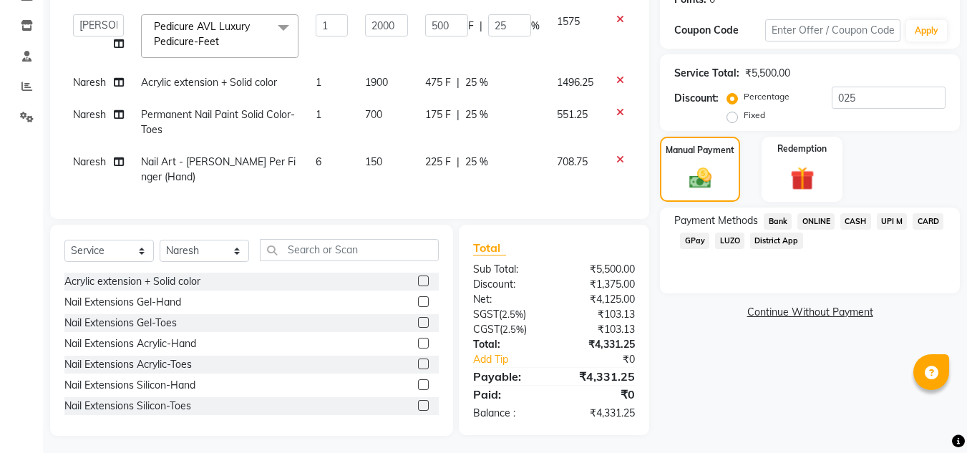
click at [819, 221] on span "ONLINE" at bounding box center [816, 221] width 37 height 16
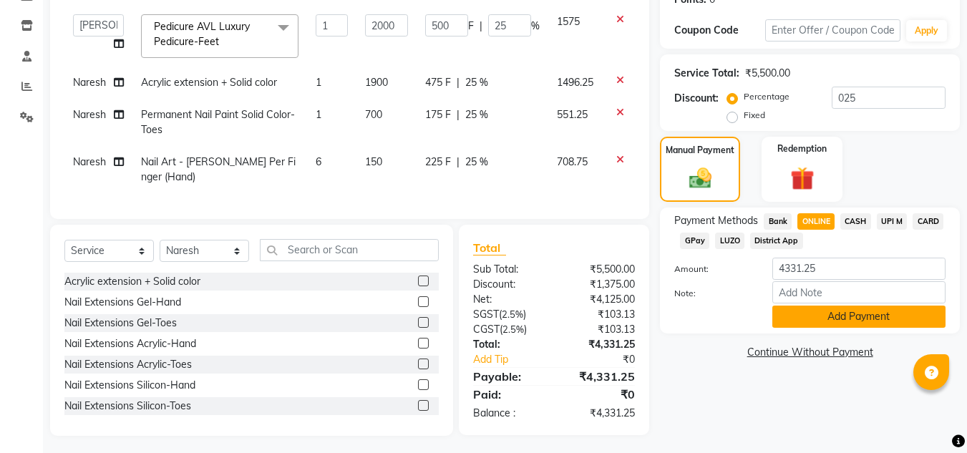
click at [825, 316] on button "Add Payment" at bounding box center [859, 317] width 173 height 22
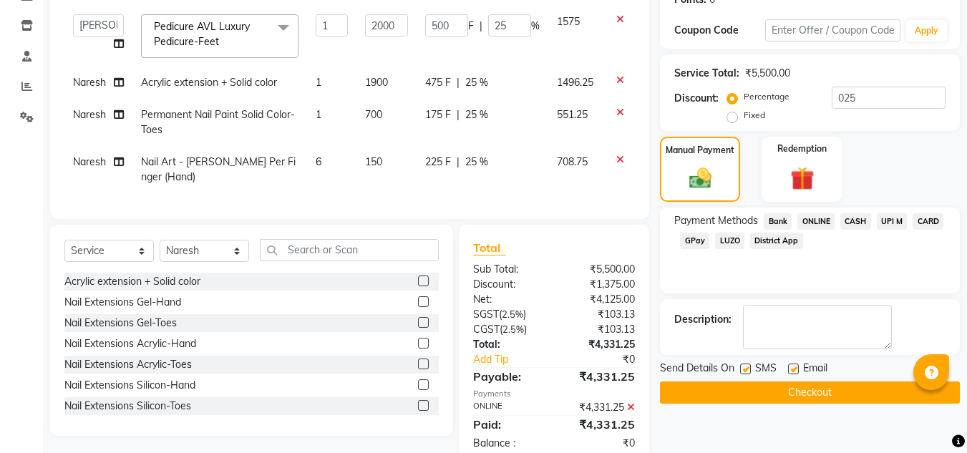
scroll to position [260, 0]
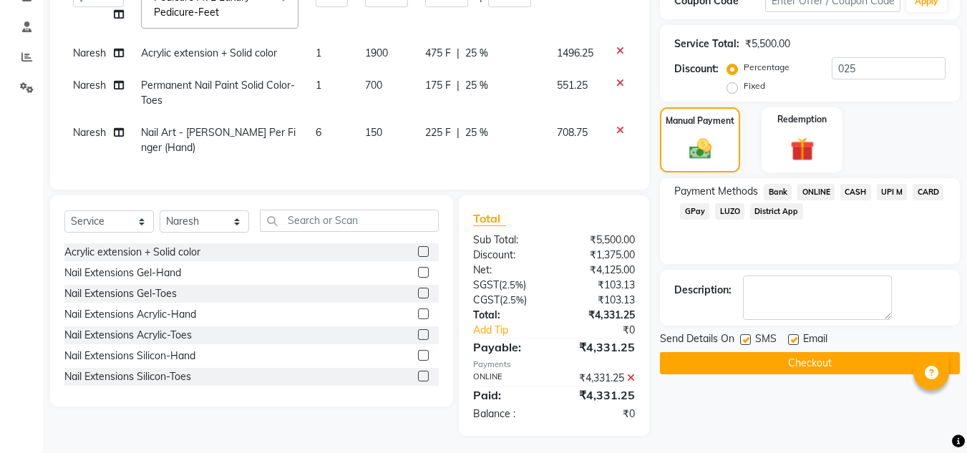
click at [718, 357] on button "Checkout" at bounding box center [810, 363] width 300 height 22
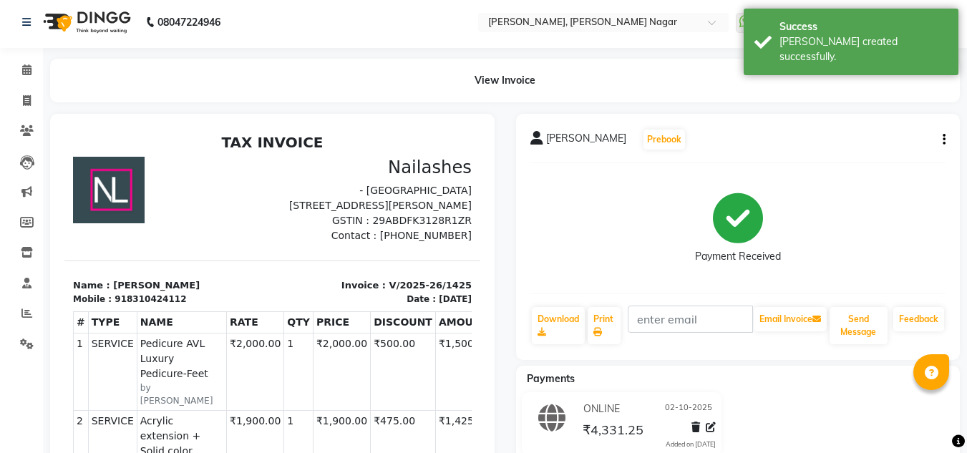
scroll to position [4, 0]
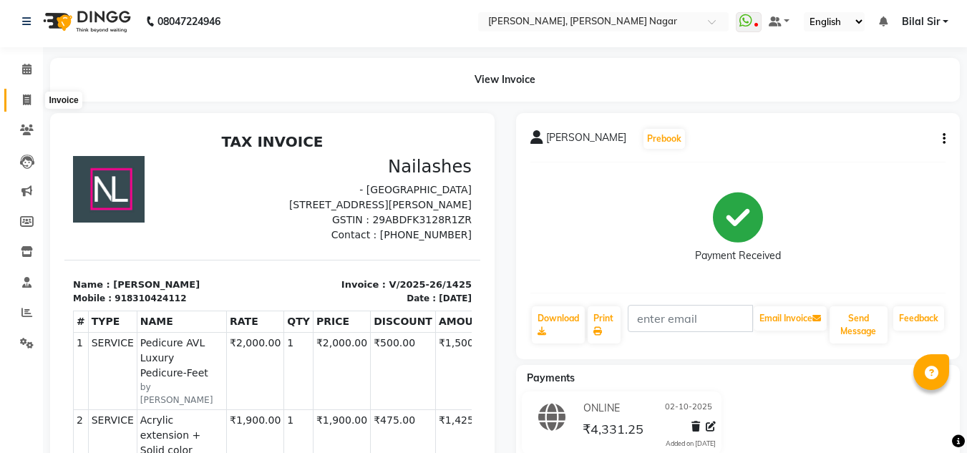
click at [26, 101] on icon at bounding box center [27, 100] width 8 height 11
select select "service"
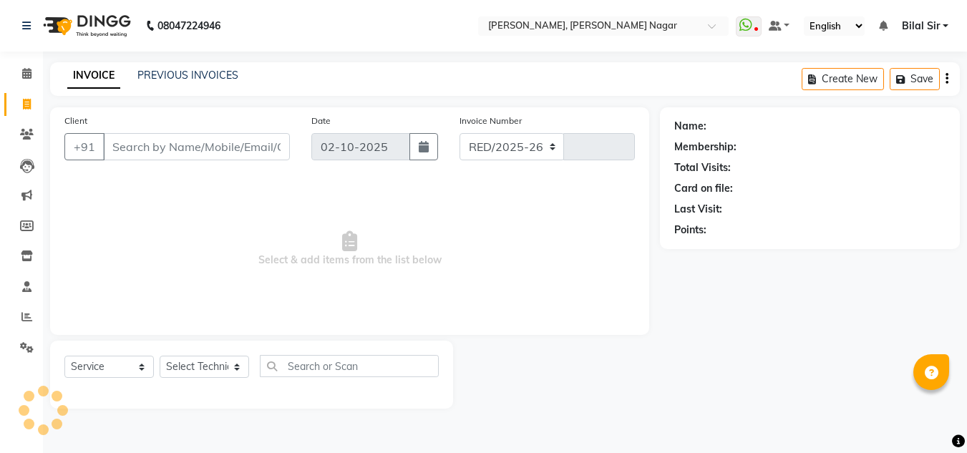
select select "7686"
type input "1426"
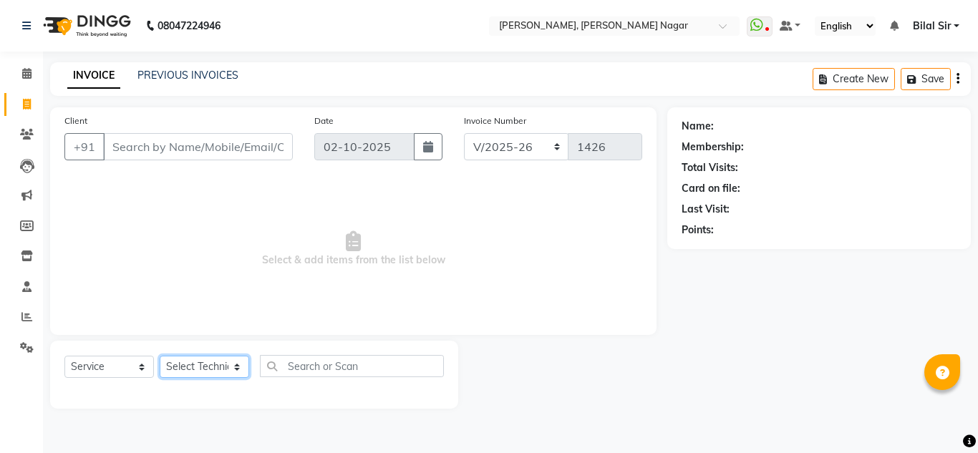
click at [188, 365] on select "Select Technician [PERSON_NAME] [PERSON_NAME] [PERSON_NAME] Manager [PERSON_NAM…" at bounding box center [204, 367] width 89 height 22
select select "81677"
click at [160, 356] on select "Select Technician [PERSON_NAME] [PERSON_NAME] [PERSON_NAME] Manager [PERSON_NAM…" at bounding box center [204, 367] width 89 height 22
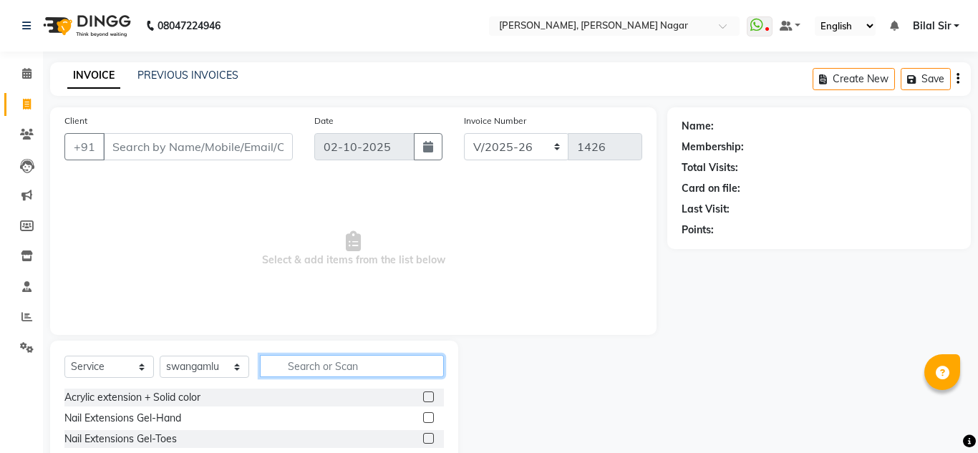
click at [305, 368] on input "text" at bounding box center [352, 366] width 184 height 22
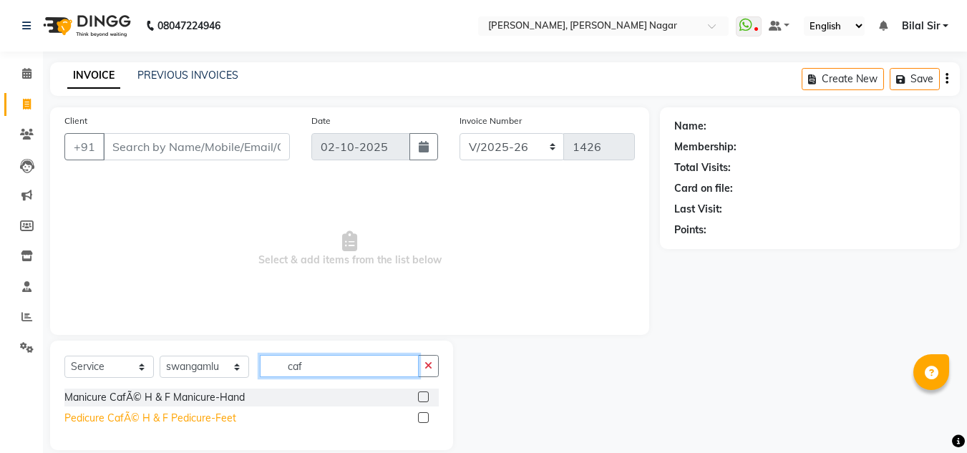
type input "caf"
click at [181, 416] on div "Pedicure CafÃ© H & F Pedicure-Feet" at bounding box center [150, 418] width 172 height 15
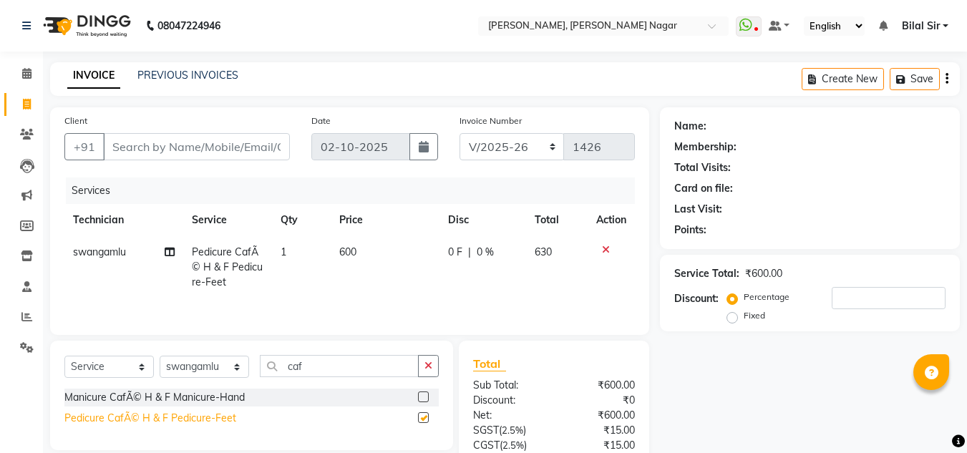
checkbox input "false"
click at [343, 364] on input "caf" at bounding box center [339, 366] width 159 height 22
type input "c"
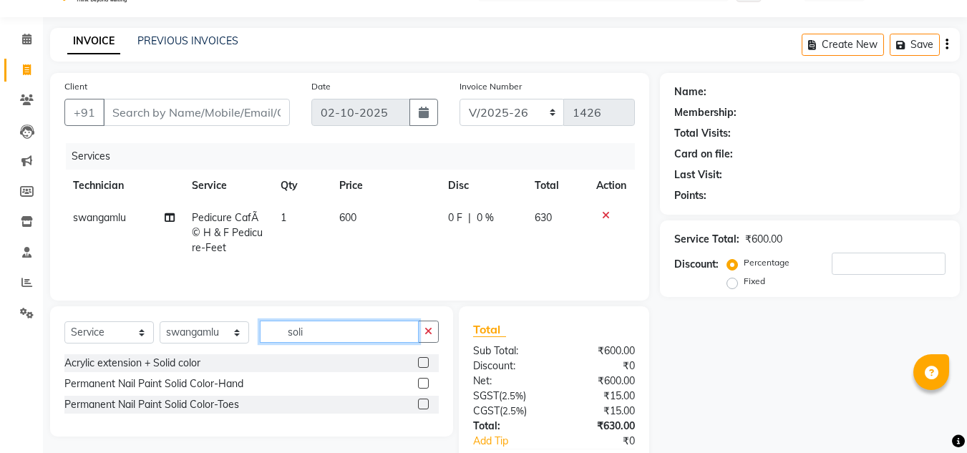
scroll to position [36, 0]
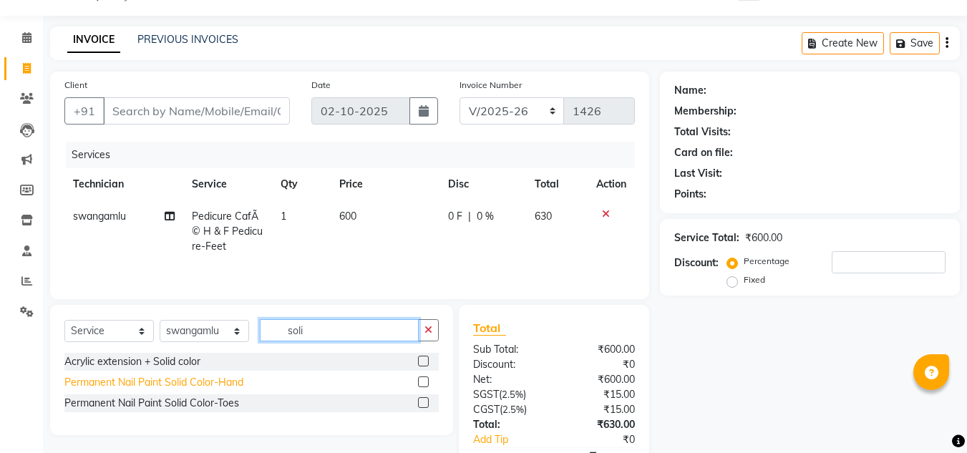
type input "soli"
click at [178, 384] on div "Permanent Nail Paint Solid Color-Hand" at bounding box center [153, 382] width 179 height 15
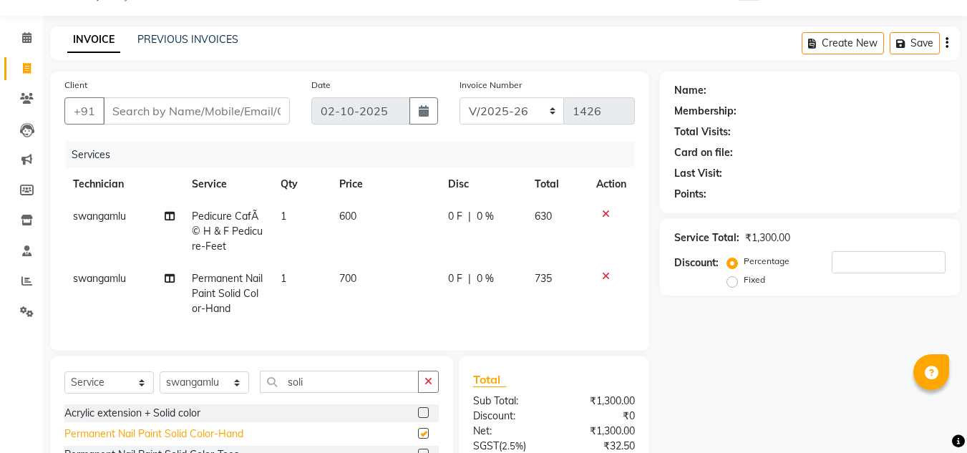
checkbox input "false"
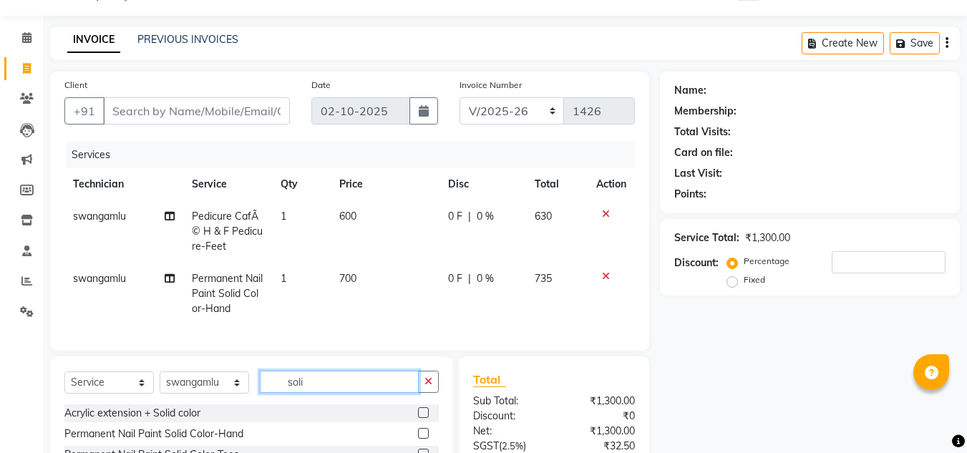
click at [312, 385] on input "soli" at bounding box center [339, 382] width 159 height 22
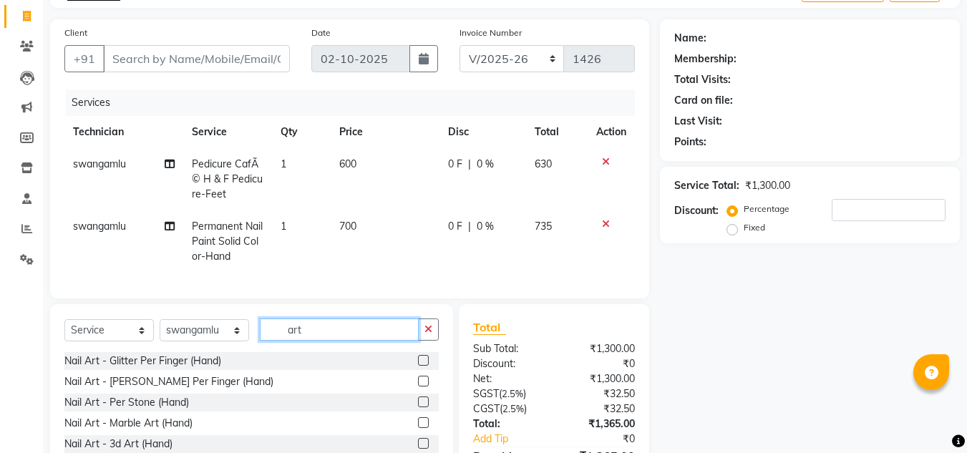
scroll to position [92, 0]
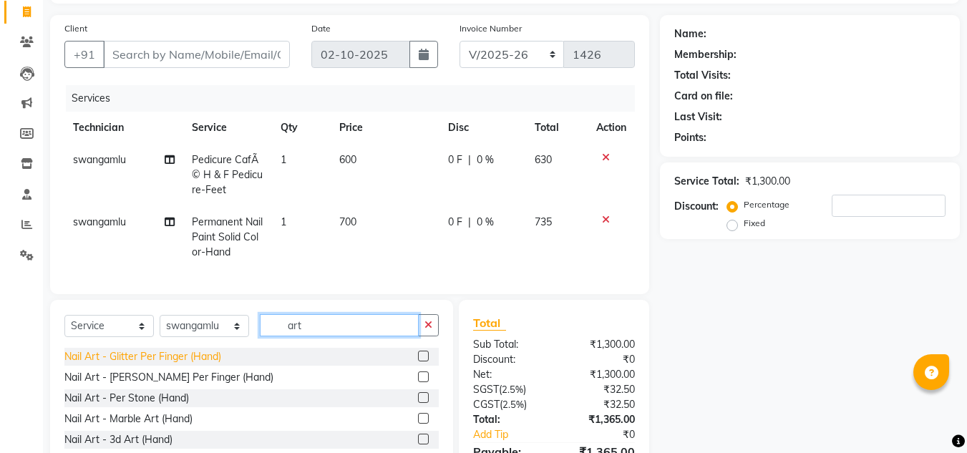
type input "art"
click at [176, 364] on div "Nail Art - Glitter Per Finger (Hand)" at bounding box center [142, 356] width 157 height 15
checkbox input "false"
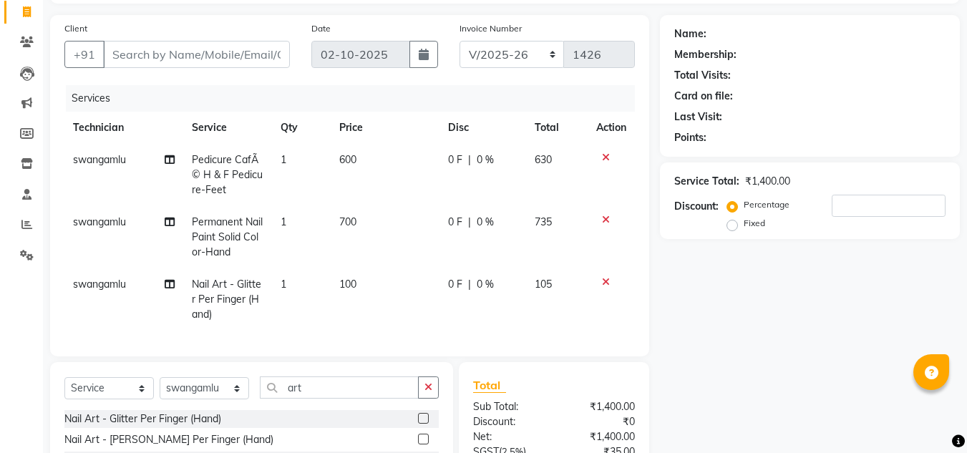
click at [290, 289] on td "1" at bounding box center [301, 299] width 59 height 62
select select "81677"
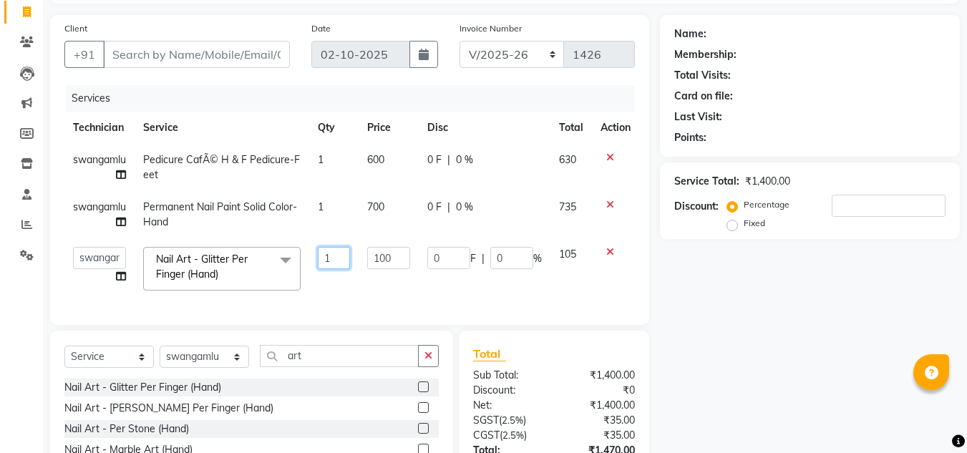
click at [344, 261] on input "1" at bounding box center [334, 258] width 32 height 22
type input "2"
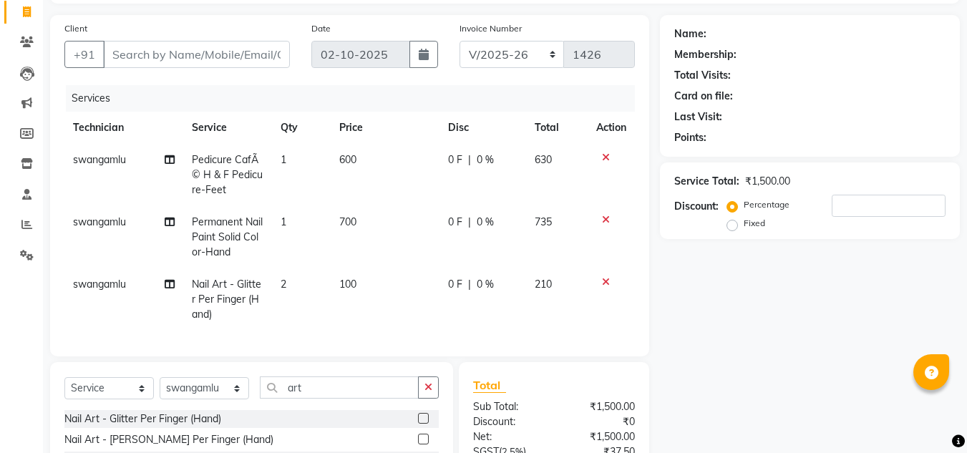
click at [688, 319] on div "Name: Membership: Total Visits: Card on file: Last Visit: Points: Service Total…" at bounding box center [815, 294] width 311 height 558
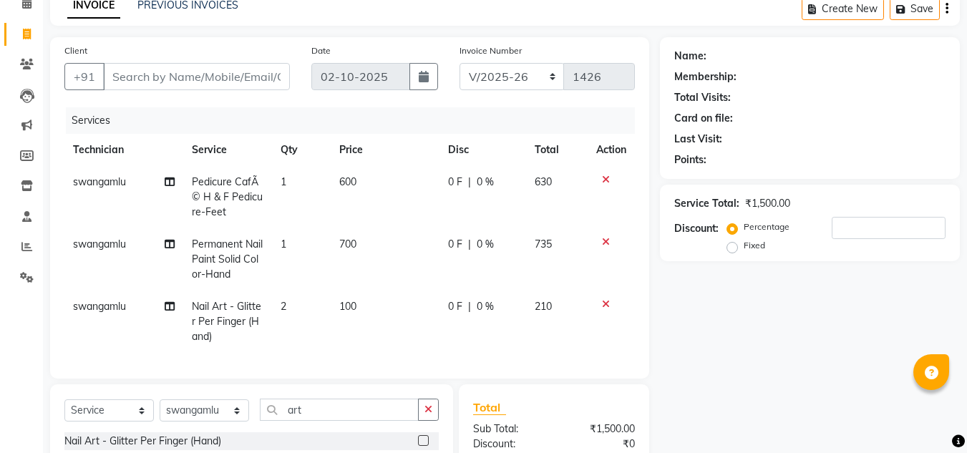
scroll to position [61, 0]
